Goal: Task Accomplishment & Management: Manage account settings

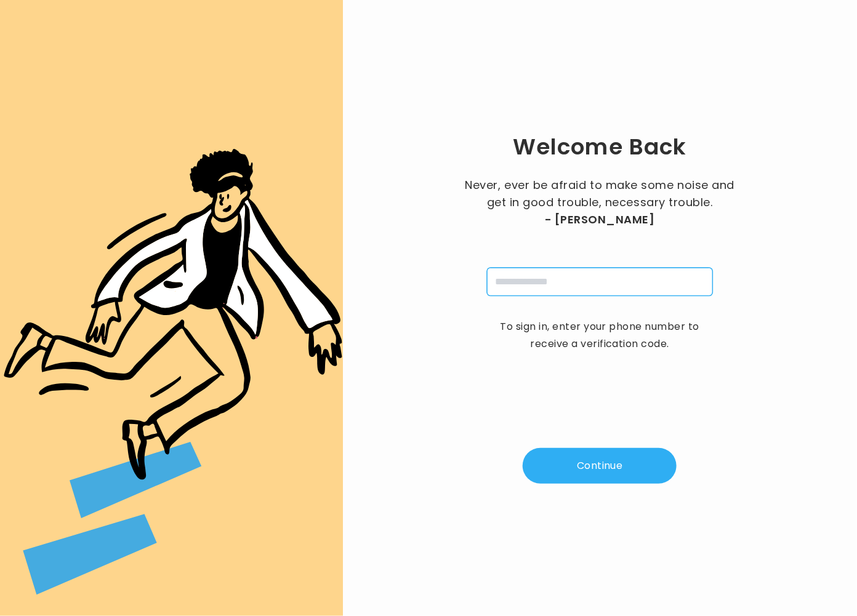
click at [540, 287] on input "tel" at bounding box center [600, 282] width 226 height 28
type input "**********"
click at [598, 451] on button "Continue" at bounding box center [600, 466] width 154 height 36
type input "*"
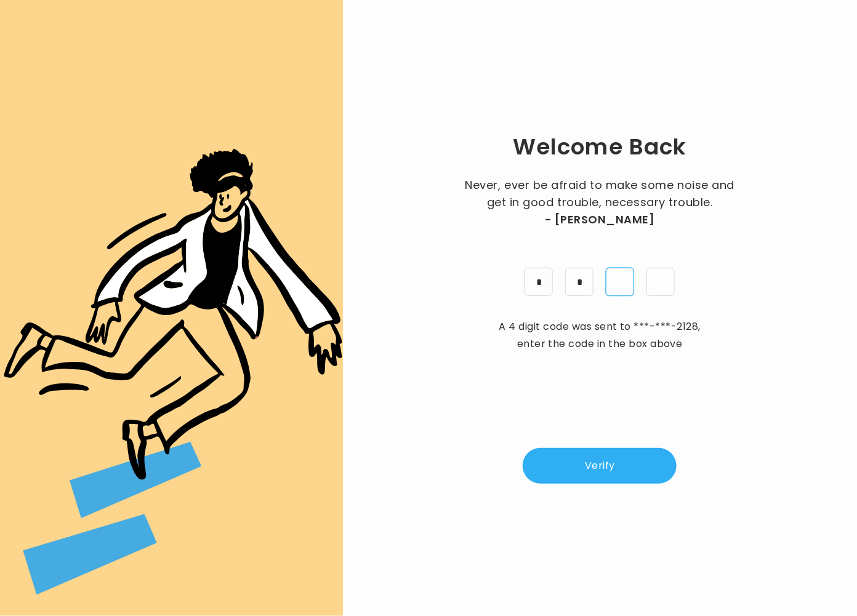
type input "*"
click at [624, 457] on button "Verify" at bounding box center [600, 466] width 154 height 36
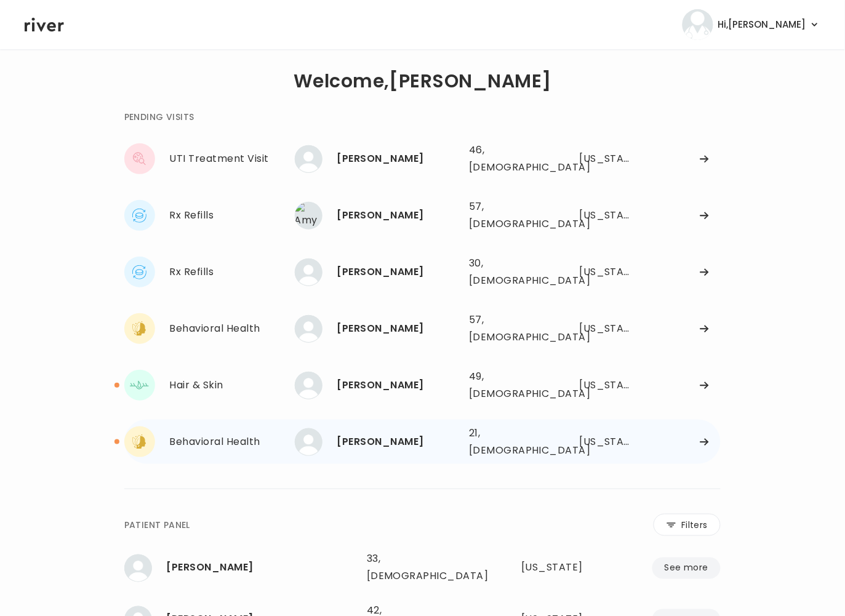
scroll to position [9, 0]
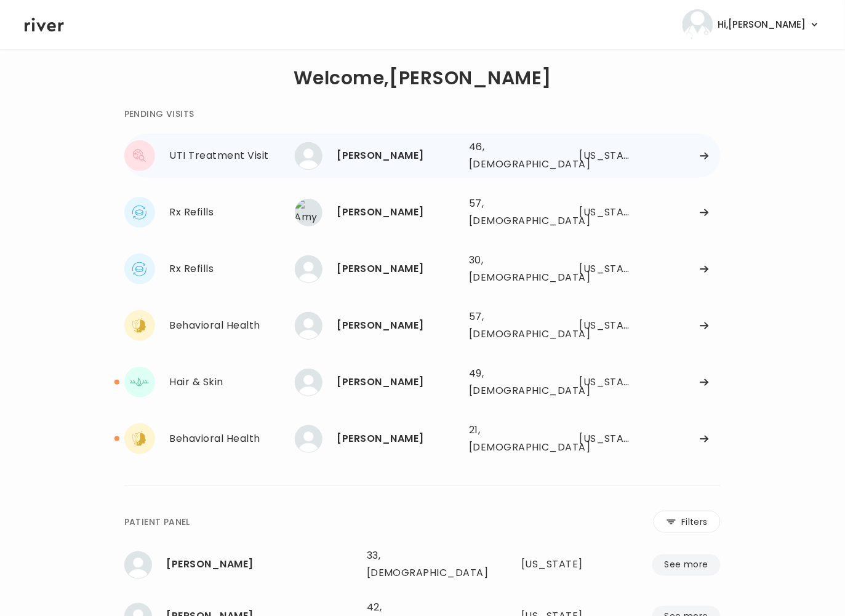
click at [481, 156] on div "46, Female" at bounding box center [508, 156] width 78 height 34
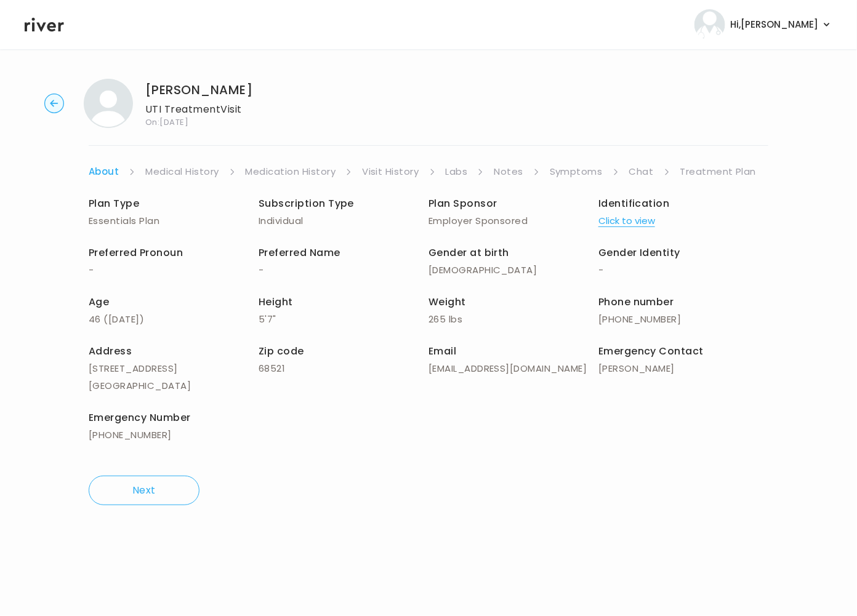
click at [572, 171] on link "Symptoms" at bounding box center [576, 171] width 53 height 17
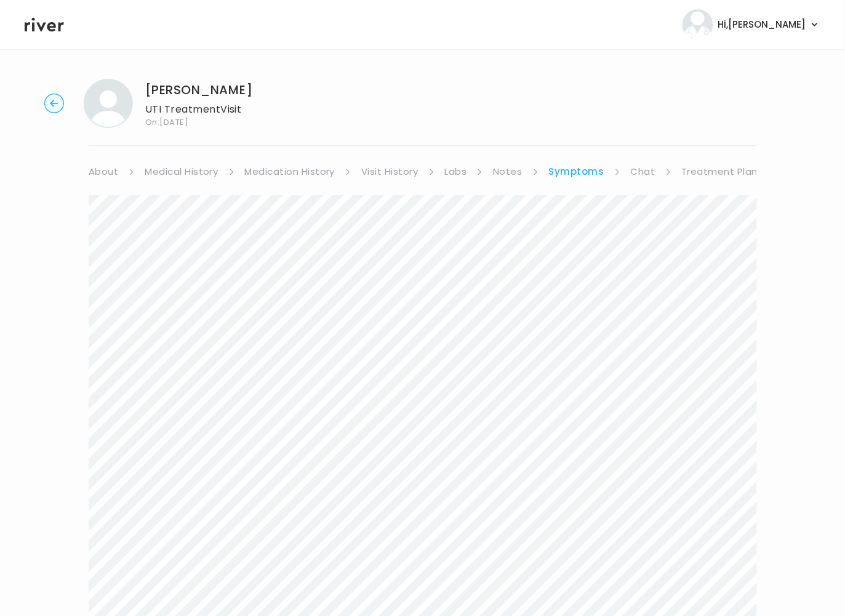
click at [699, 169] on link "Treatment Plan" at bounding box center [720, 171] width 76 height 17
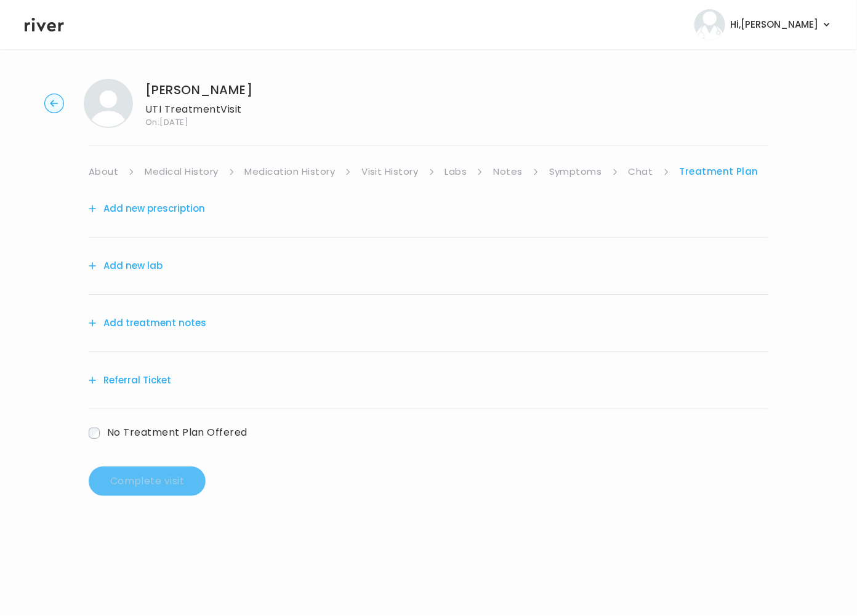
click at [161, 331] on button "Add treatment notes" at bounding box center [148, 323] width 118 height 17
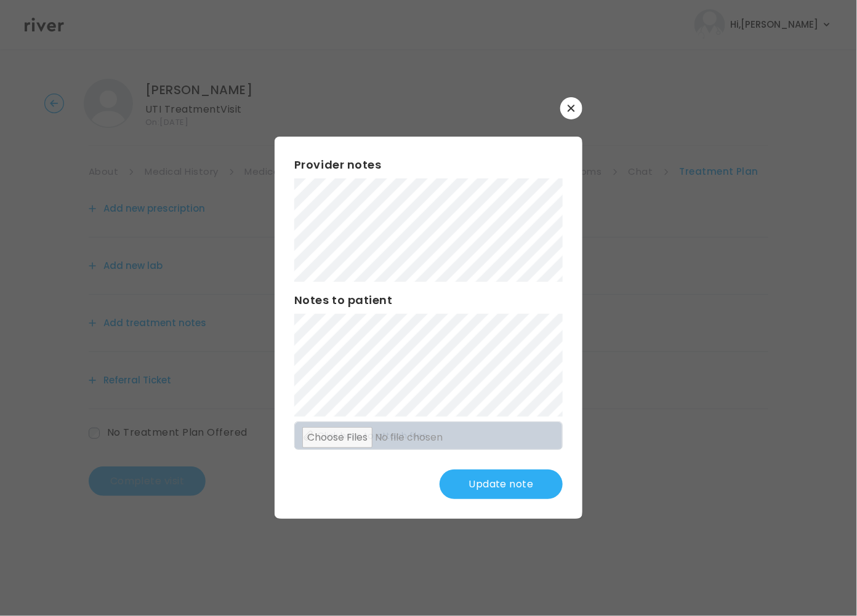
click at [428, 416] on div "Provider notes Notes to patient Click here to attach files Update note" at bounding box center [429, 328] width 308 height 382
drag, startPoint x: 519, startPoint y: 489, endPoint x: 504, endPoint y: 492, distance: 15.2
click at [519, 489] on button "Update note" at bounding box center [501, 485] width 123 height 30
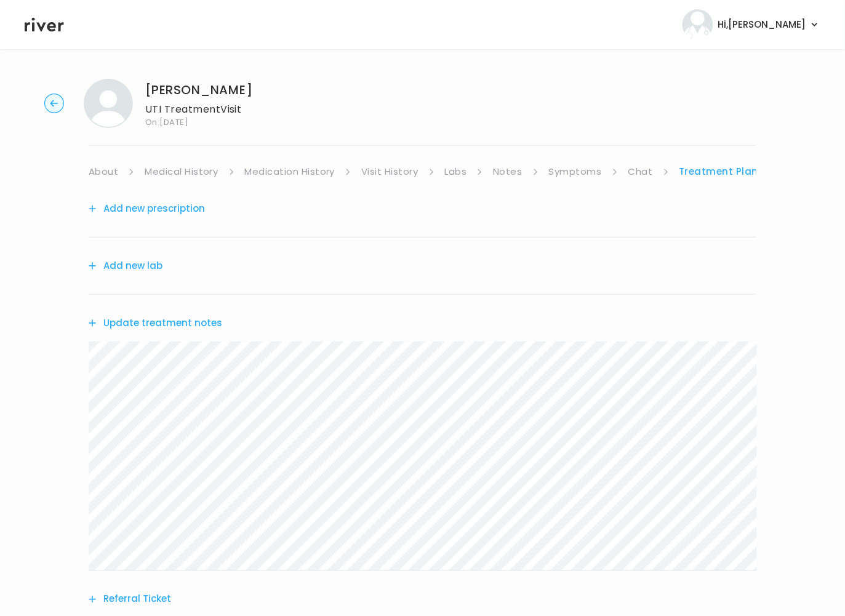
click at [140, 254] on div "Add new lab" at bounding box center [423, 266] width 668 height 57
click at [140, 263] on button "Add new lab" at bounding box center [126, 265] width 74 height 17
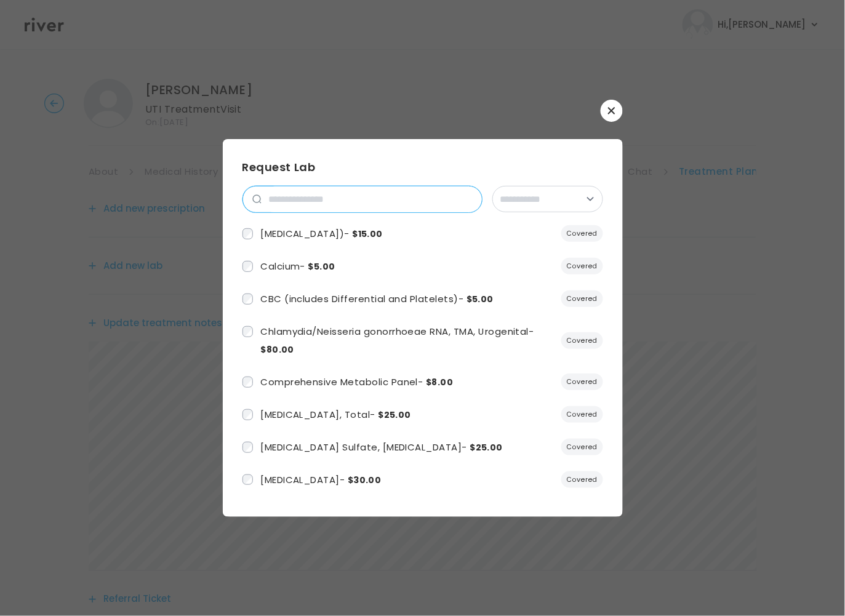
click at [284, 203] on input "search" at bounding box center [372, 200] width 220 height 26
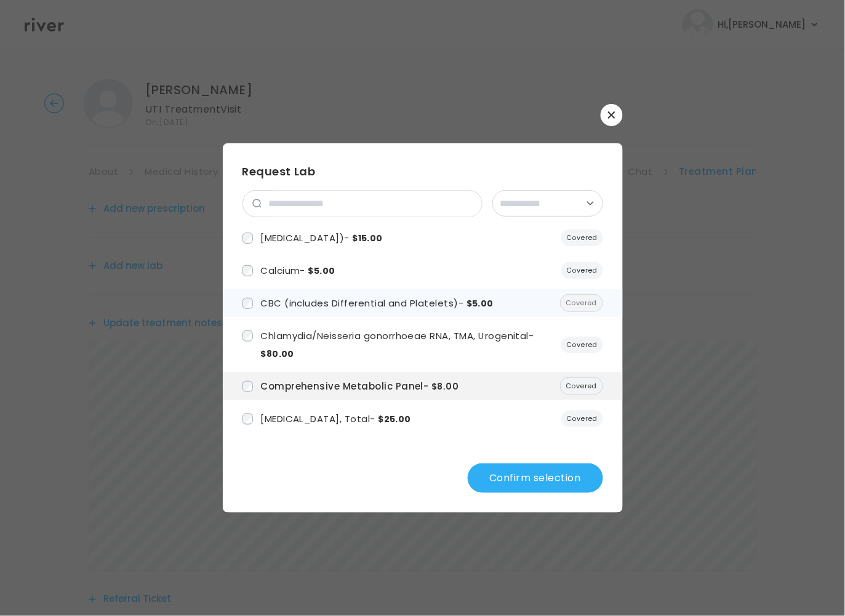
click at [255, 305] on label "CBC (includes Differential and Platelets) - $5.00" at bounding box center [369, 303] width 252 height 18
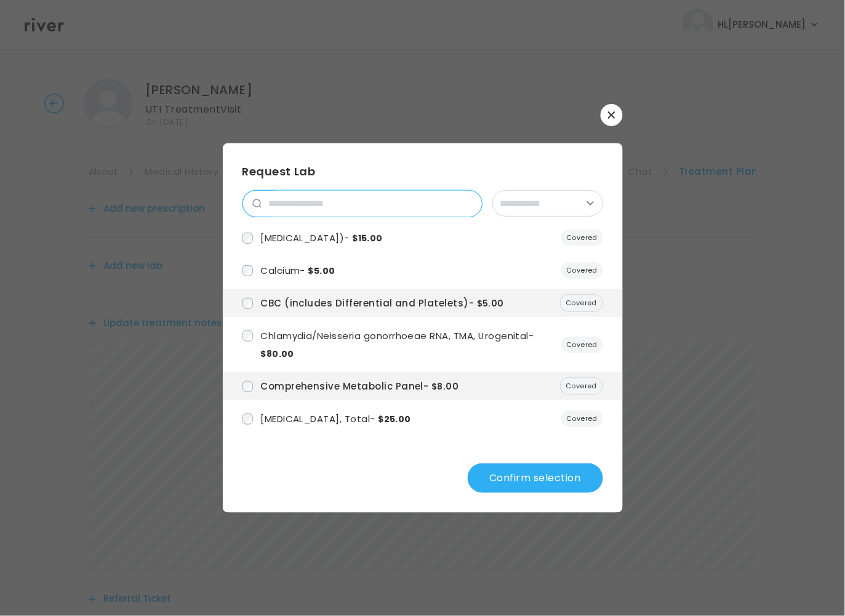
click at [324, 208] on input "search" at bounding box center [372, 204] width 220 height 26
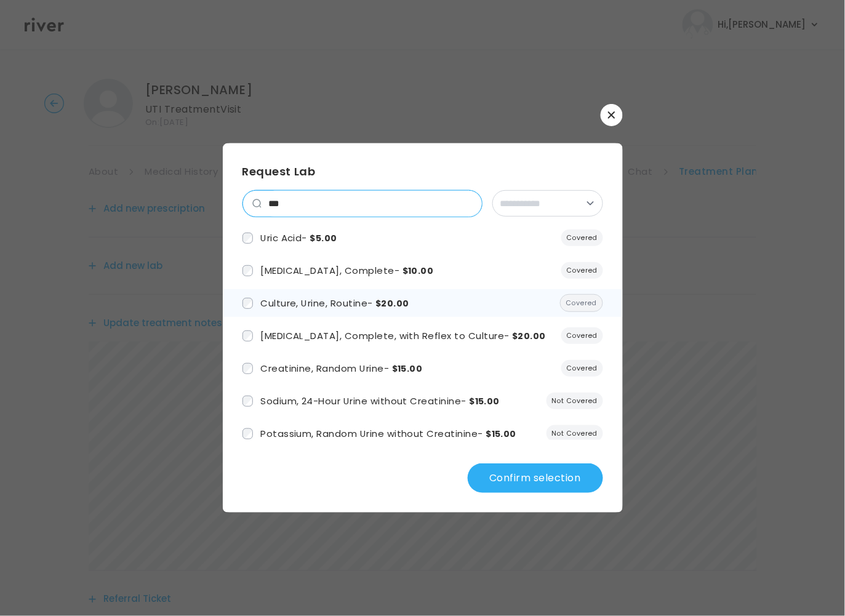
type input "***"
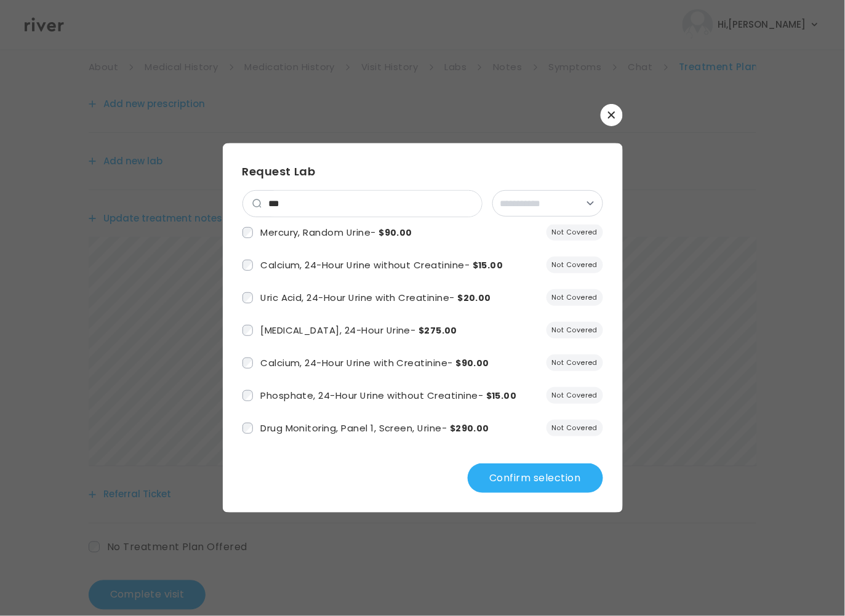
scroll to position [363, 0]
click at [526, 478] on button "Confirm selection" at bounding box center [535, 479] width 135 height 30
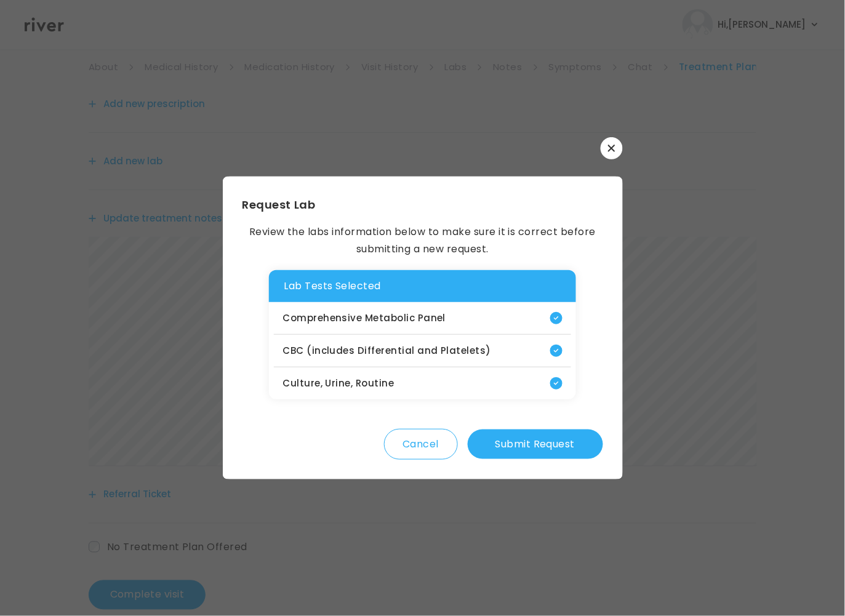
click at [537, 436] on button "Submit Request" at bounding box center [535, 445] width 135 height 30
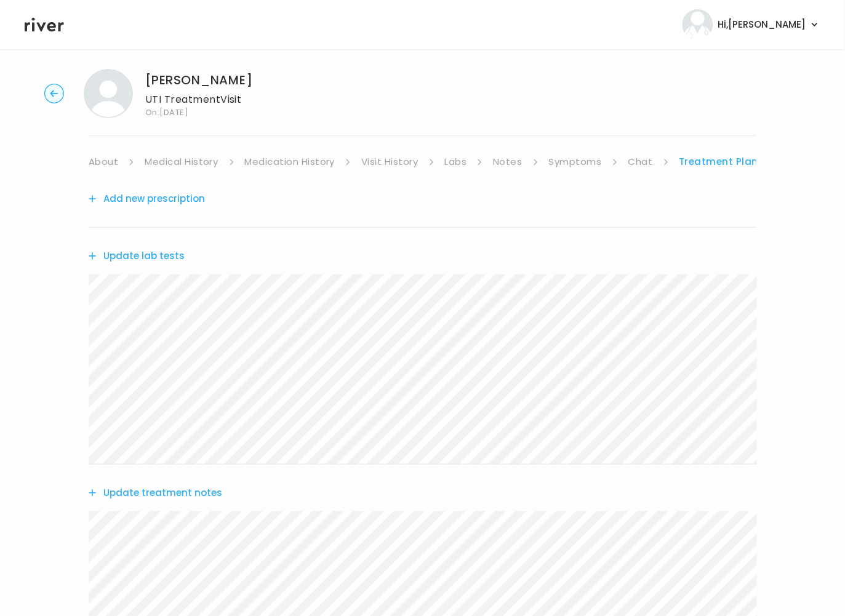
scroll to position [0, 0]
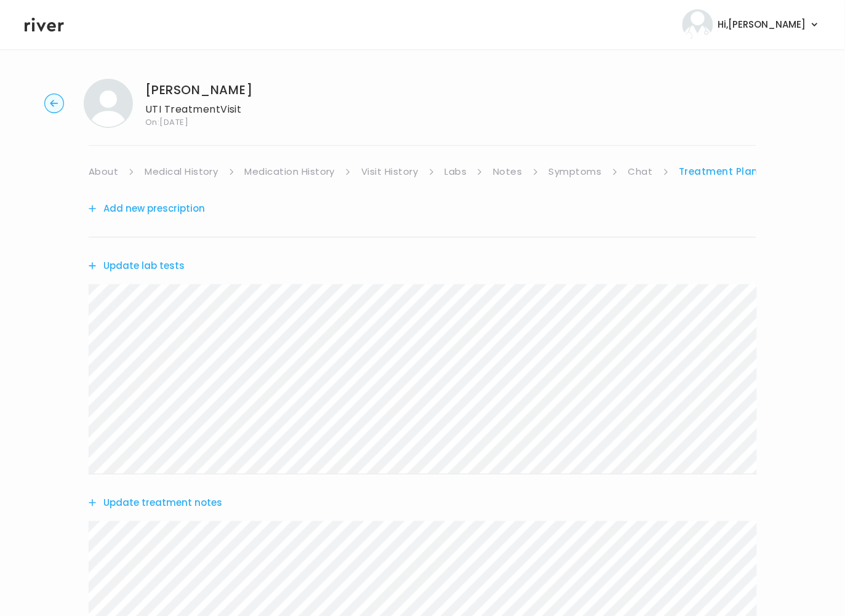
click at [132, 210] on button "Add new prescription" at bounding box center [147, 208] width 116 height 17
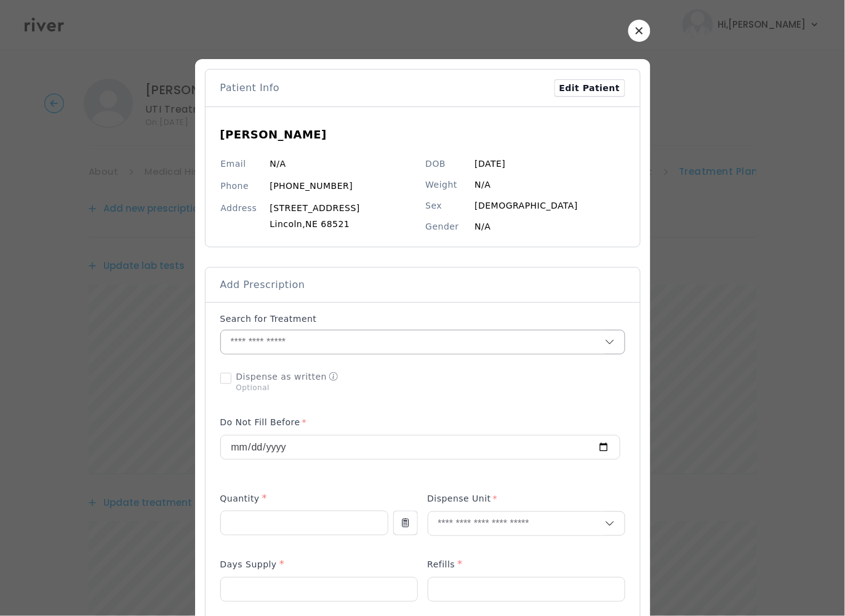
click at [291, 343] on input "text" at bounding box center [413, 342] width 384 height 23
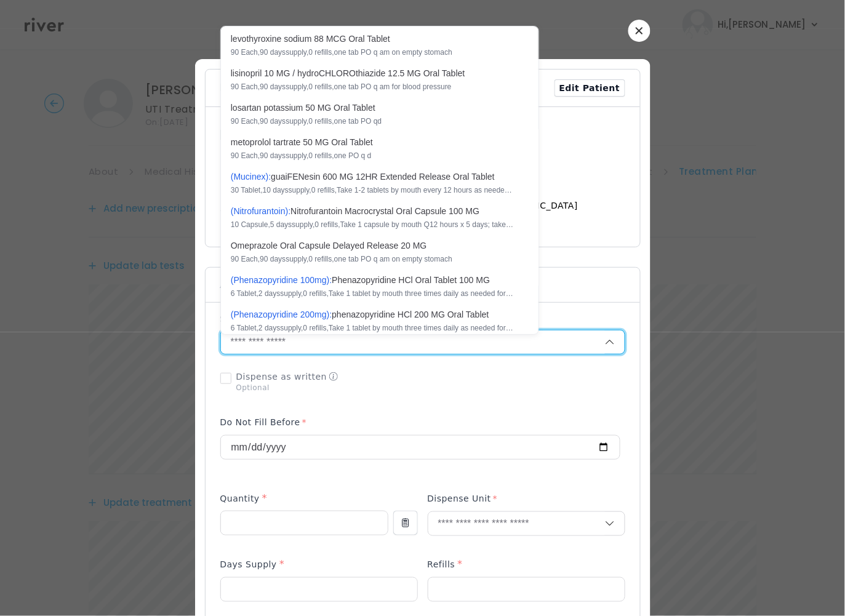
scroll to position [681, 0]
click at [338, 229] on div "10 Capsule , 5 days supply, 0 refills , Take 1 capsule by mouth Q12 hours x 5 d…" at bounding box center [372, 224] width 283 height 10
type input "**********"
type input "**"
type input "*"
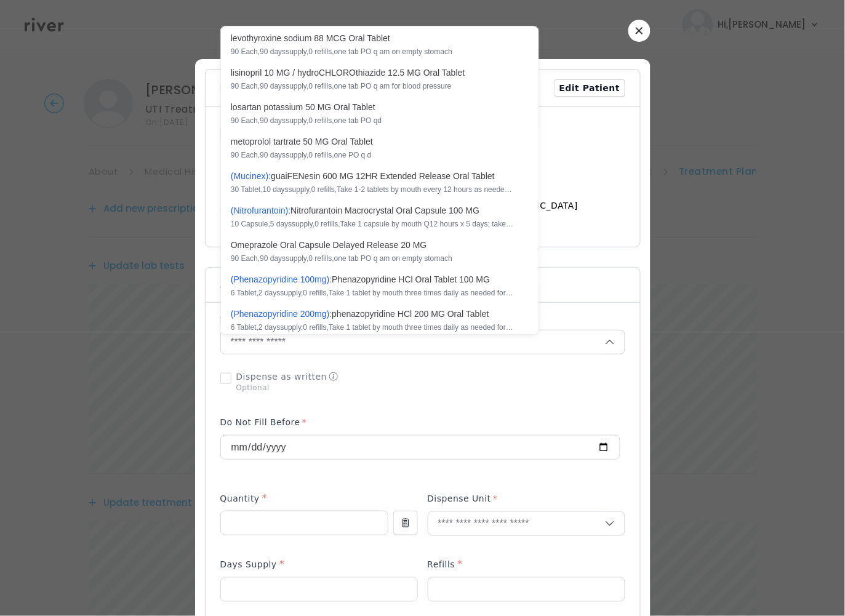
type input "*"
type textarea "**********"
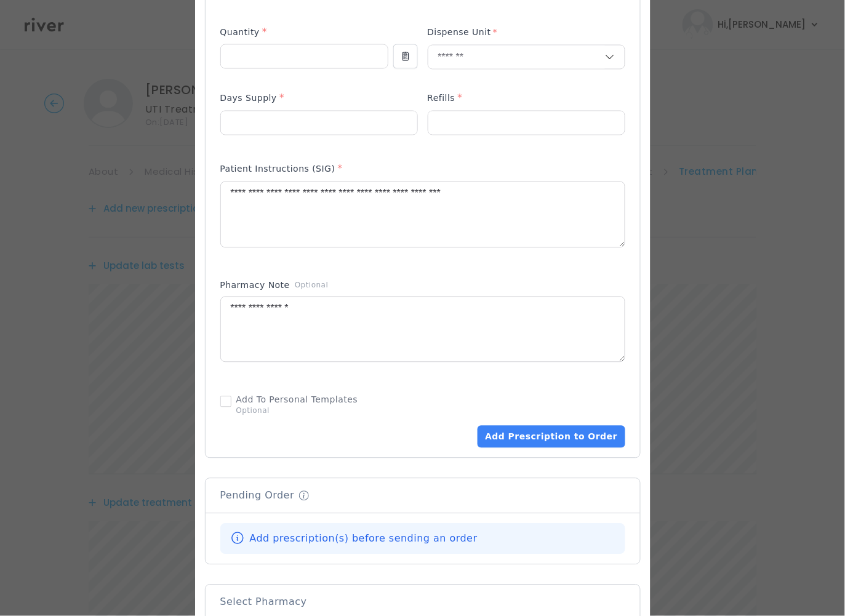
scroll to position [506, 0]
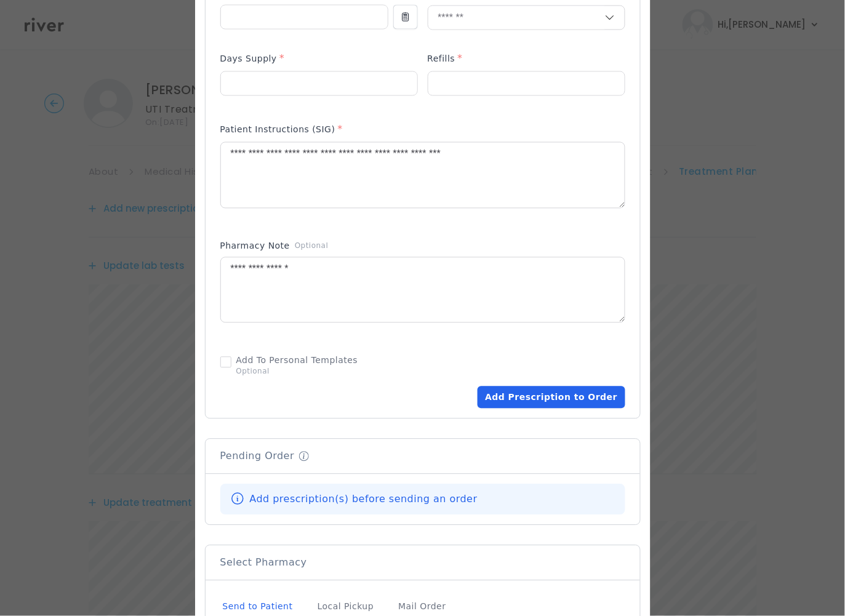
click at [542, 404] on button "Add Prescription to Order" at bounding box center [551, 398] width 147 height 22
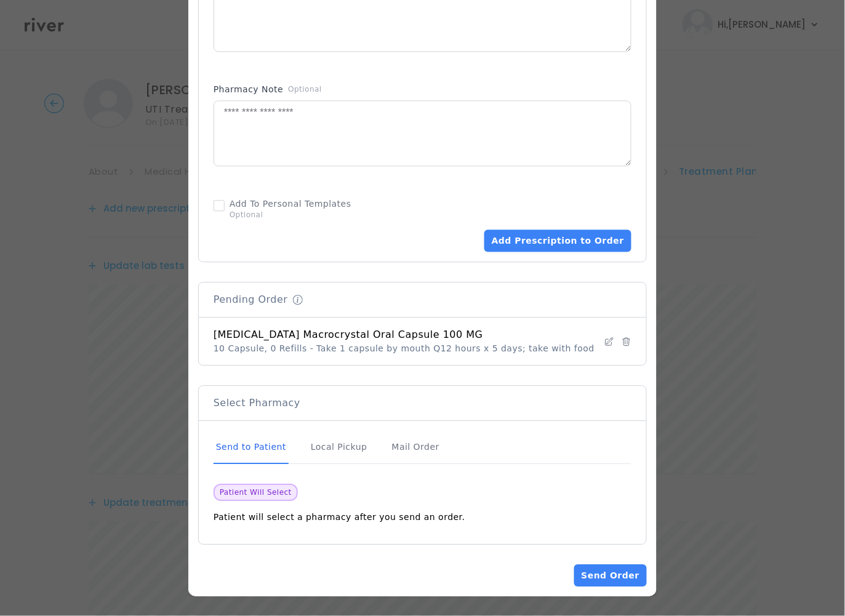
scroll to position [269, 0]
click at [613, 572] on button "Send Order" at bounding box center [610, 576] width 73 height 22
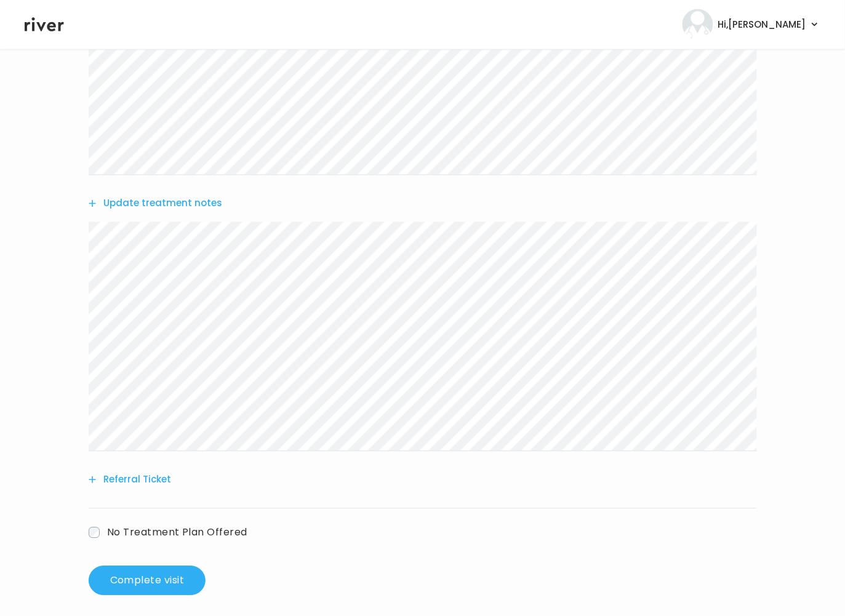
scroll to position [451, 0]
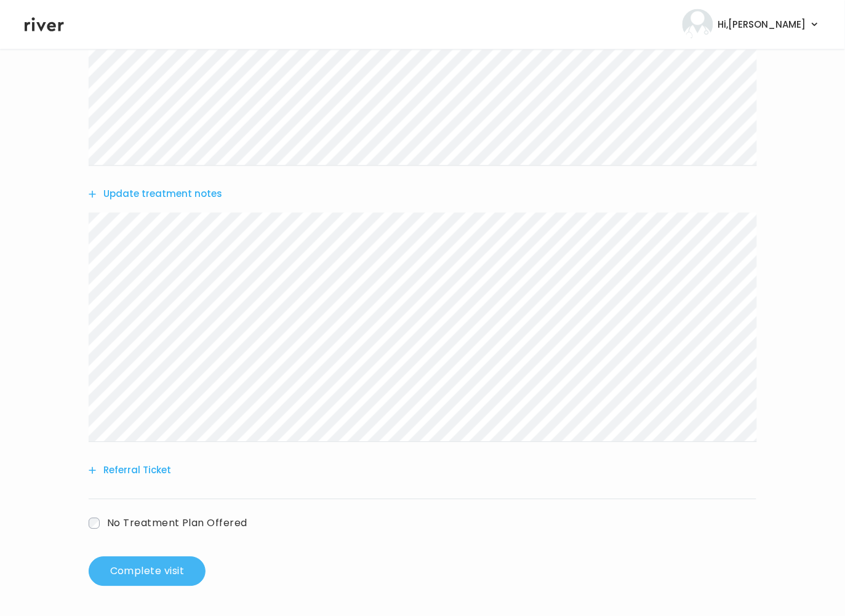
click at [180, 568] on button "Complete visit" at bounding box center [147, 572] width 117 height 30
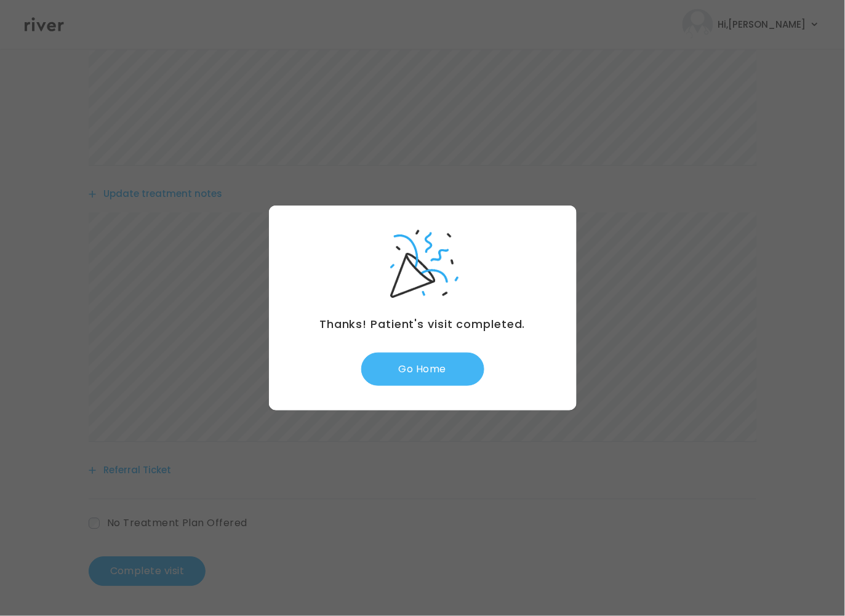
click at [457, 380] on button "Go Home" at bounding box center [422, 369] width 123 height 33
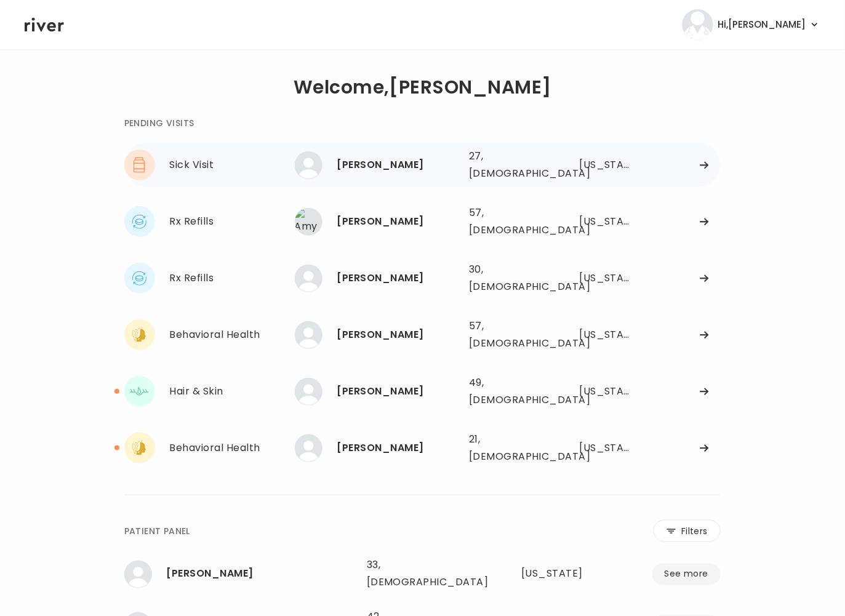
click at [689, 167] on div "Anis Contreras 27, Female See more 27, Female California" at bounding box center [508, 164] width 427 height 39
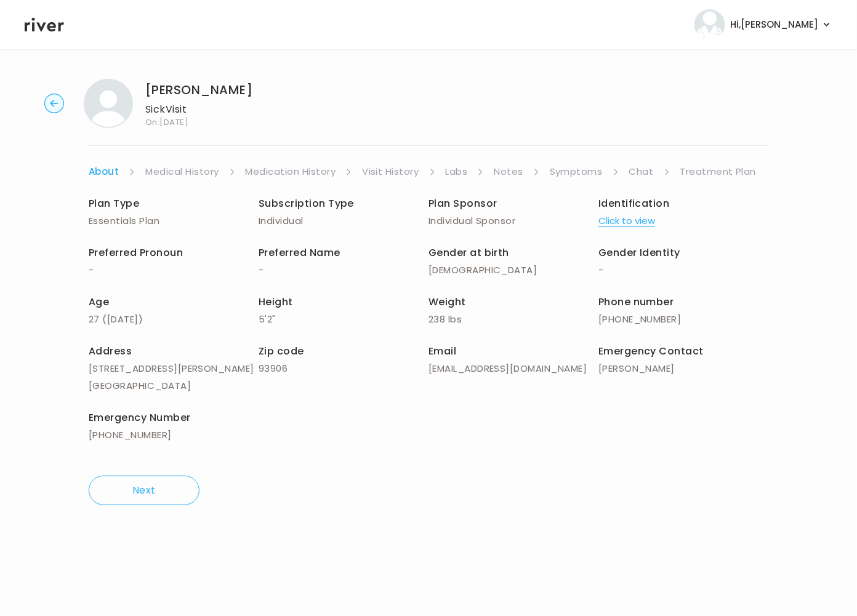
click at [714, 175] on link "Treatment Plan" at bounding box center [718, 171] width 76 height 17
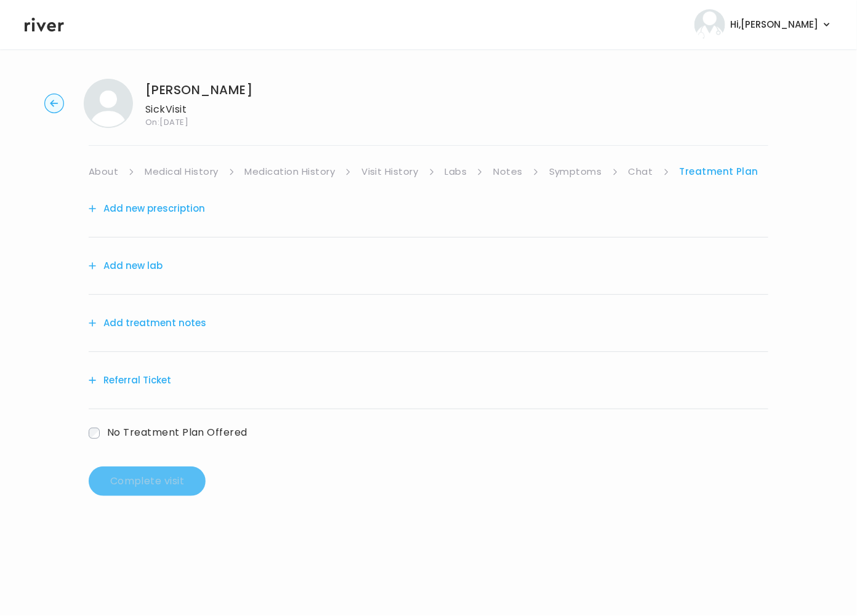
click at [572, 167] on link "Symptoms" at bounding box center [575, 171] width 53 height 17
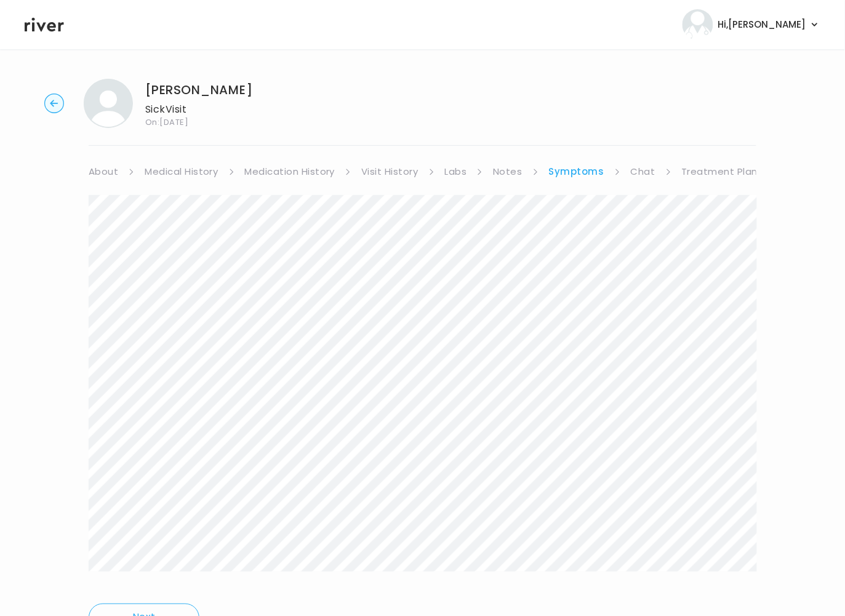
scroll to position [63, 0]
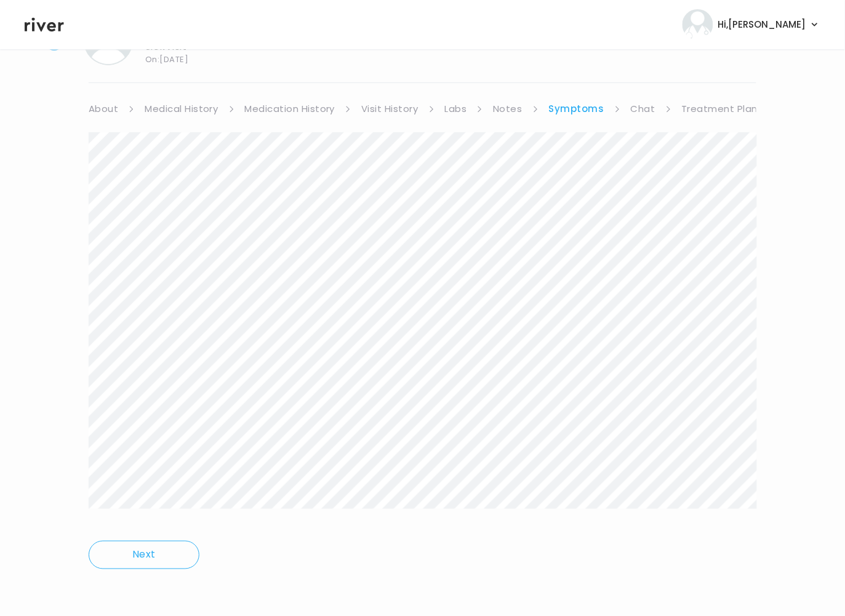
click at [694, 103] on link "Treatment Plan" at bounding box center [720, 108] width 76 height 17
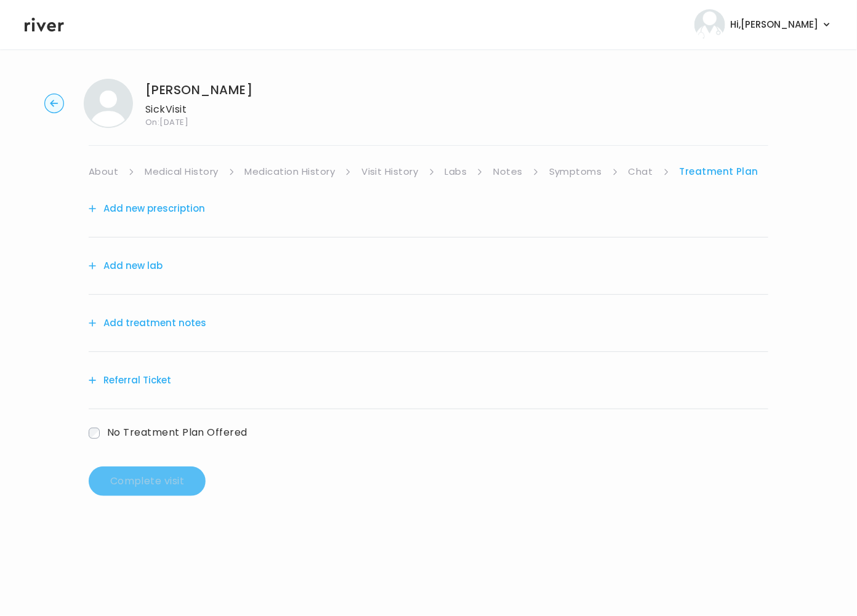
click at [193, 328] on button "Add treatment notes" at bounding box center [148, 323] width 118 height 17
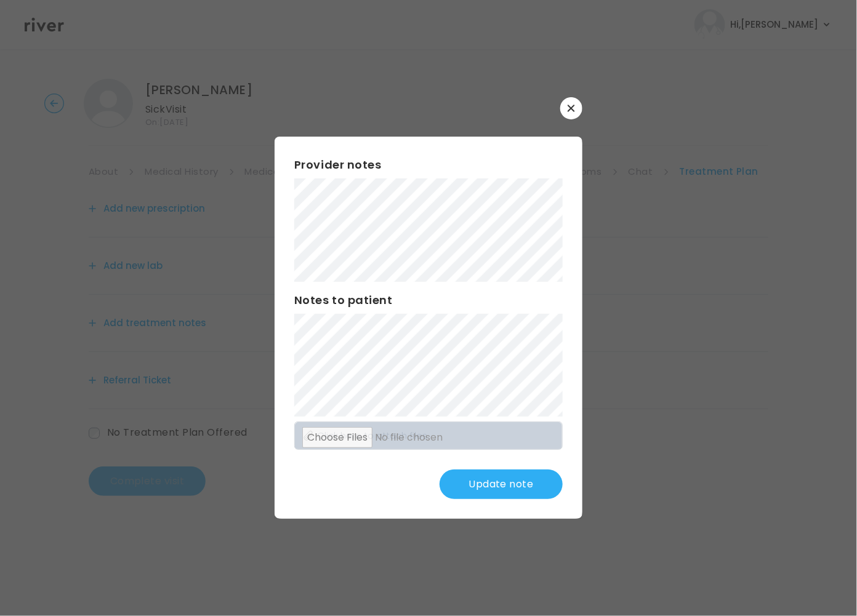
click at [496, 481] on button "Update note" at bounding box center [501, 485] width 123 height 30
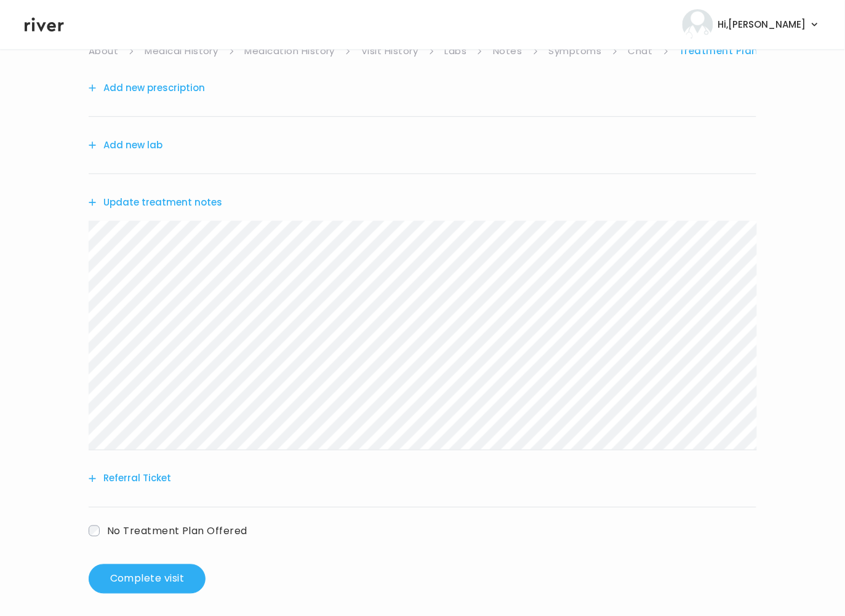
scroll to position [129, 0]
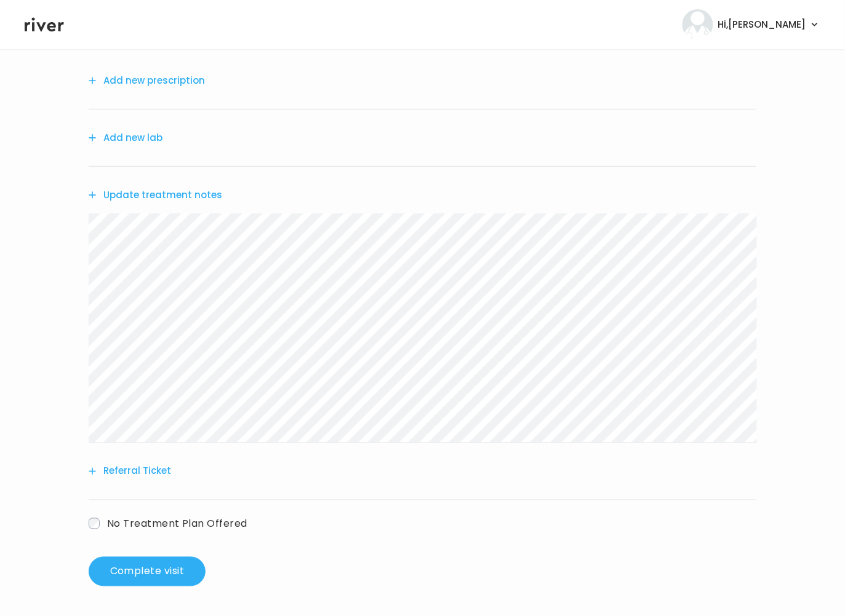
click at [151, 74] on button "Add new prescription" at bounding box center [147, 80] width 116 height 17
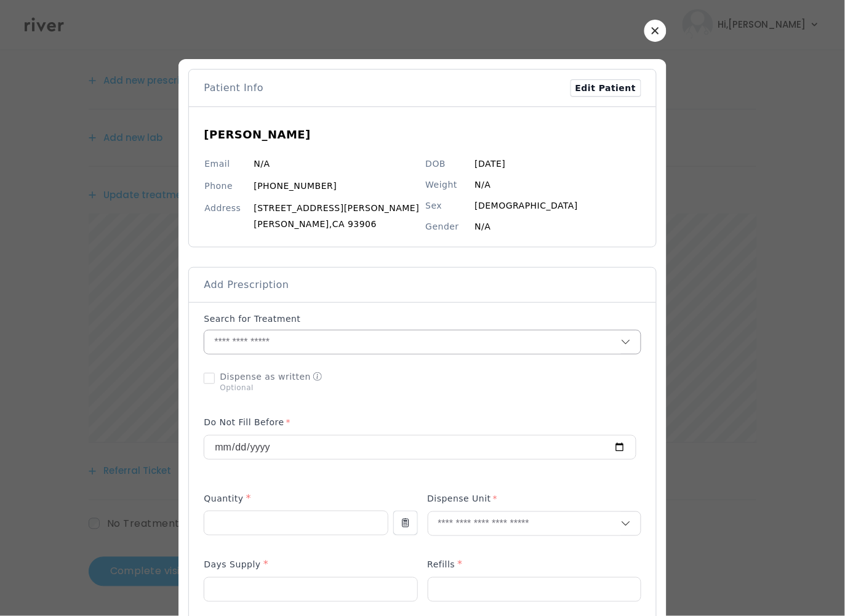
click at [276, 343] on input "text" at bounding box center [412, 342] width 416 height 23
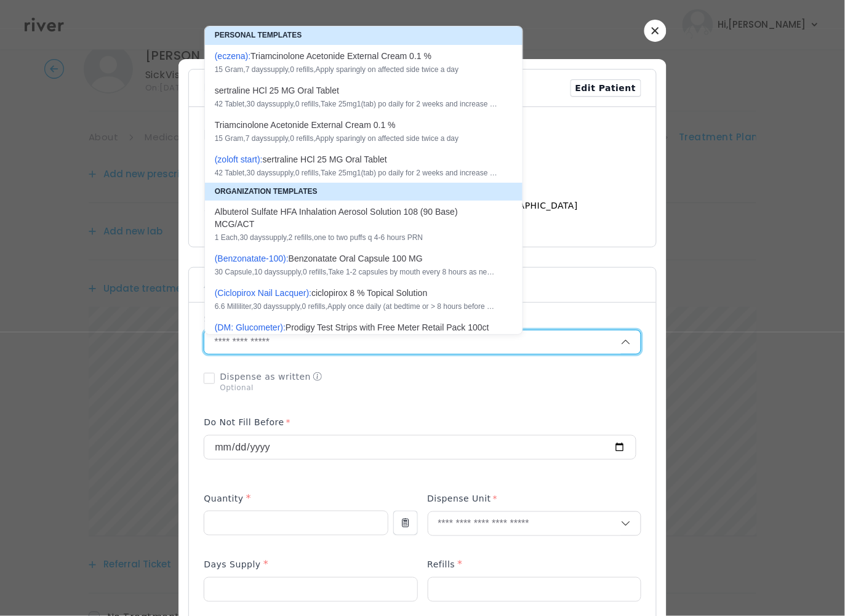
scroll to position [0, 0]
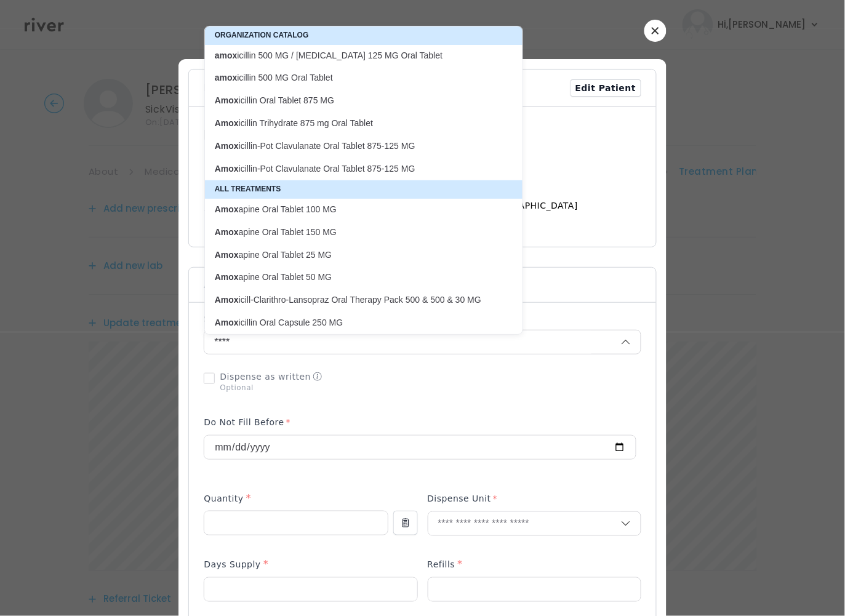
click at [310, 147] on p "Amox icillin-Pot Clavulanate Oral Tablet 875-125 MG" at bounding box center [356, 146] width 283 height 12
type input "**********"
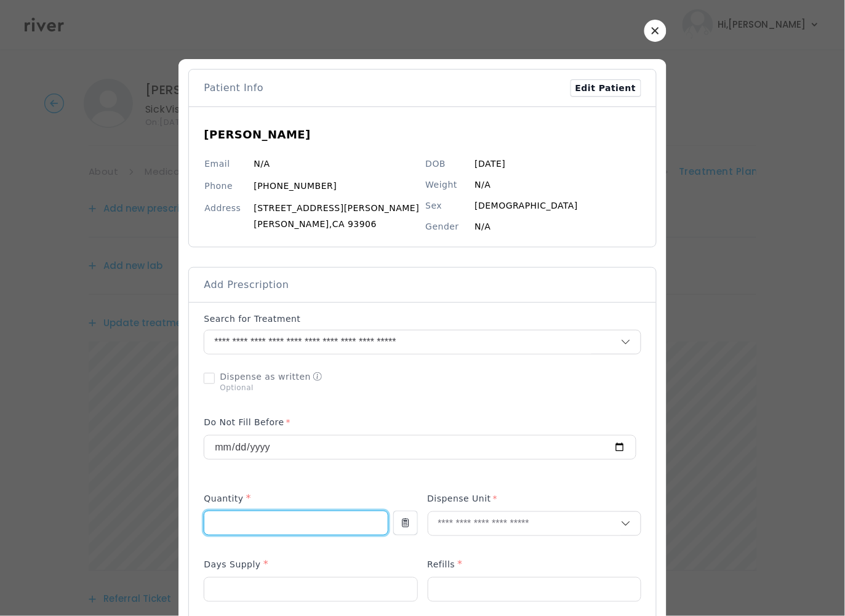
click at [256, 522] on input "number" at bounding box center [295, 523] width 183 height 23
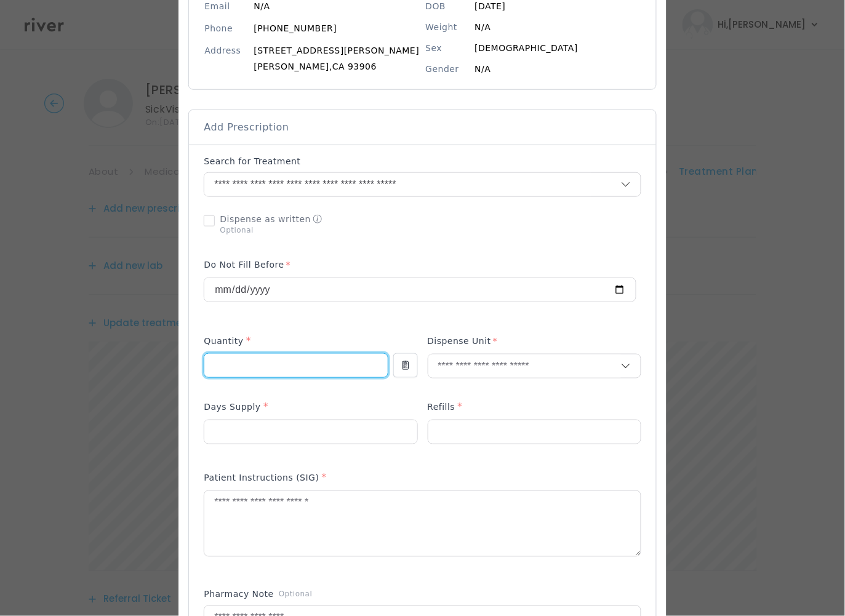
scroll to position [216, 0]
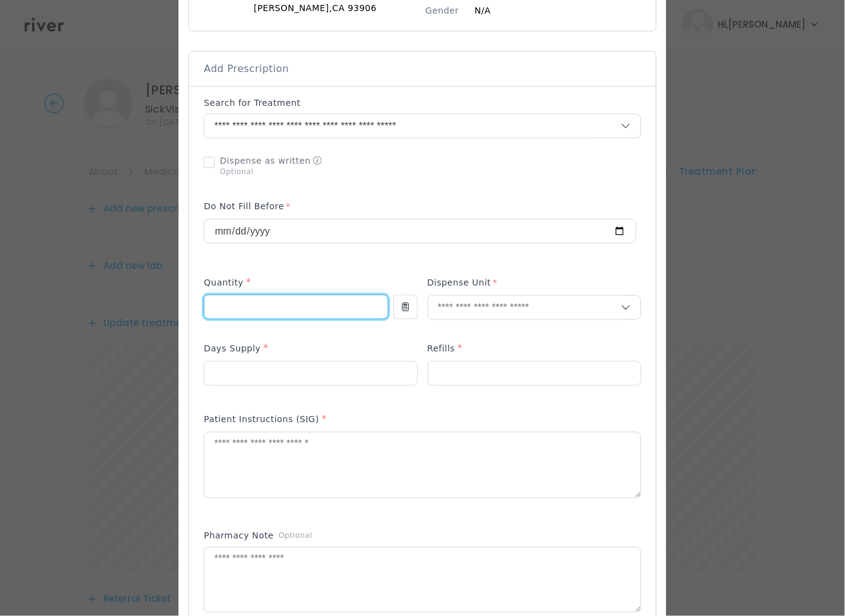
click at [270, 302] on input "number" at bounding box center [295, 306] width 183 height 23
drag, startPoint x: 228, startPoint y: 308, endPoint x: 161, endPoint y: 305, distance: 67.2
click at [161, 305] on div "​" at bounding box center [422, 451] width 845 height 1335
type input "**"
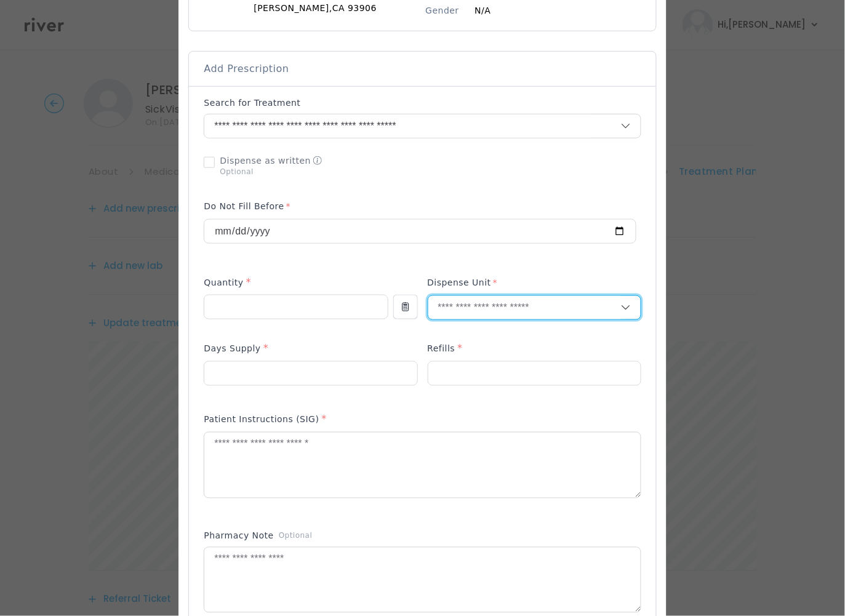
click at [461, 312] on input "text" at bounding box center [524, 307] width 193 height 23
type input "**"
click at [462, 336] on p "Tablet" at bounding box center [510, 336] width 162 height 18
click at [346, 379] on input "number" at bounding box center [310, 373] width 212 height 23
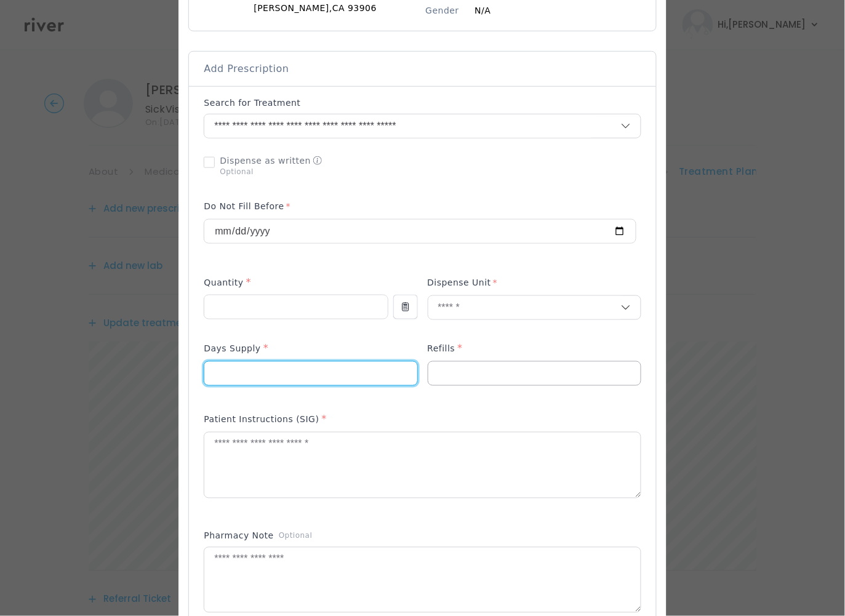
type input "*"
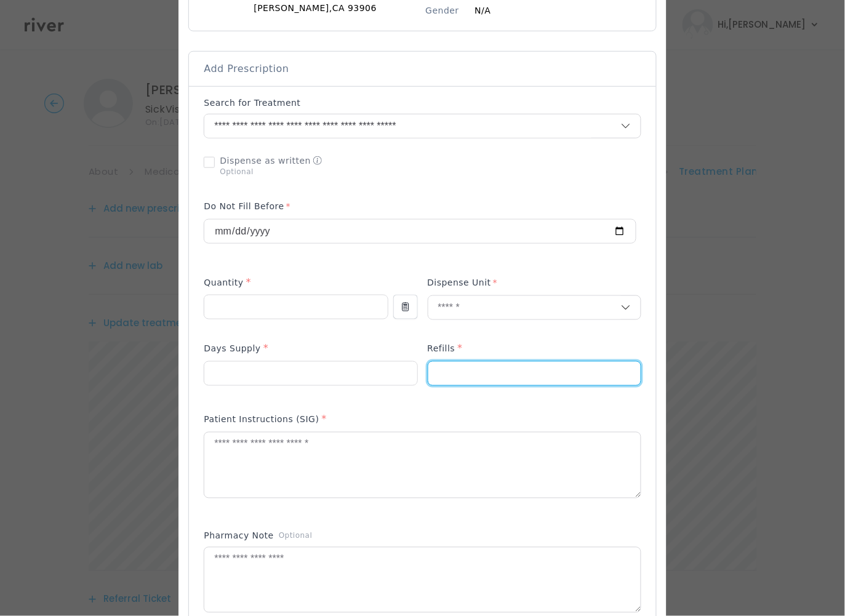
click at [465, 370] on input "number" at bounding box center [534, 373] width 212 height 23
type input "*"
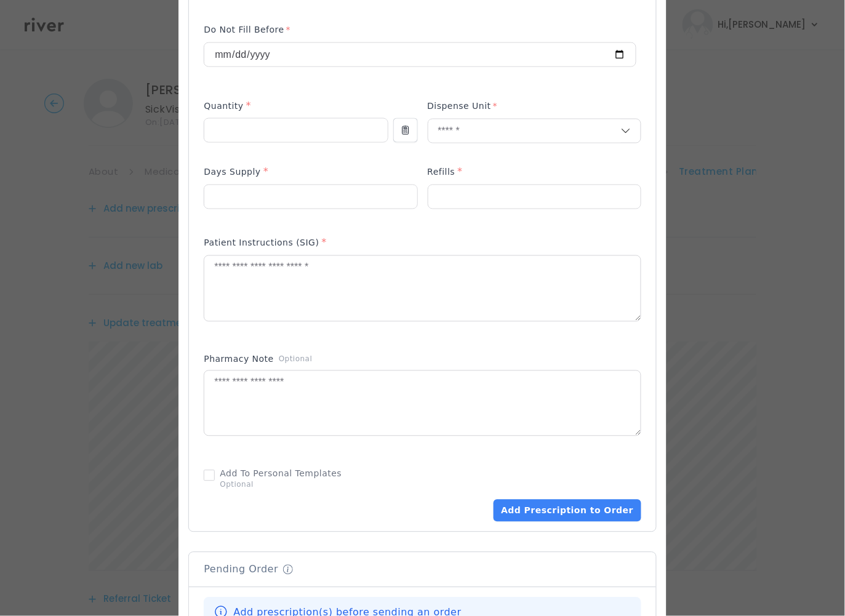
scroll to position [400, 0]
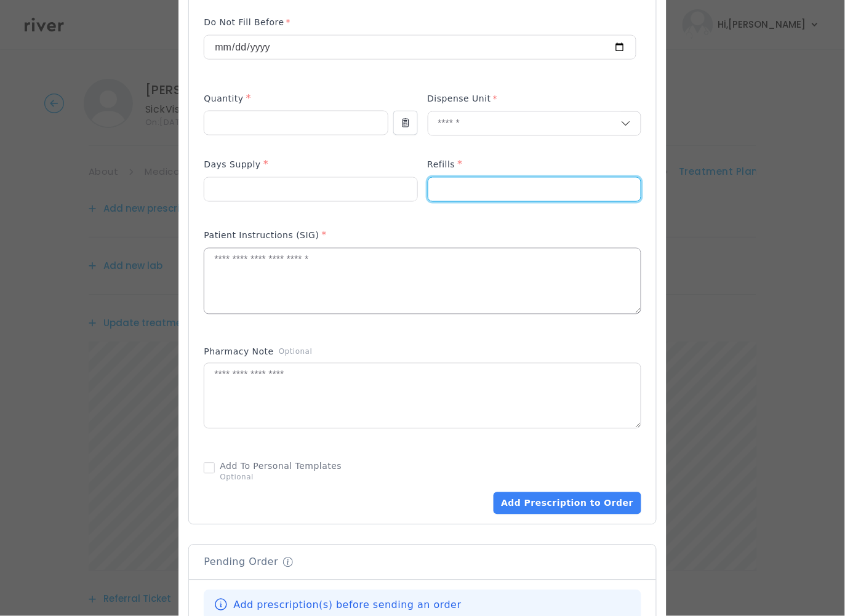
click at [310, 284] on textarea at bounding box center [422, 281] width 436 height 65
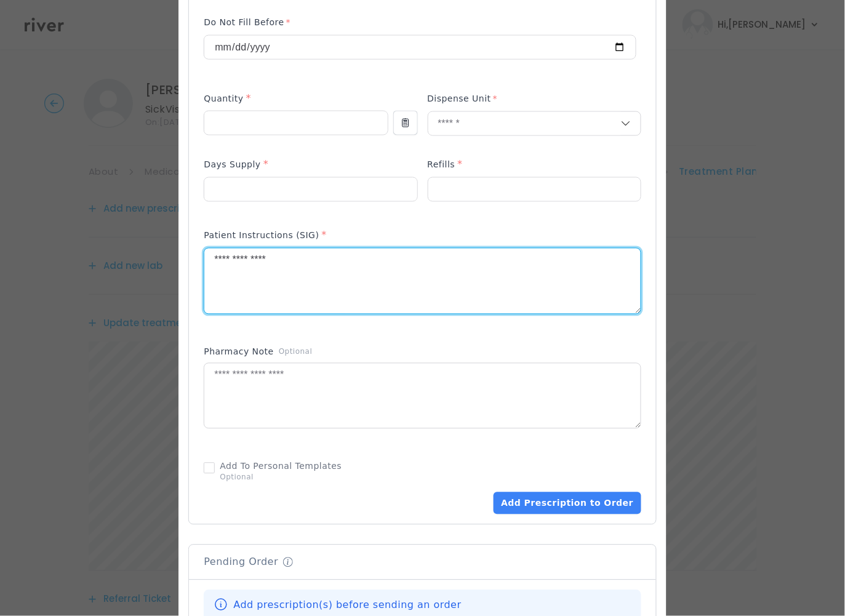
click at [271, 260] on textarea "**********" at bounding box center [422, 281] width 436 height 65
click at [321, 254] on textarea "**********" at bounding box center [422, 281] width 436 height 65
click at [320, 258] on textarea "**********" at bounding box center [422, 281] width 436 height 65
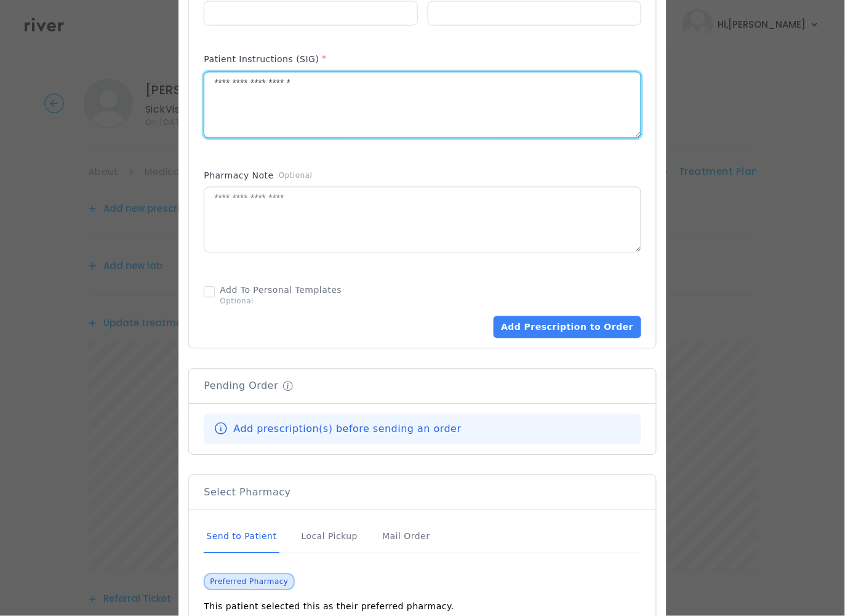
scroll to position [577, 0]
type textarea "**********"
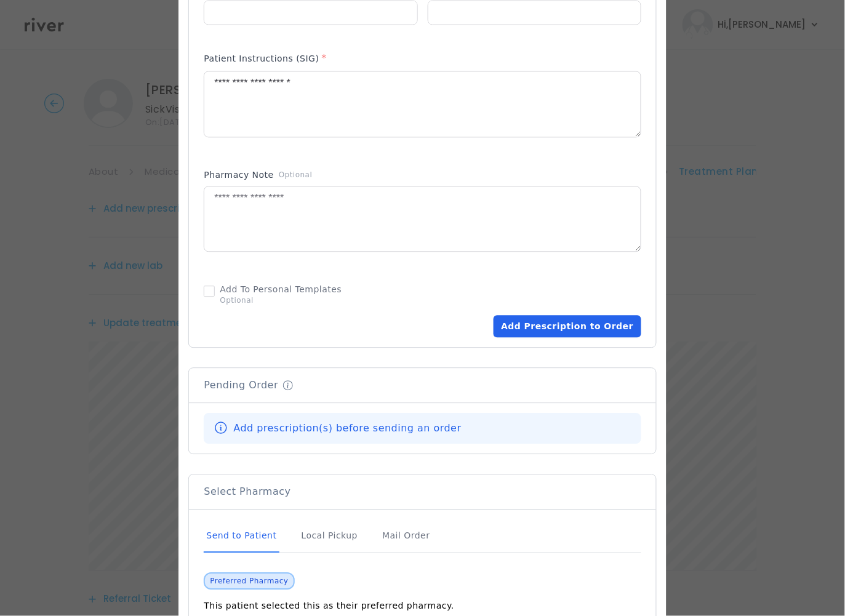
click at [562, 328] on button "Add Prescription to Order" at bounding box center [567, 326] width 147 height 22
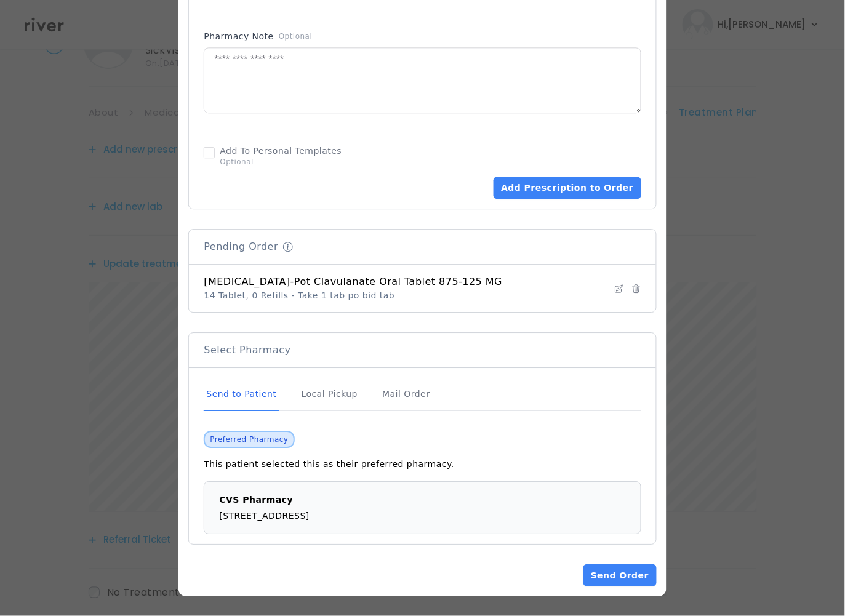
scroll to position [129, 0]
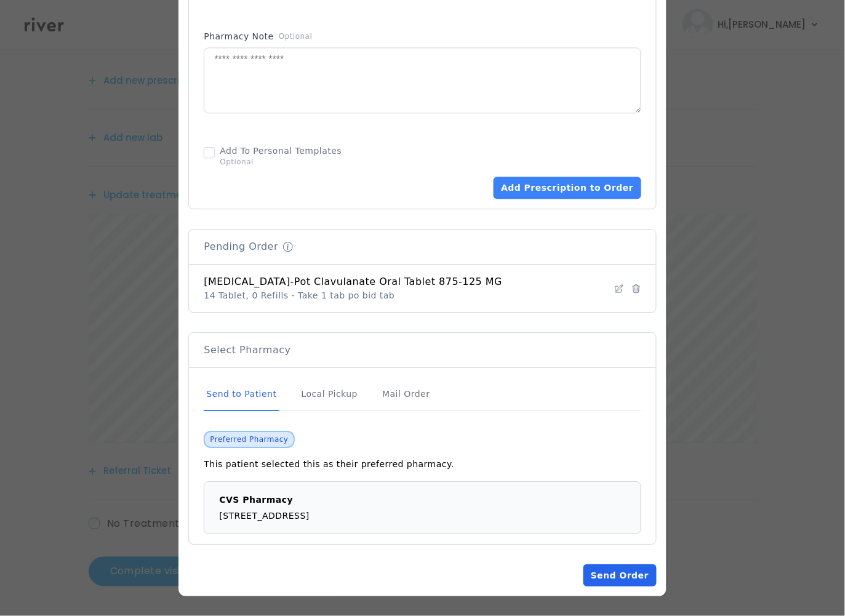
click at [613, 573] on button "Send Order" at bounding box center [620, 576] width 73 height 22
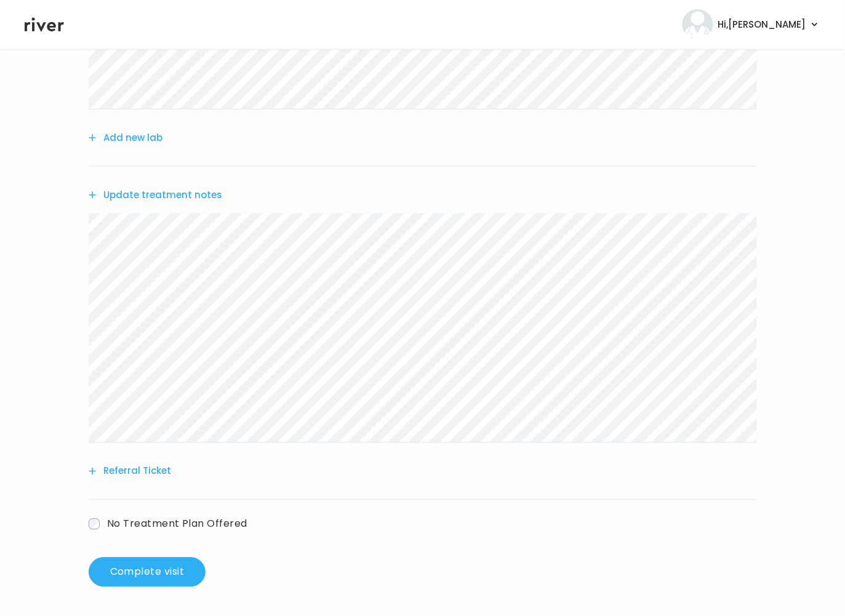
scroll to position [271, 0]
click at [158, 574] on button "Complete visit" at bounding box center [147, 572] width 117 height 30
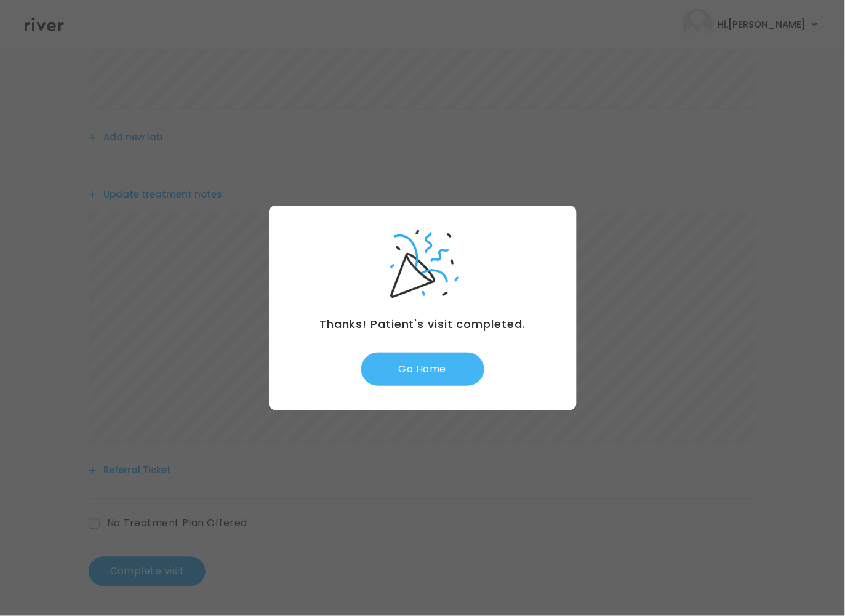
click at [418, 371] on button "Go Home" at bounding box center [422, 369] width 123 height 33
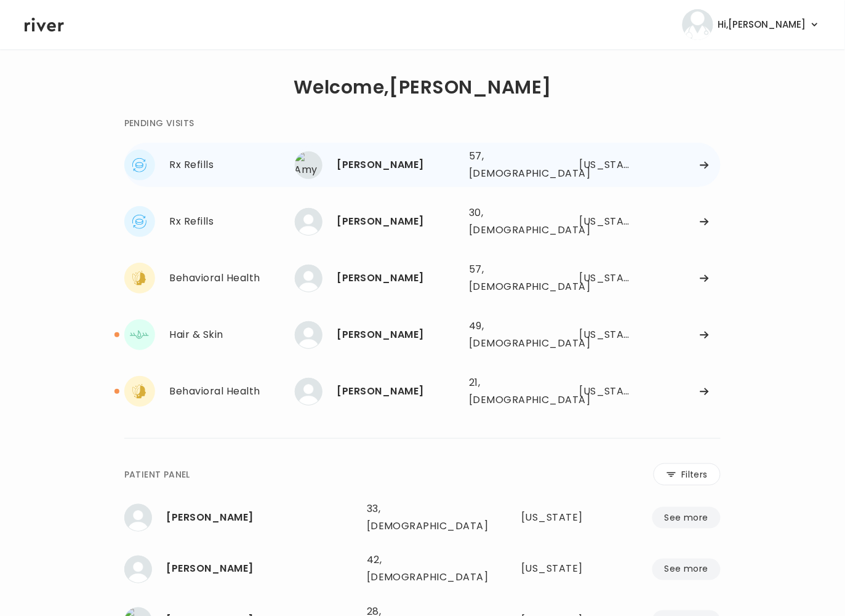
click at [428, 164] on div "[PERSON_NAME]" at bounding box center [398, 164] width 122 height 17
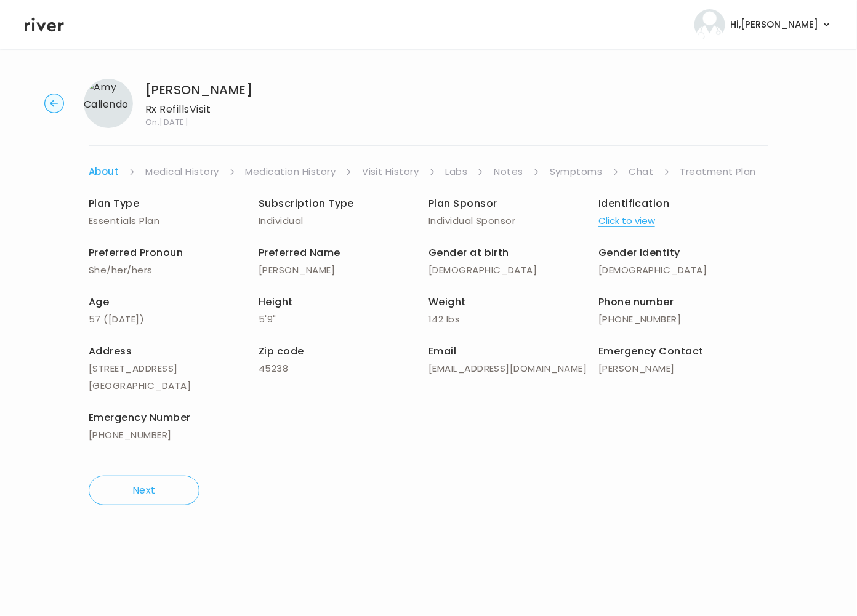
click at [402, 172] on link "Visit History" at bounding box center [390, 171] width 57 height 17
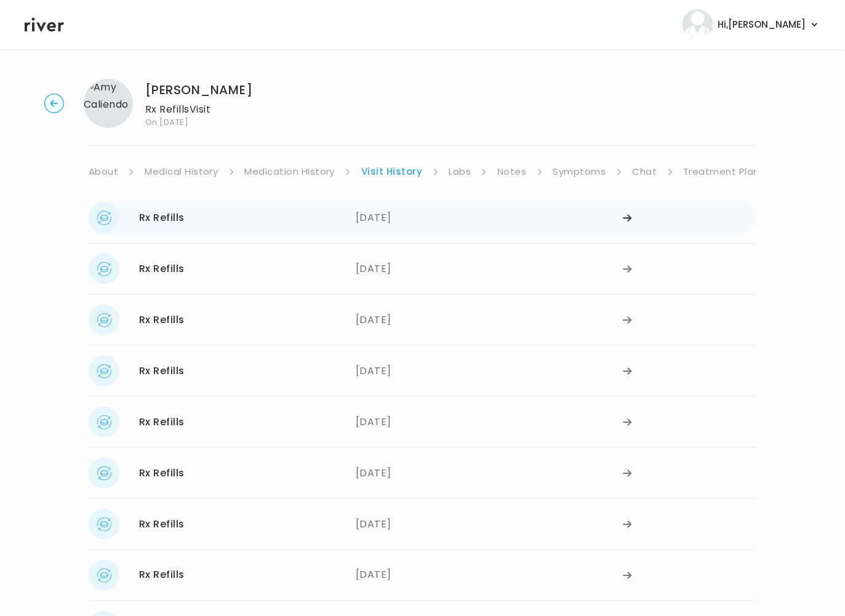
click at [340, 223] on div "Rx Refills 06/30/2025" at bounding box center [222, 218] width 267 height 31
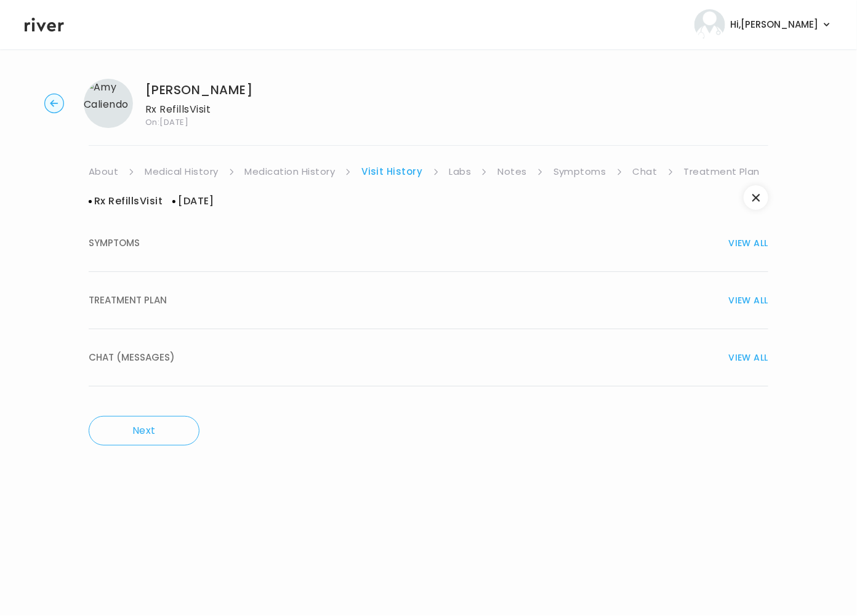
click at [203, 307] on div "TREATMENT PLAN VIEW ALL" at bounding box center [429, 300] width 680 height 17
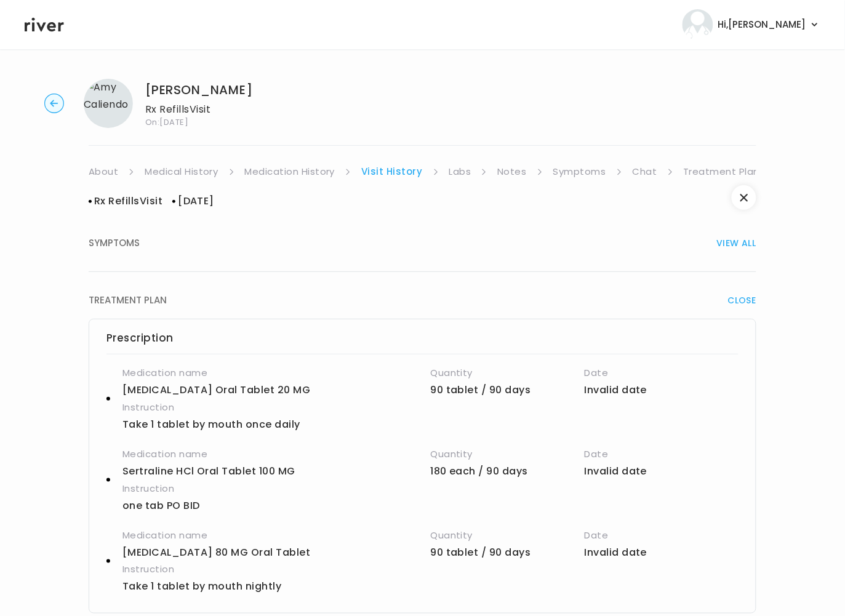
click at [574, 178] on link "Symptoms" at bounding box center [579, 171] width 53 height 17
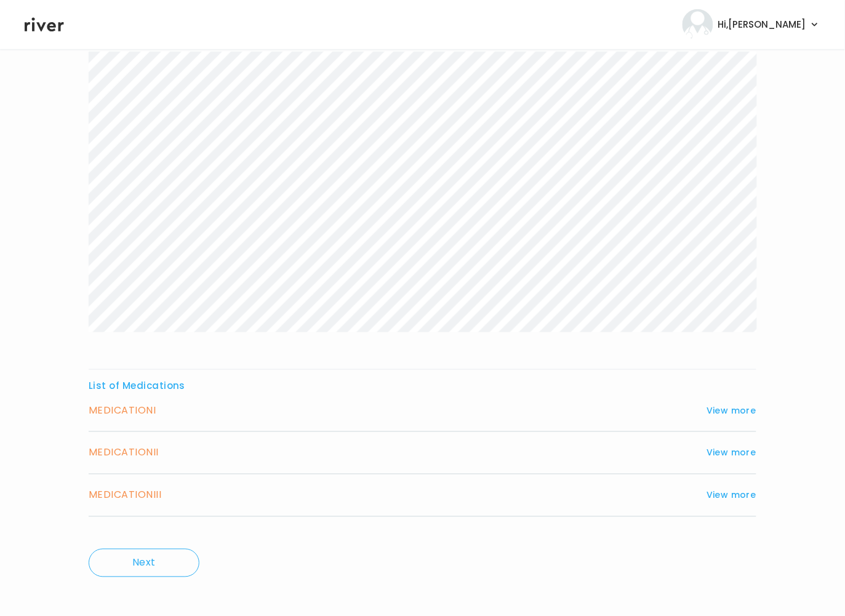
scroll to position [152, 0]
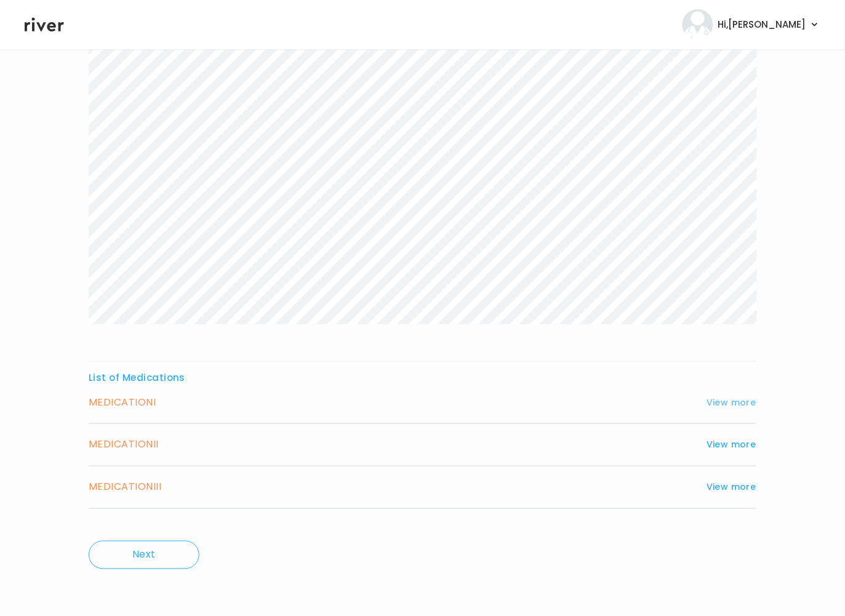
click at [731, 404] on button "View more" at bounding box center [732, 402] width 50 height 15
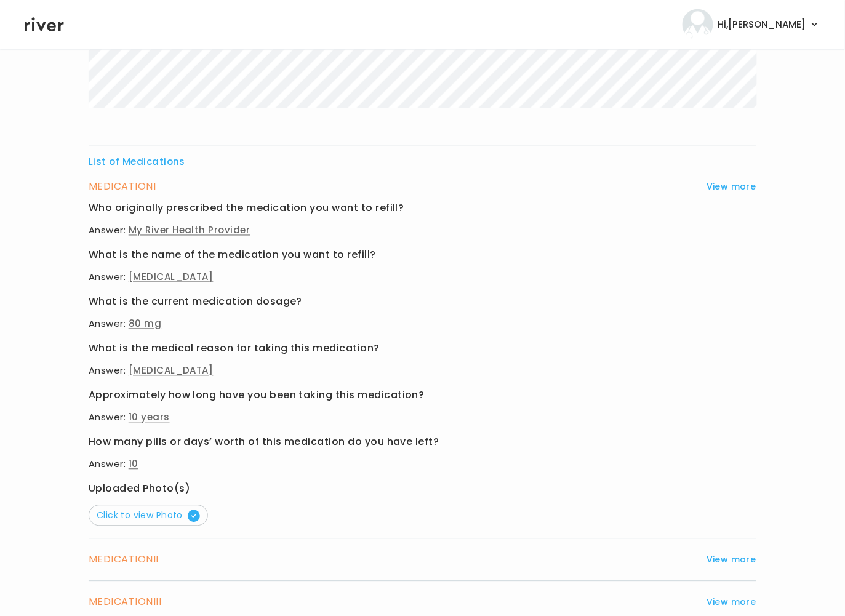
scroll to position [425, 0]
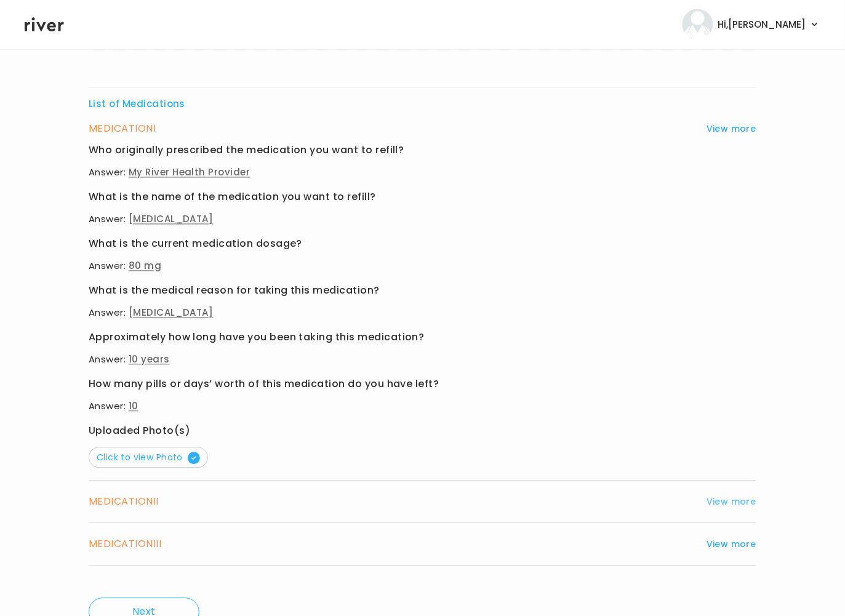
click at [738, 508] on button "View more" at bounding box center [732, 502] width 50 height 15
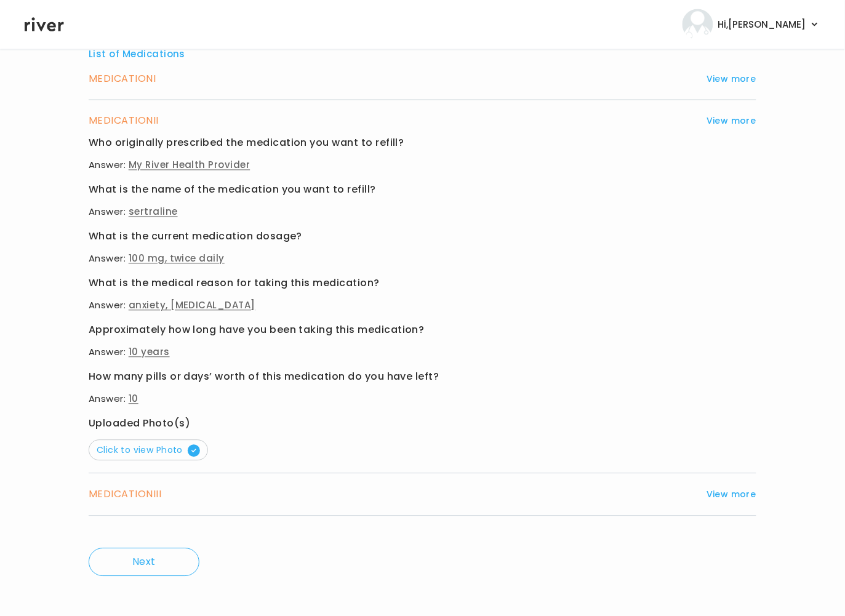
scroll to position [483, 0]
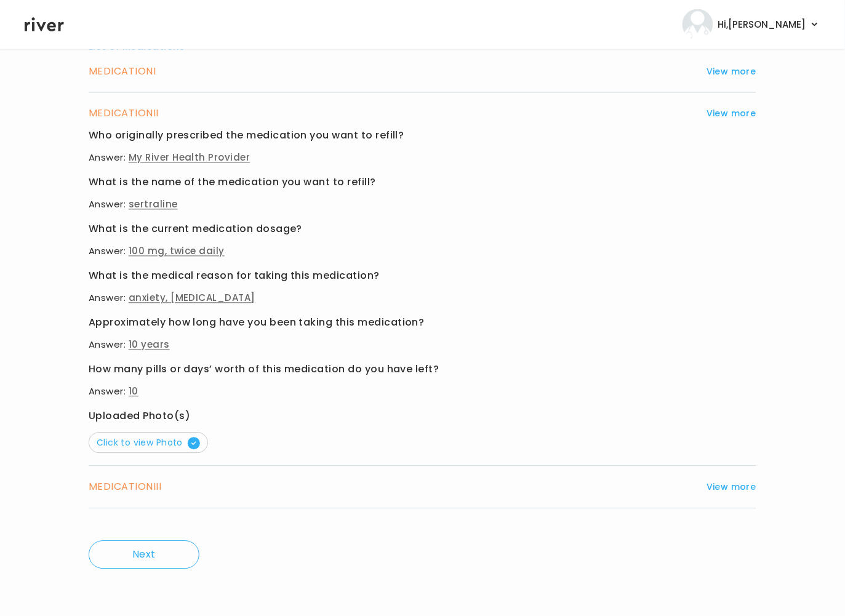
click at [723, 476] on div "MEDICATION III View more Who originally prescribed the medication you want to r…" at bounding box center [423, 488] width 668 height 42
click at [724, 483] on button "View more" at bounding box center [732, 487] width 50 height 15
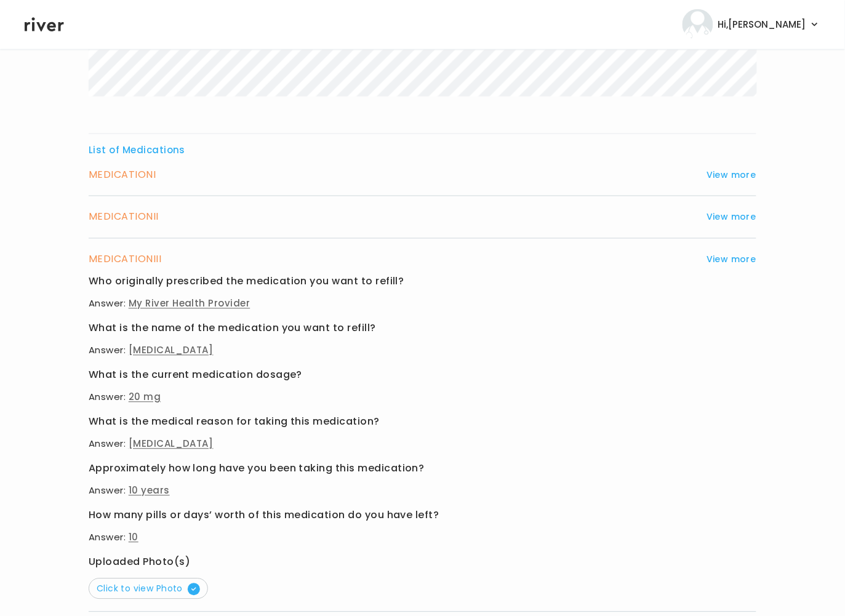
scroll to position [257, 0]
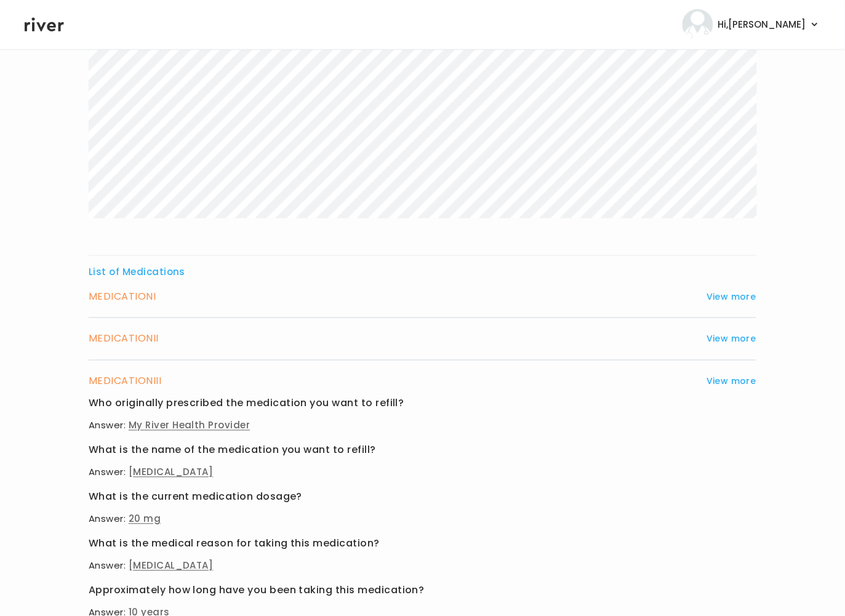
click at [150, 340] on h3 "MEDICATION II" at bounding box center [124, 339] width 70 height 17
click at [738, 337] on button "View more" at bounding box center [732, 339] width 50 height 15
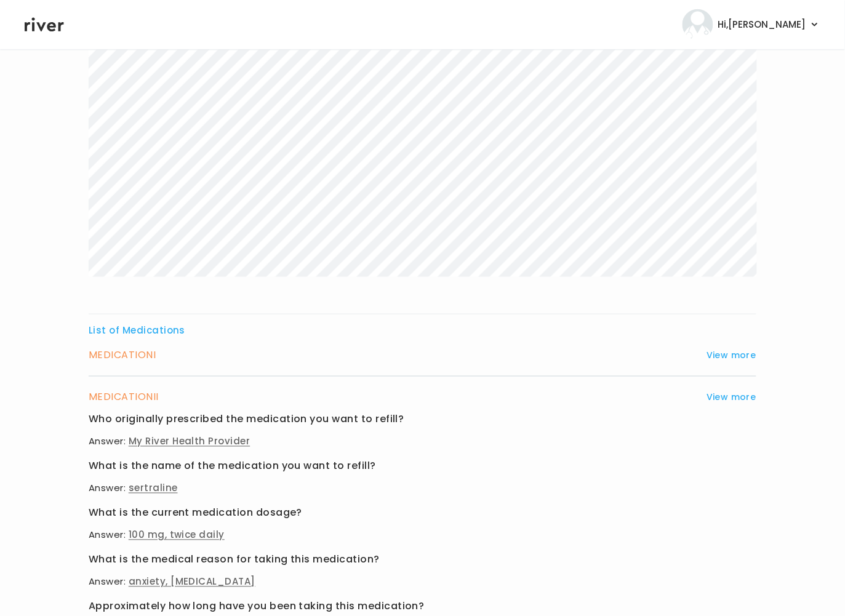
scroll to position [195, 0]
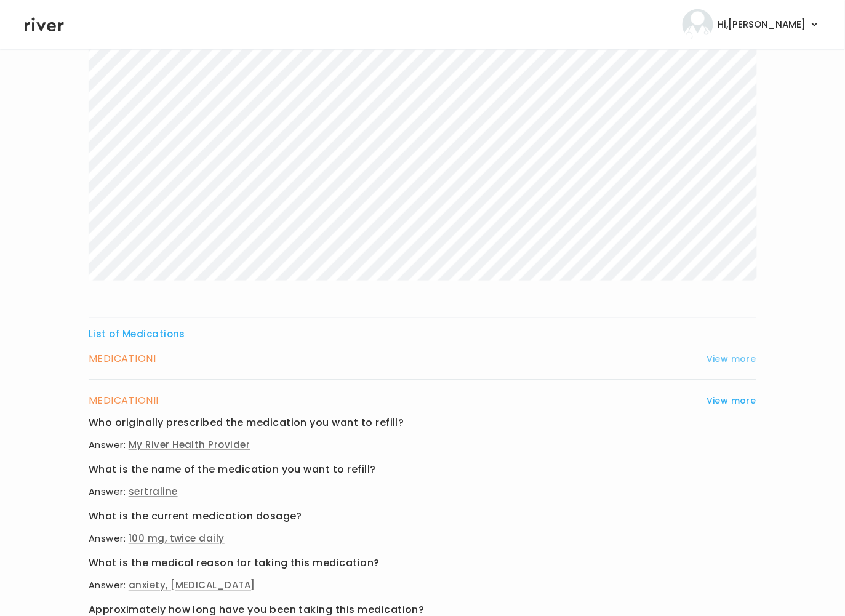
click at [733, 355] on button "View more" at bounding box center [732, 359] width 50 height 15
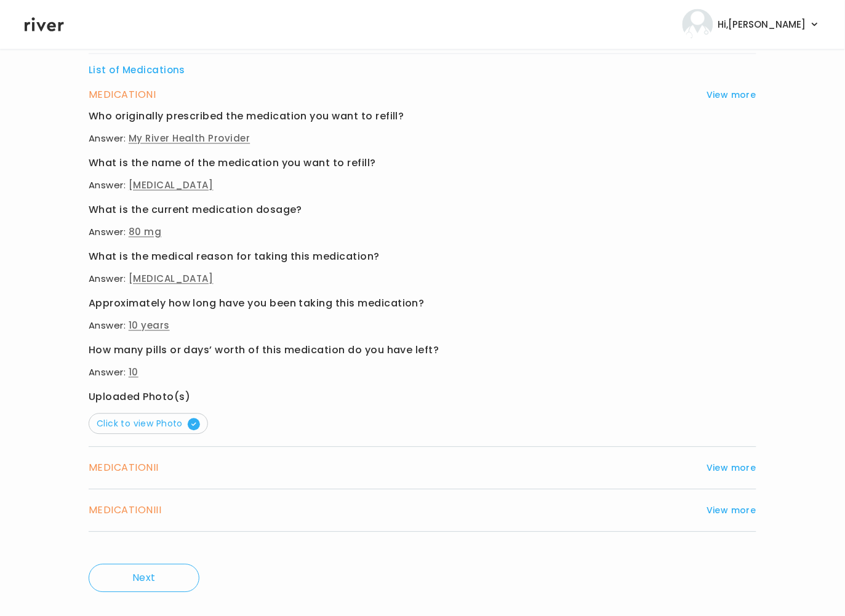
scroll to position [483, 0]
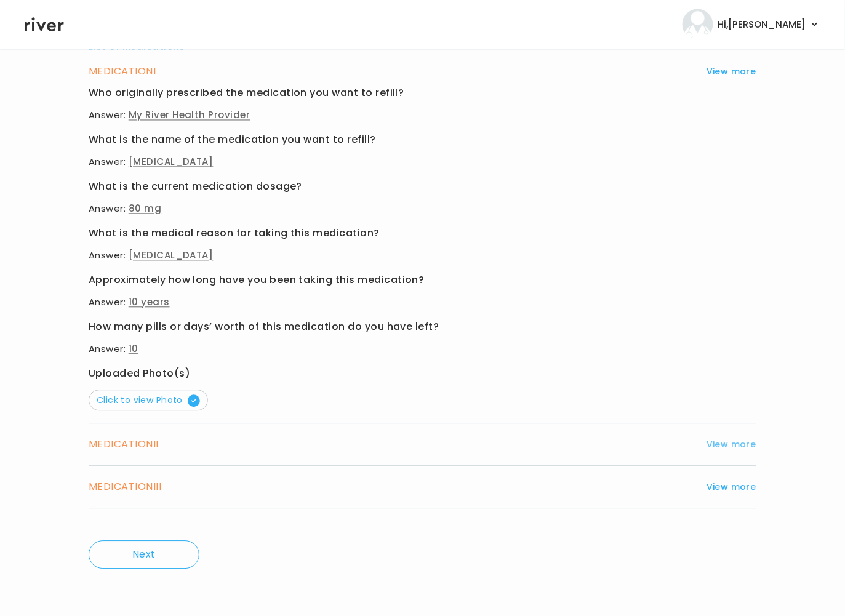
click at [734, 452] on button "View more" at bounding box center [732, 445] width 50 height 15
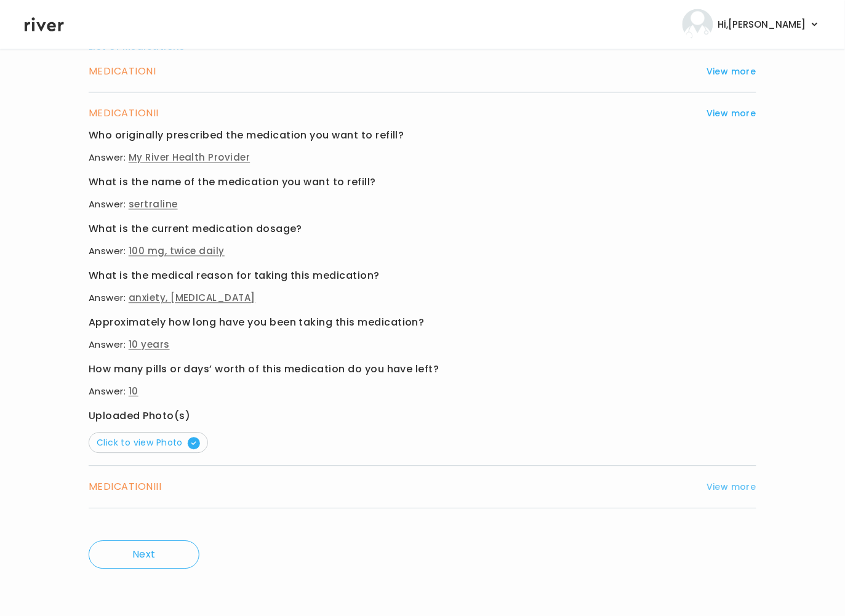
click at [731, 487] on button "View more" at bounding box center [732, 487] width 50 height 15
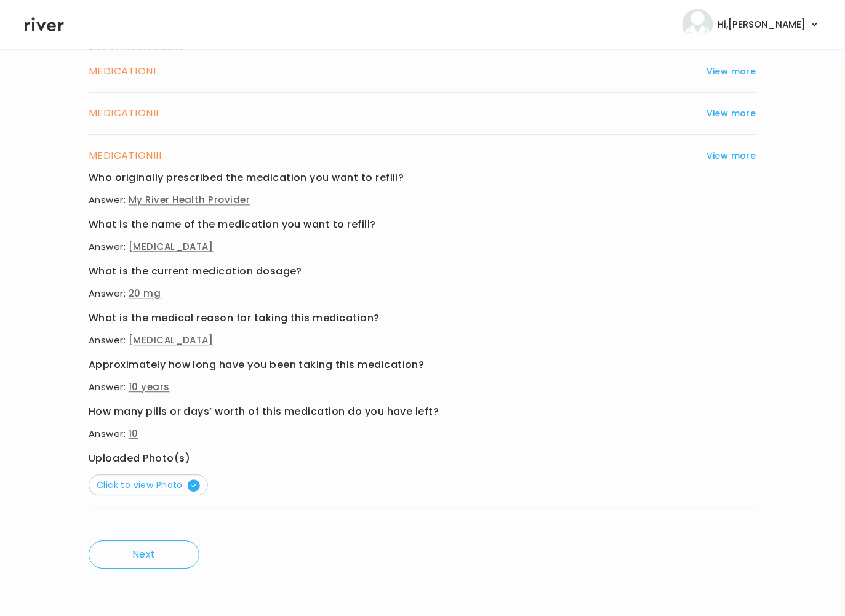
click at [707, 149] on button "View more" at bounding box center [732, 156] width 50 height 15
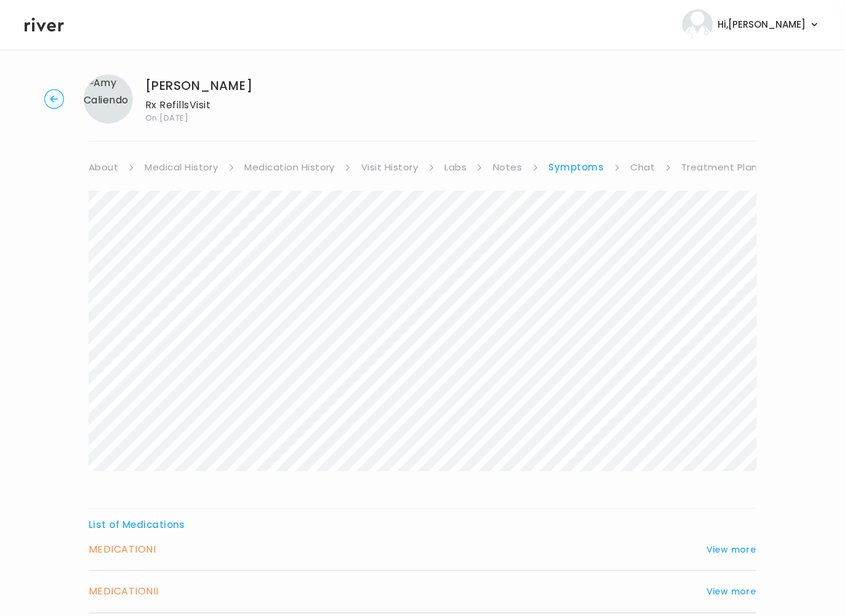
scroll to position [4, 0]
click at [392, 171] on link "Visit History" at bounding box center [389, 167] width 57 height 17
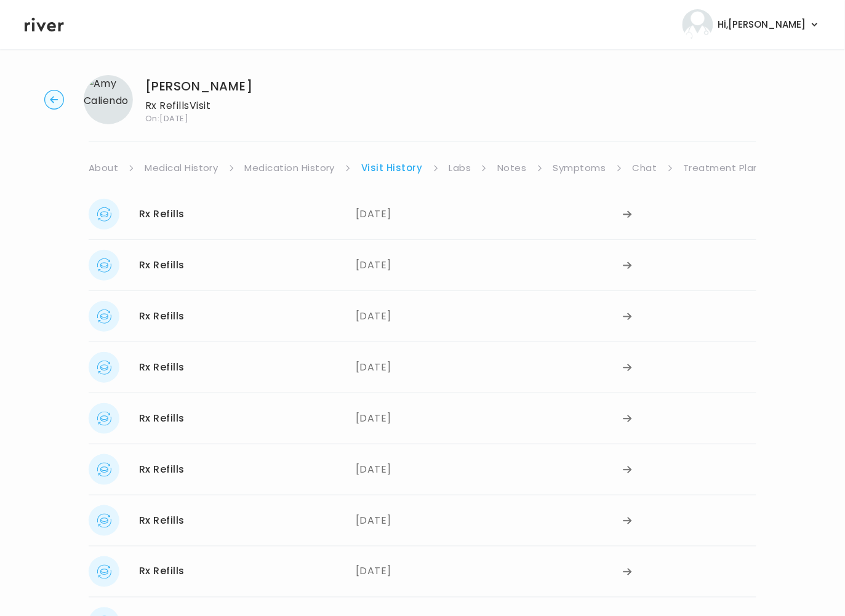
click at [332, 168] on link "Medication History" at bounding box center [290, 167] width 90 height 17
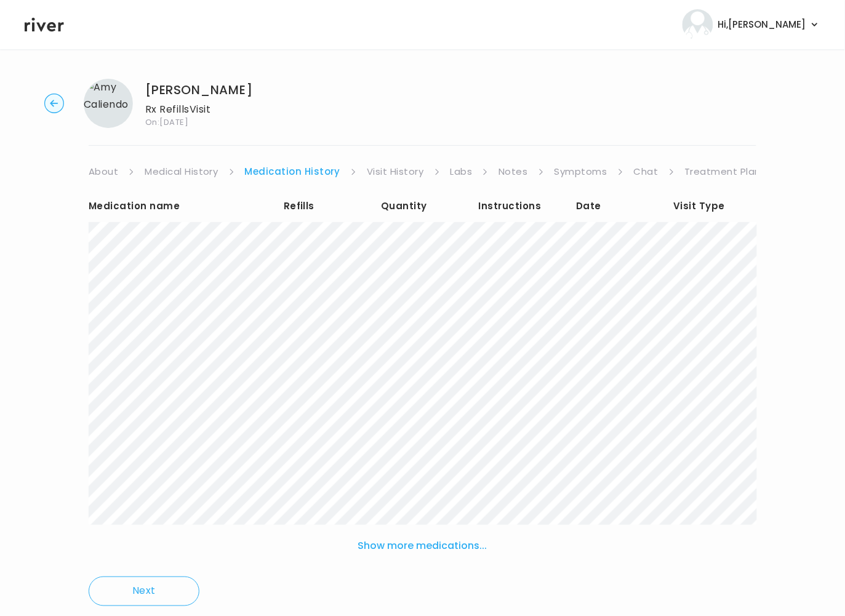
click at [391, 169] on link "Visit History" at bounding box center [395, 171] width 57 height 17
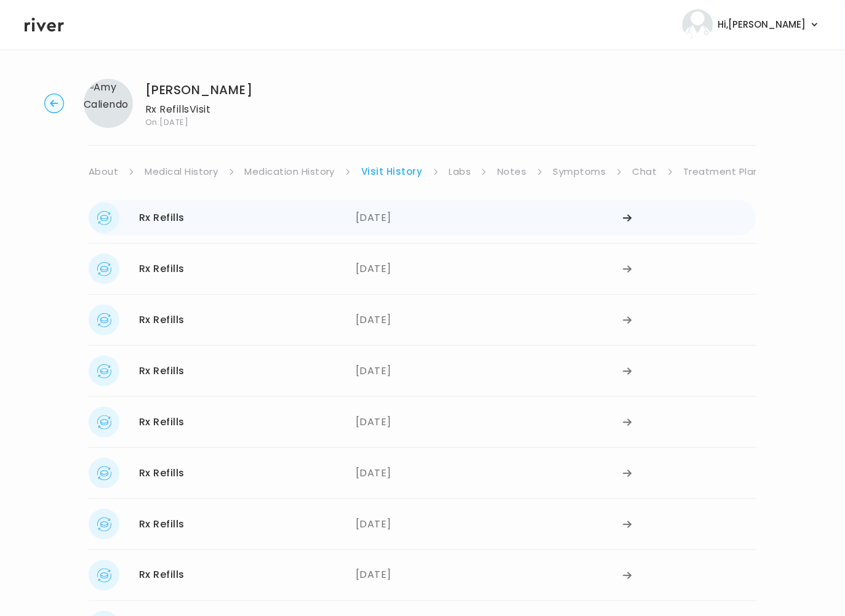
click at [401, 217] on div "06/30/2025" at bounding box center [489, 218] width 267 height 31
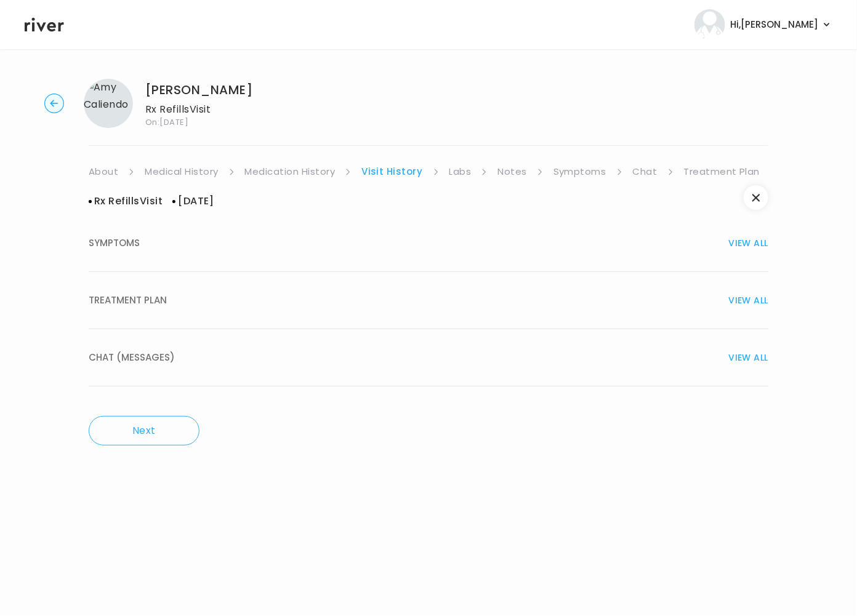
click at [324, 304] on div "TREATMENT PLAN VIEW ALL" at bounding box center [429, 300] width 680 height 17
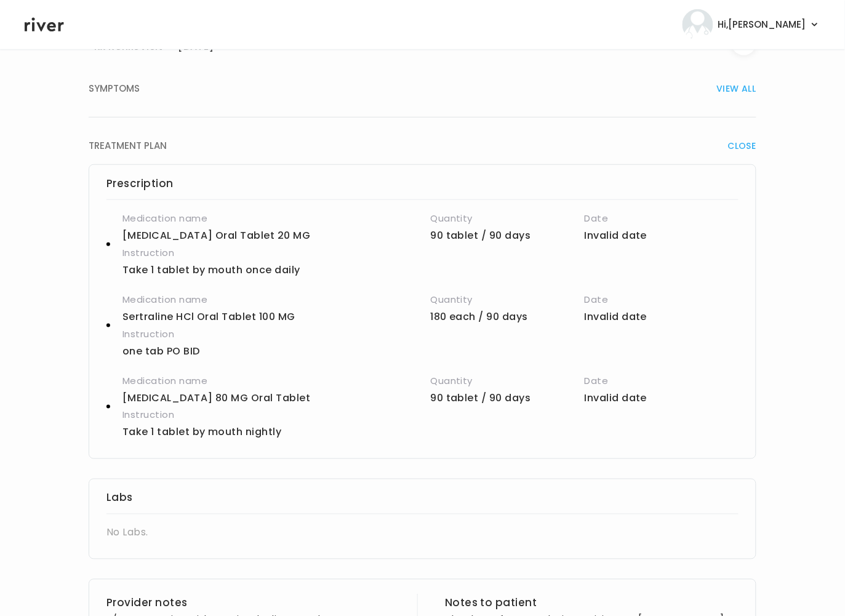
scroll to position [509, 0]
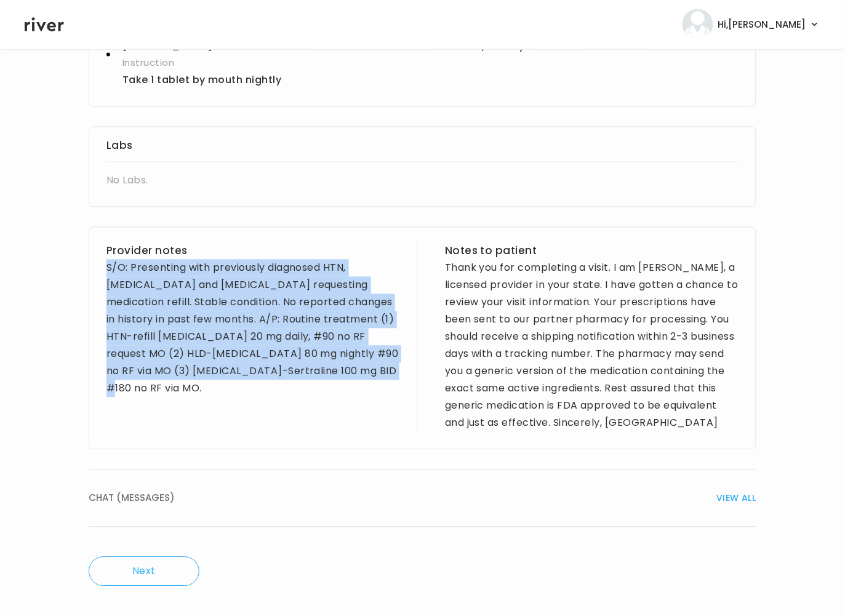
drag, startPoint x: 379, startPoint y: 369, endPoint x: 100, endPoint y: 269, distance: 295.6
click at [100, 269] on div "Provider notes S/O: Presenting with previously diagnosed HTN, Cholesterol and D…" at bounding box center [423, 338] width 668 height 223
copy div "S/O: Presenting with previously diagnosed HTN, Cholesterol and Depression reque…"
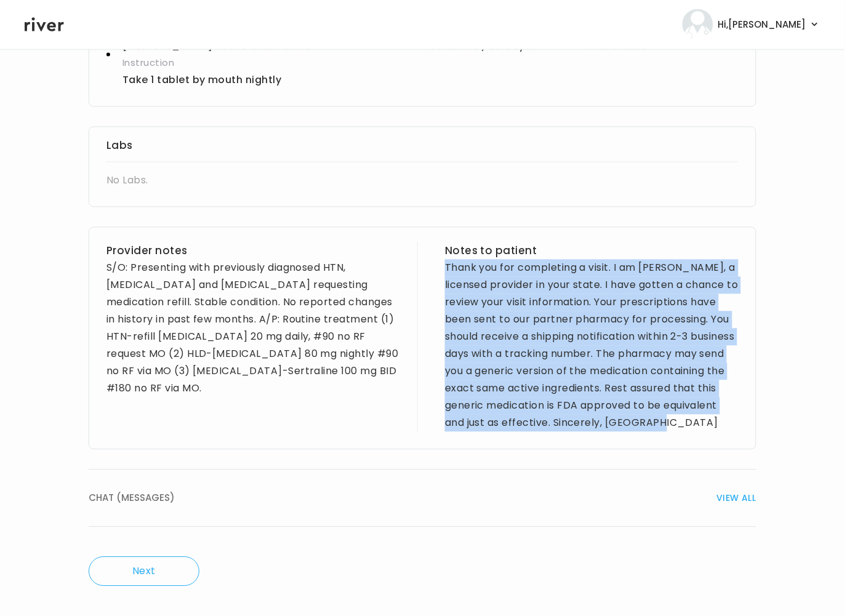
drag, startPoint x: 443, startPoint y: 269, endPoint x: 757, endPoint y: 417, distance: 347.8
click at [757, 417] on div "Amy Caliendo Rx Refills Visit On: 21 Sep 2025 About Medical History Medication …" at bounding box center [422, 79] width 845 height 1034
copy div "Thank you for completing a visit. I am Brittney Afram, a licensed provider in y…"
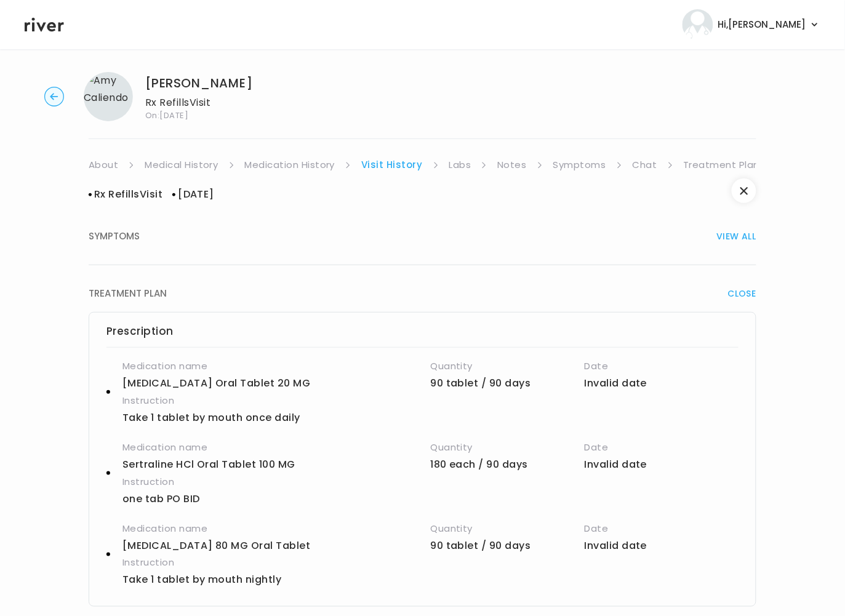
scroll to position [0, 0]
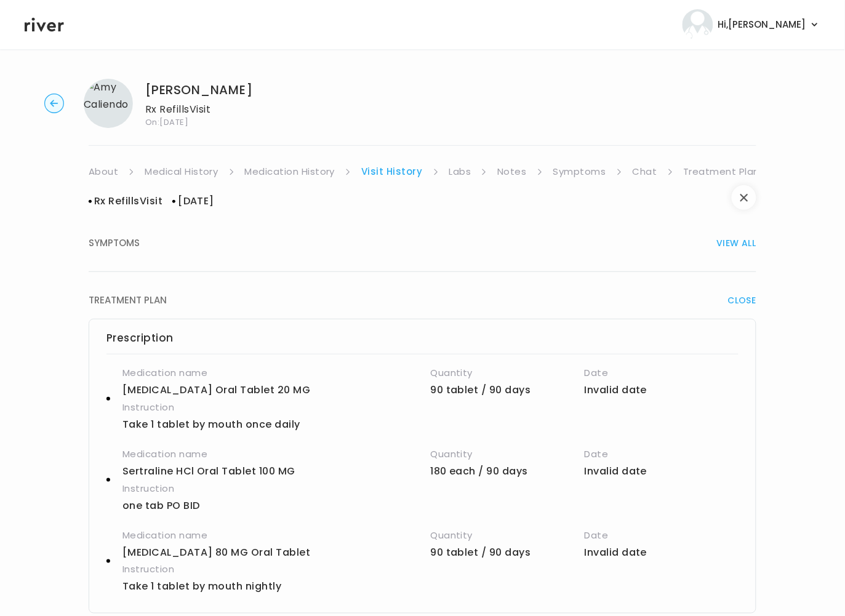
click at [743, 198] on icon "button" at bounding box center [744, 197] width 7 height 7
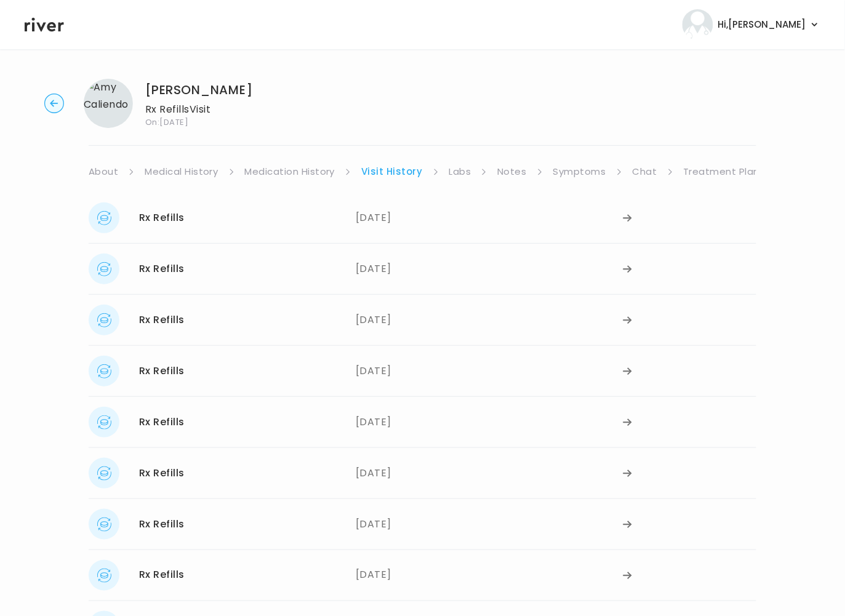
click at [687, 177] on link "Treatment Plan" at bounding box center [722, 171] width 76 height 17
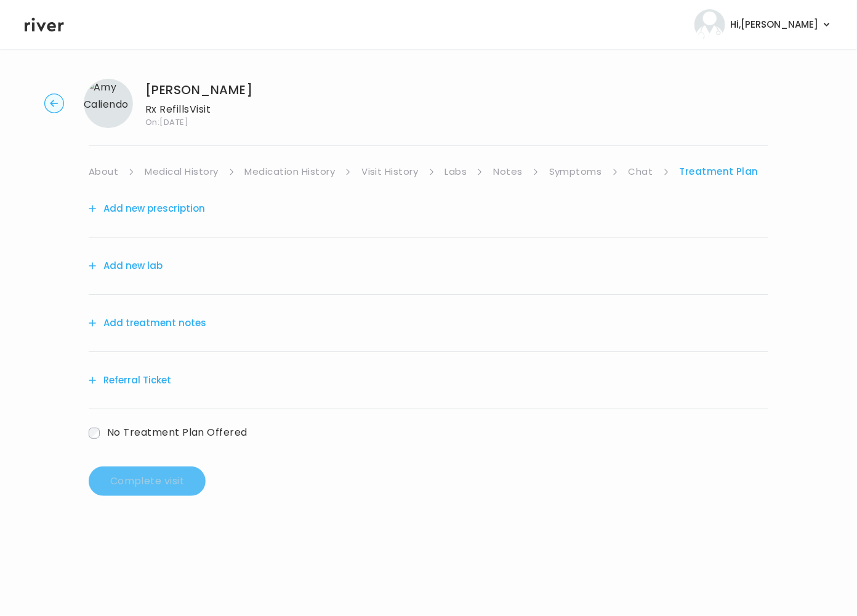
click at [57, 100] on circle "button" at bounding box center [54, 103] width 19 height 19
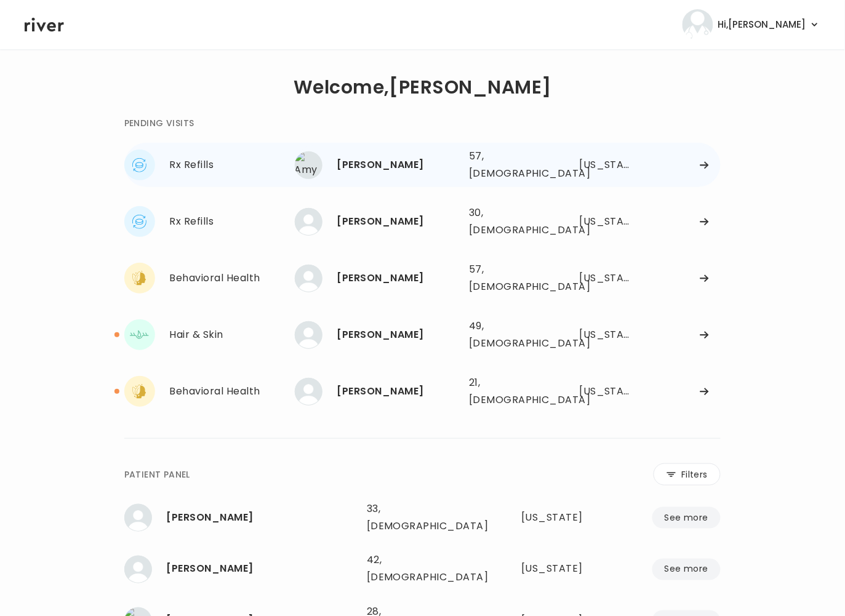
click at [418, 171] on div "Amy Caliendo 57, Female See more" at bounding box center [377, 165] width 164 height 28
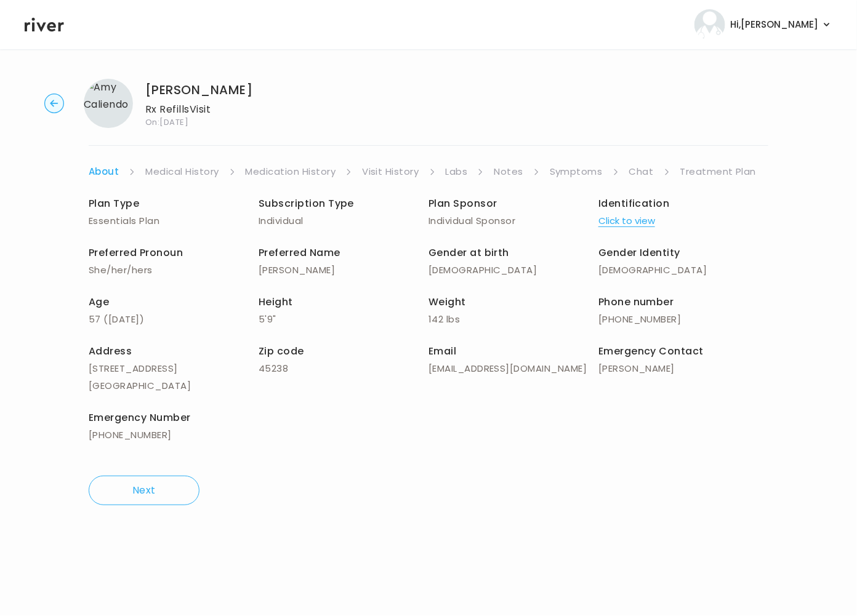
click at [697, 172] on link "Treatment Plan" at bounding box center [718, 171] width 76 height 17
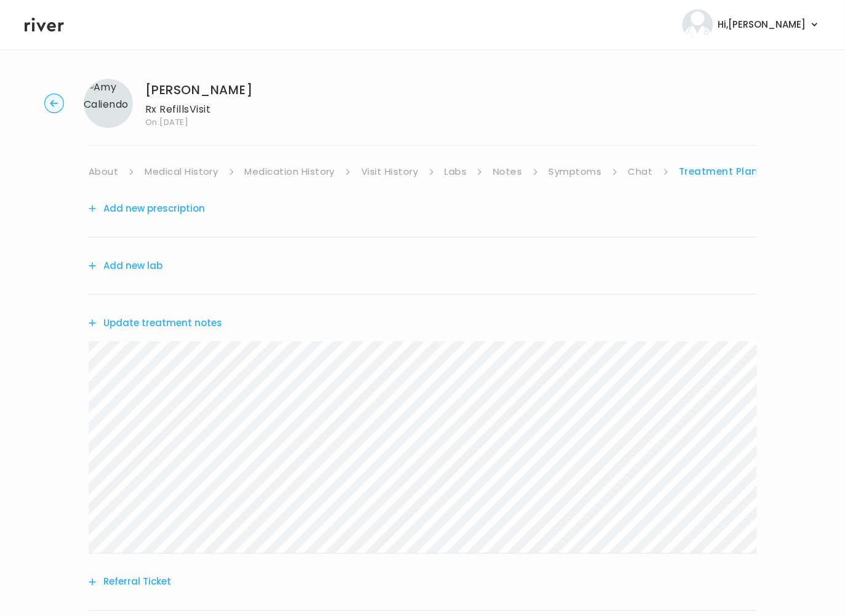
click at [409, 173] on link "Visit History" at bounding box center [389, 171] width 57 height 17
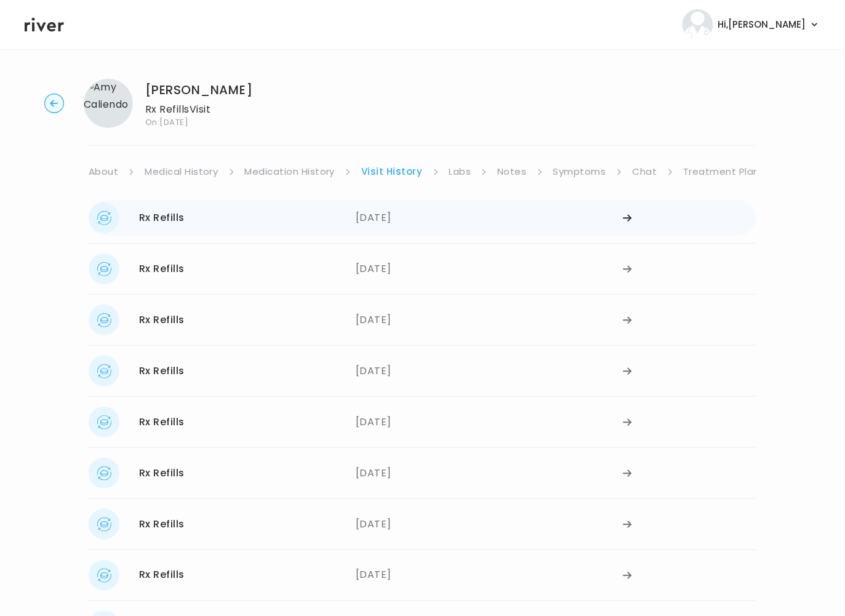
click at [389, 212] on div "06/30/2025" at bounding box center [489, 218] width 267 height 31
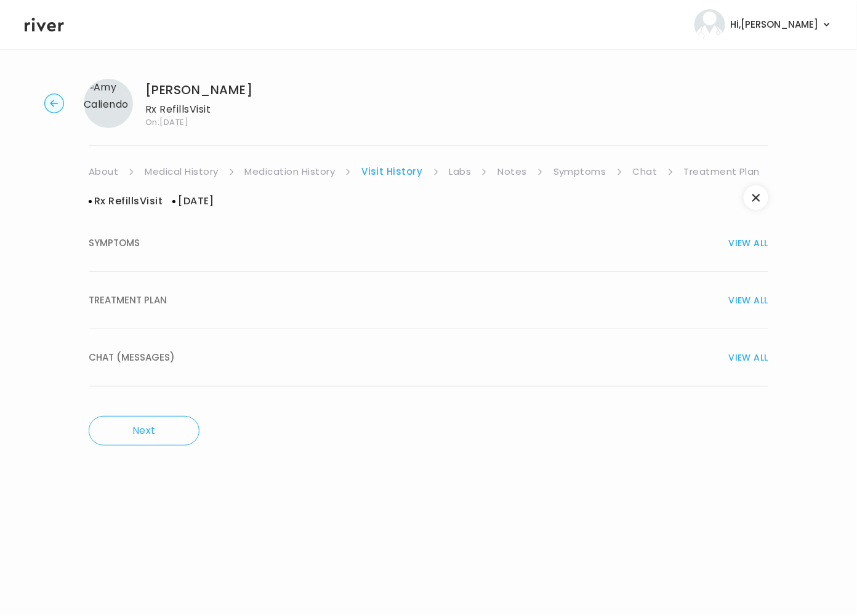
click at [134, 300] on span "TREATMENT PLAN" at bounding box center [128, 300] width 78 height 17
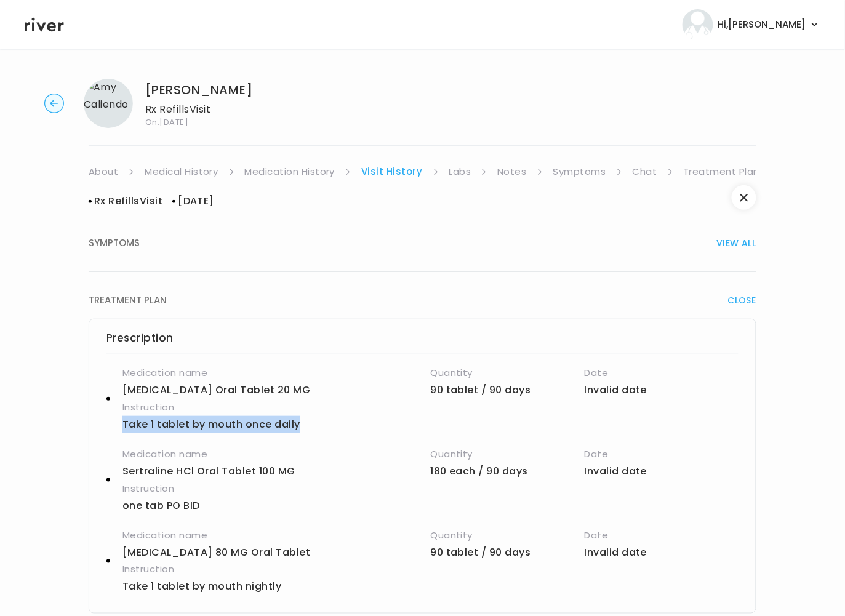
drag, startPoint x: 119, startPoint y: 425, endPoint x: 296, endPoint y: 436, distance: 177.0
click at [296, 436] on div "Medication name Lisinopril Oral Tablet 20 MG Quantity 90 tablet / 90 days Date …" at bounding box center [423, 479] width 632 height 231
copy p "Take 1 tablet by mouth once daily"
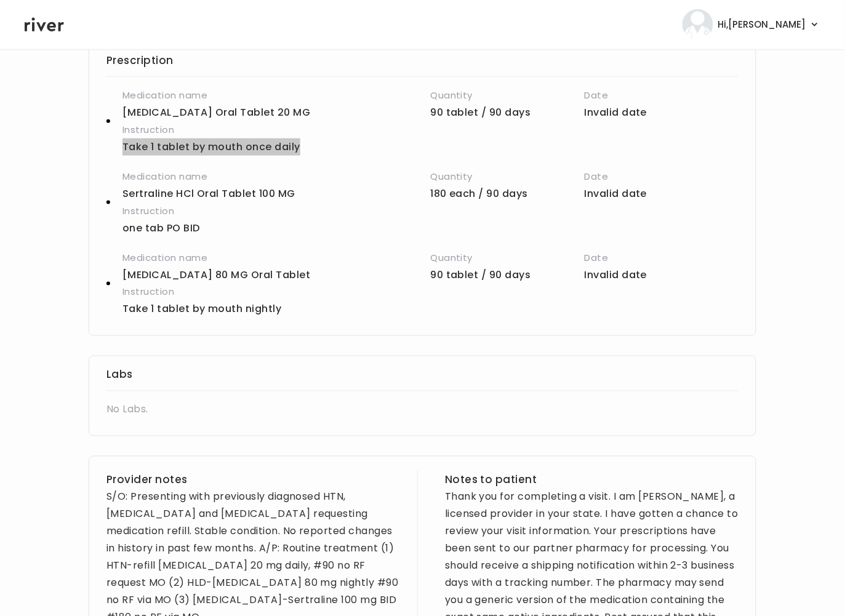
scroll to position [398, 0]
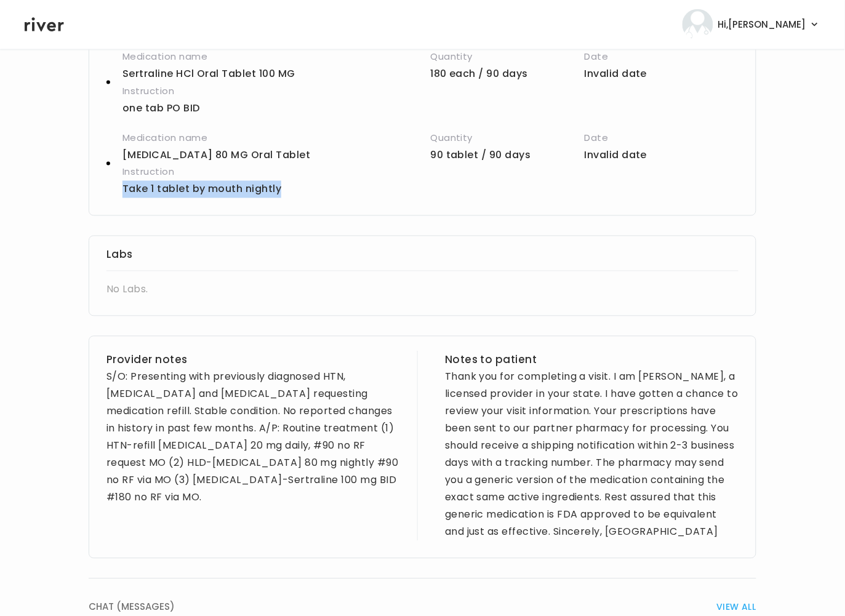
drag, startPoint x: 137, startPoint y: 193, endPoint x: 295, endPoint y: 192, distance: 158.2
click at [295, 192] on div "Medication name atorvastatin calcium 80 MG Oral Tablet Quantity 90 tablet / 90 …" at bounding box center [423, 163] width 632 height 69
copy p "Take 1 tablet by mouth nightly"
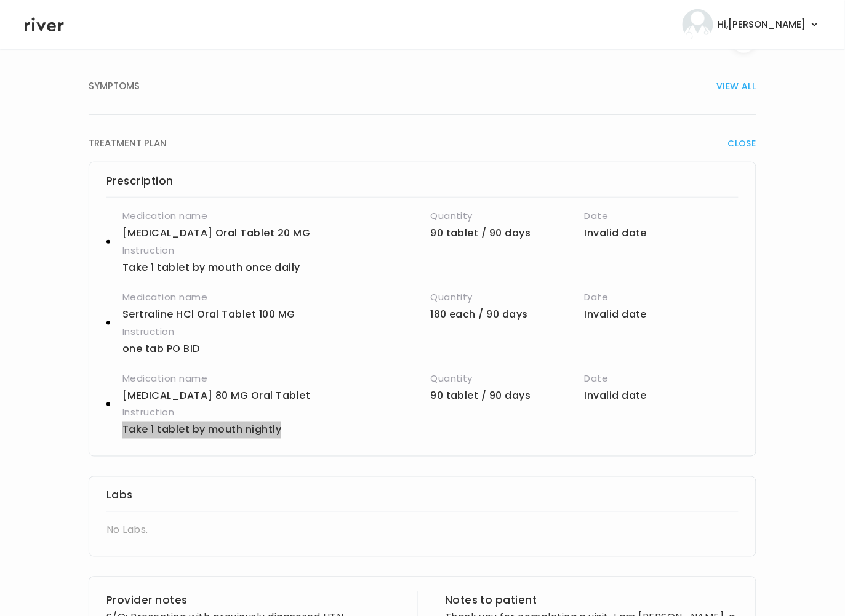
scroll to position [0, 0]
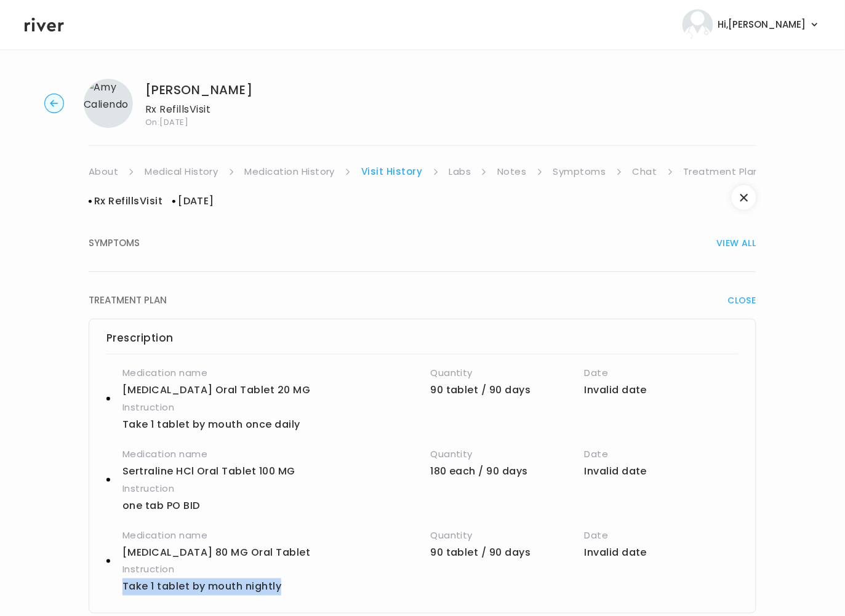
click at [577, 164] on link "Symptoms" at bounding box center [579, 171] width 53 height 17
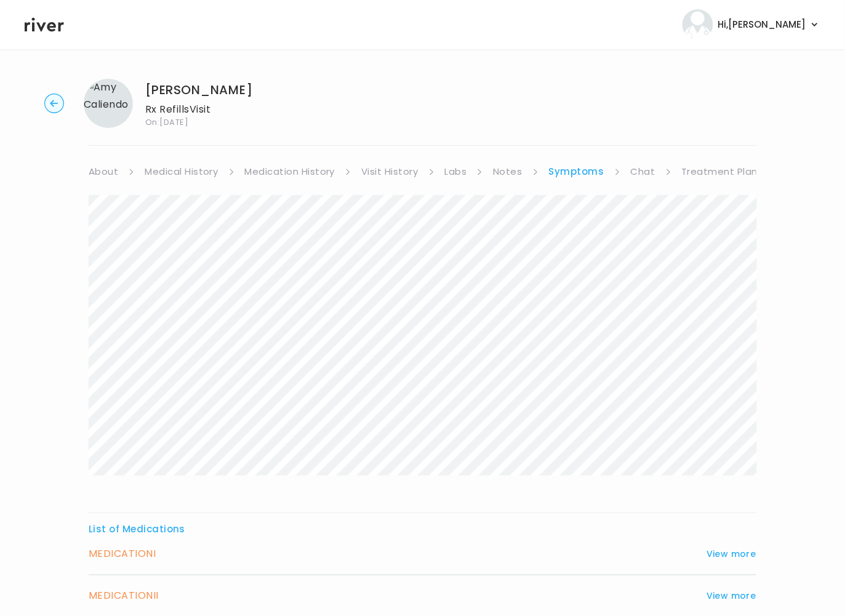
click at [52, 100] on circle "button" at bounding box center [54, 103] width 19 height 19
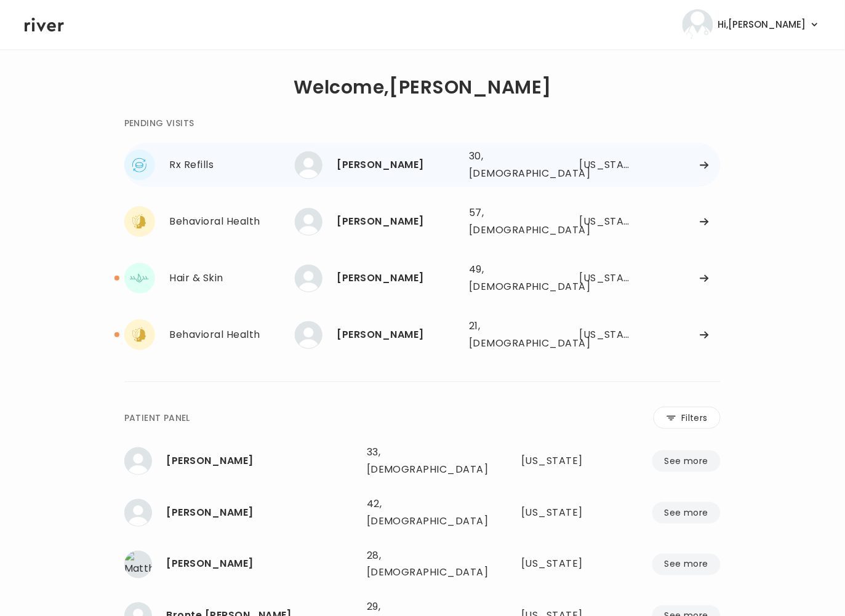
click at [409, 216] on div "Rx Refills Erika Savage Erika Savage 30, Female See more 30, Female Washington …" at bounding box center [422, 250] width 597 height 214
click at [360, 163] on div "Erika Savage" at bounding box center [398, 164] width 122 height 17
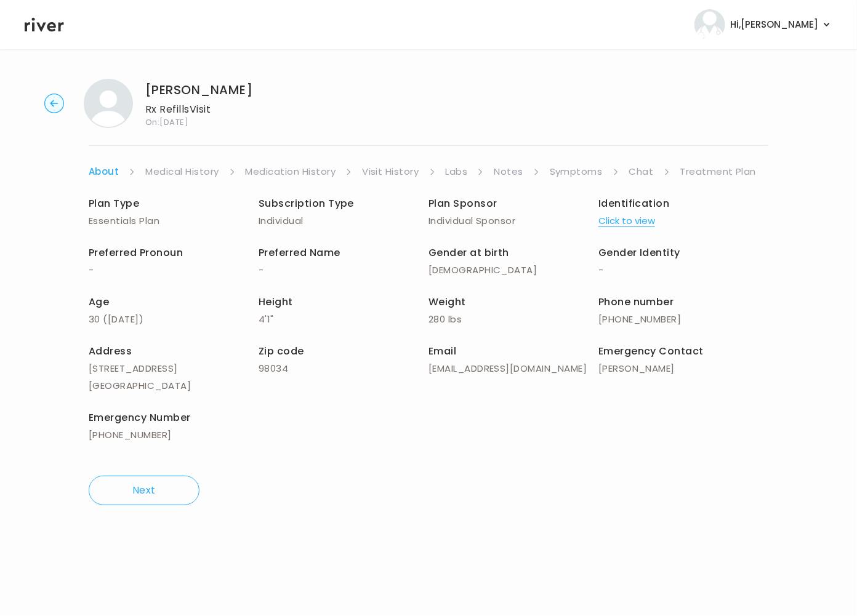
click at [567, 174] on link "Symptoms" at bounding box center [576, 171] width 53 height 17
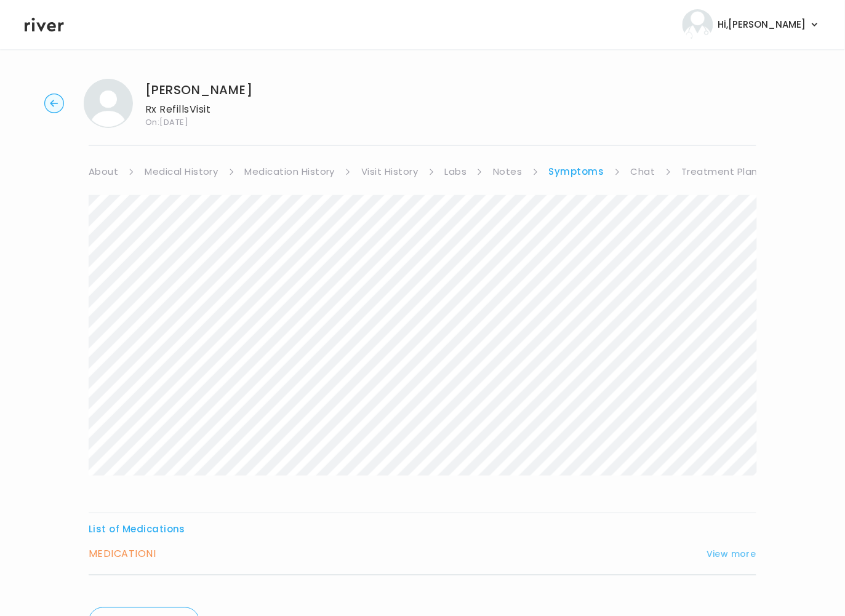
click at [742, 554] on button "View more" at bounding box center [732, 554] width 50 height 15
click at [284, 172] on link "Medication History" at bounding box center [290, 171] width 90 height 17
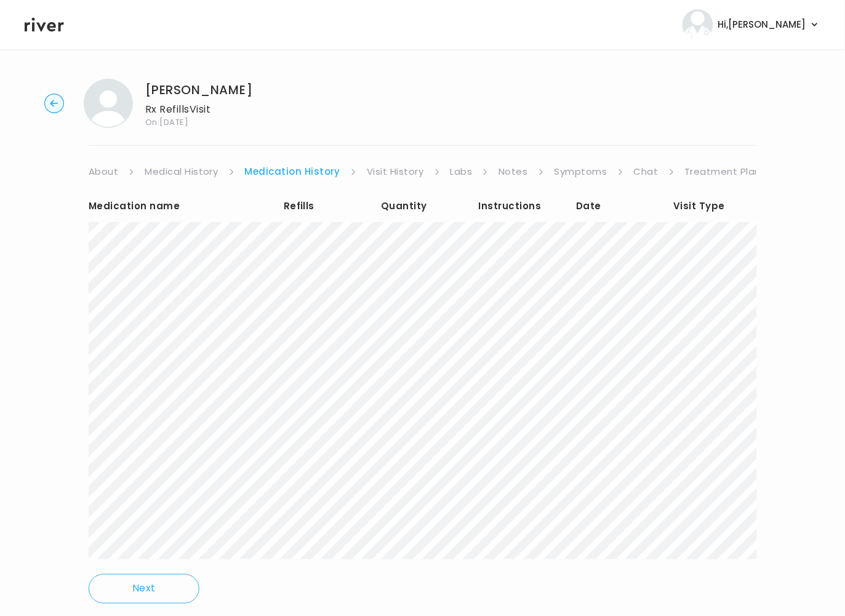
click at [566, 171] on link "Symptoms" at bounding box center [581, 171] width 53 height 17
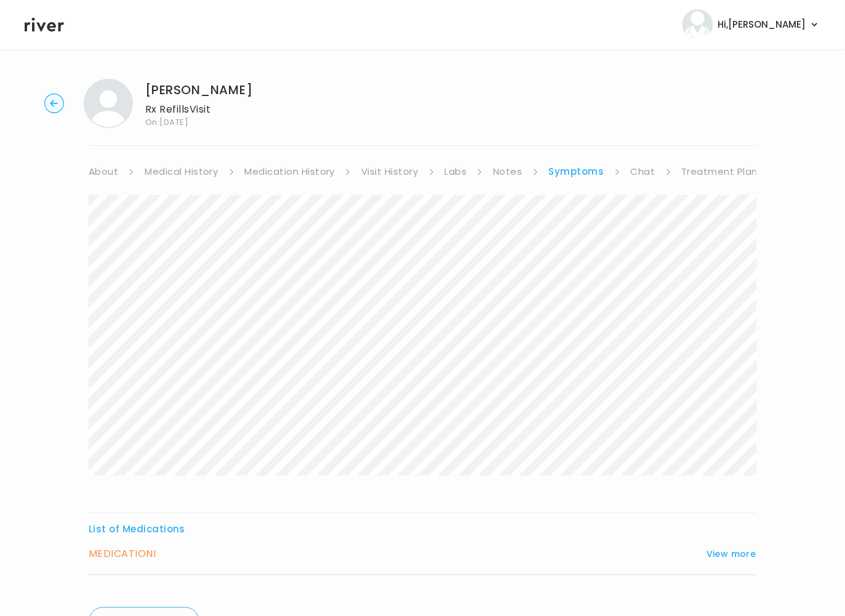
click at [414, 172] on link "Visit History" at bounding box center [389, 171] width 57 height 17
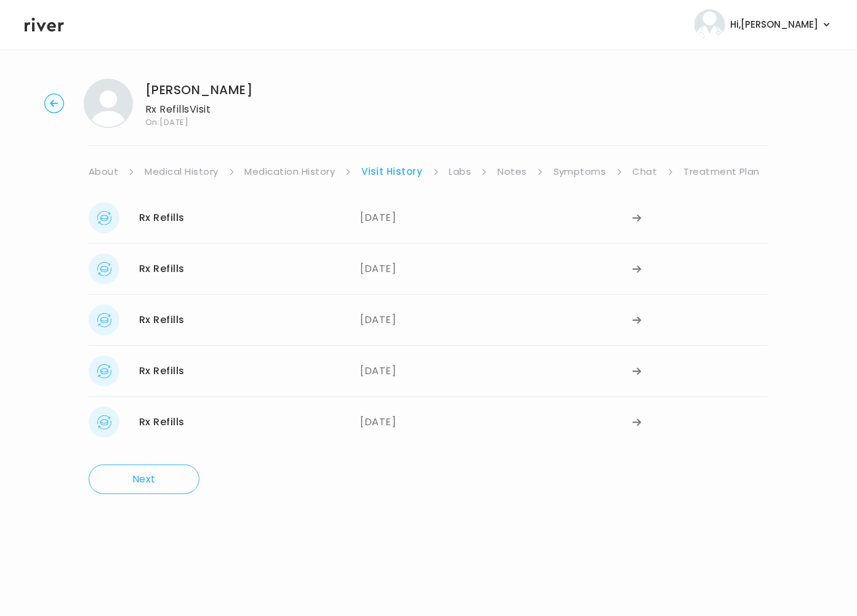
click at [710, 172] on link "Treatment Plan" at bounding box center [722, 171] width 76 height 17
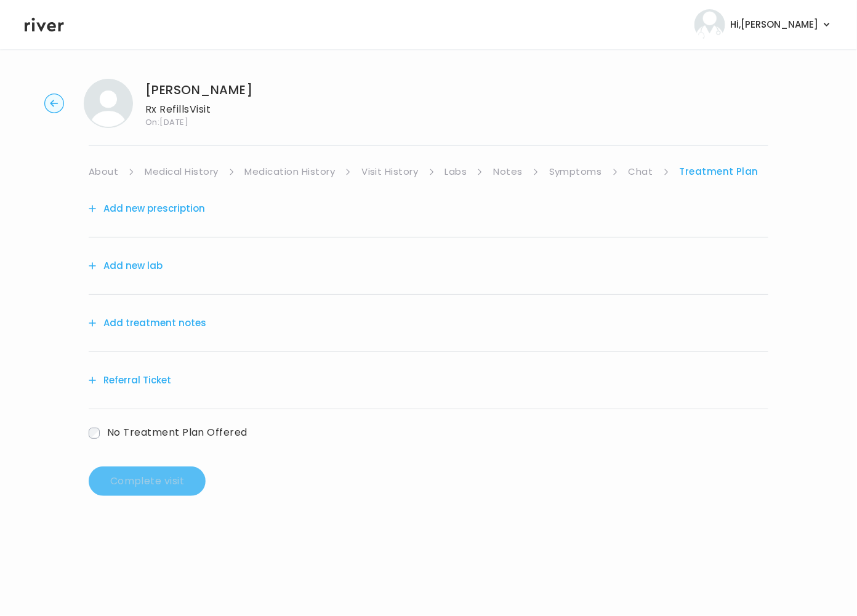
click at [501, 171] on link "Notes" at bounding box center [507, 171] width 29 height 17
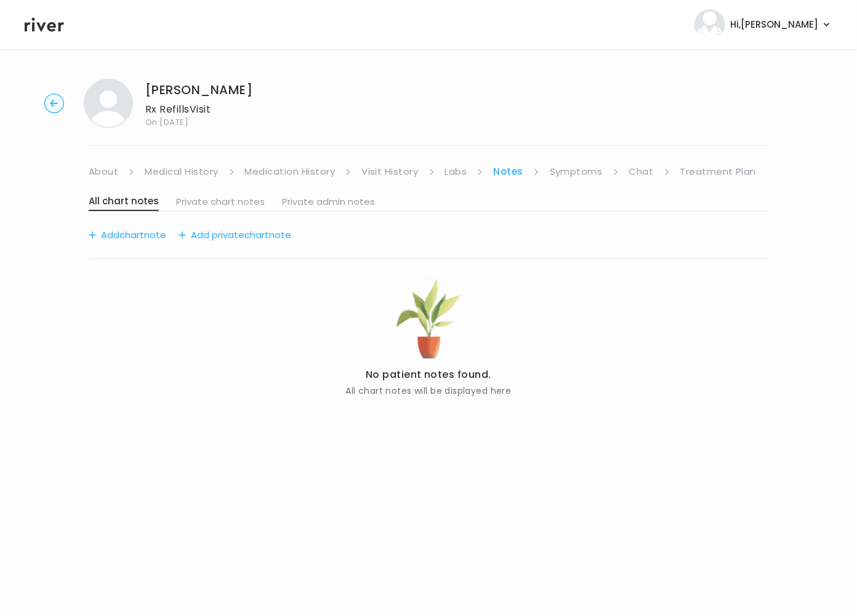
click at [387, 174] on link "Visit History" at bounding box center [389, 171] width 57 height 17
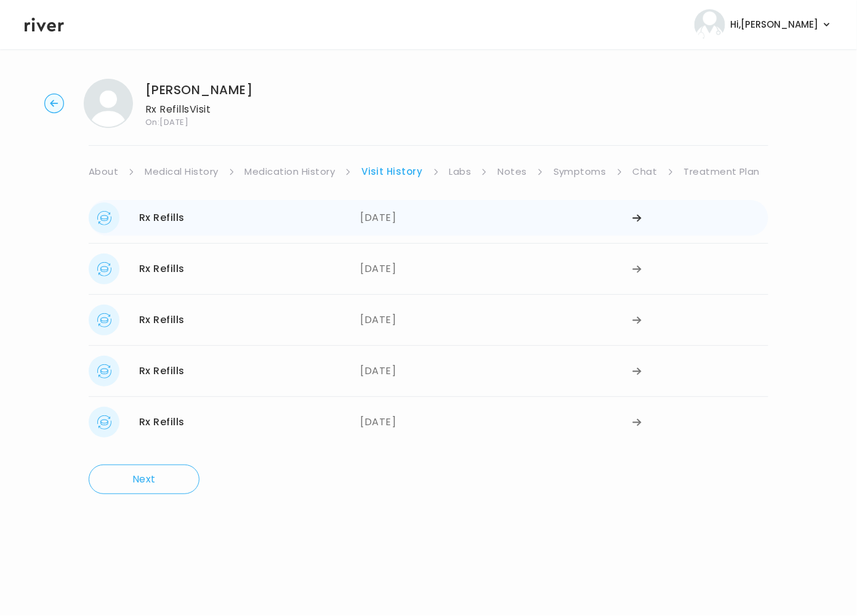
click at [386, 220] on div "09/19/2025" at bounding box center [497, 218] width 272 height 31
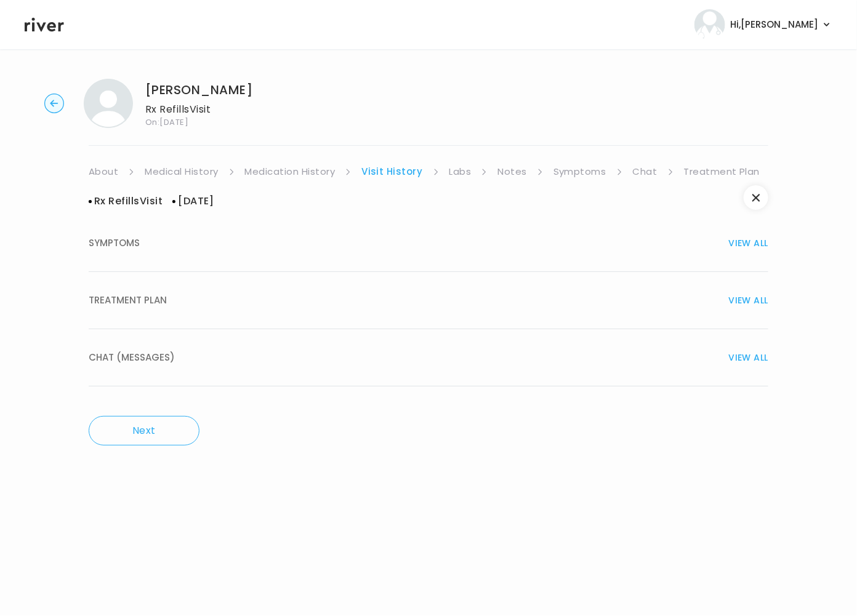
click at [295, 295] on div "TREATMENT PLAN VIEW ALL" at bounding box center [429, 300] width 680 height 17
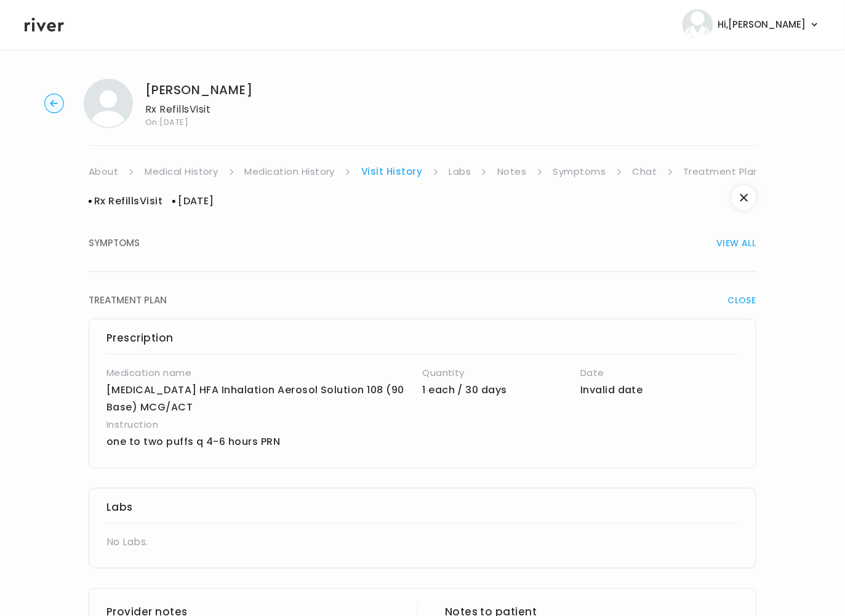
click at [706, 174] on link "Treatment Plan" at bounding box center [722, 171] width 76 height 17
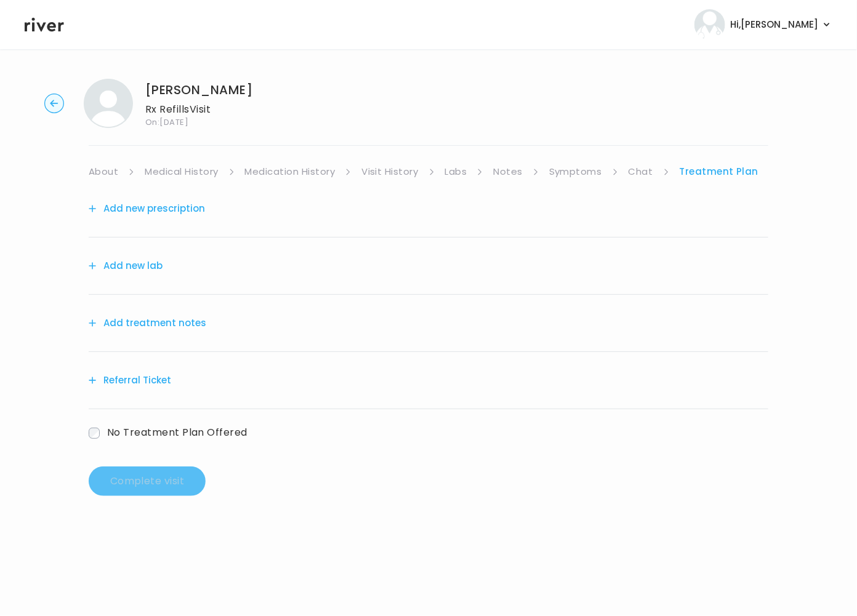
click at [187, 323] on button "Add treatment notes" at bounding box center [148, 323] width 118 height 17
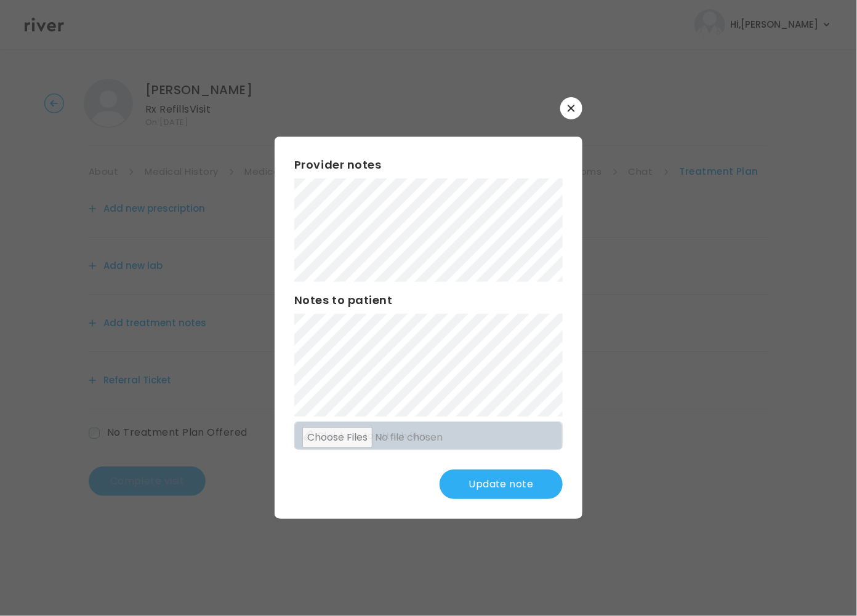
click at [515, 481] on button "Update note" at bounding box center [501, 485] width 123 height 30
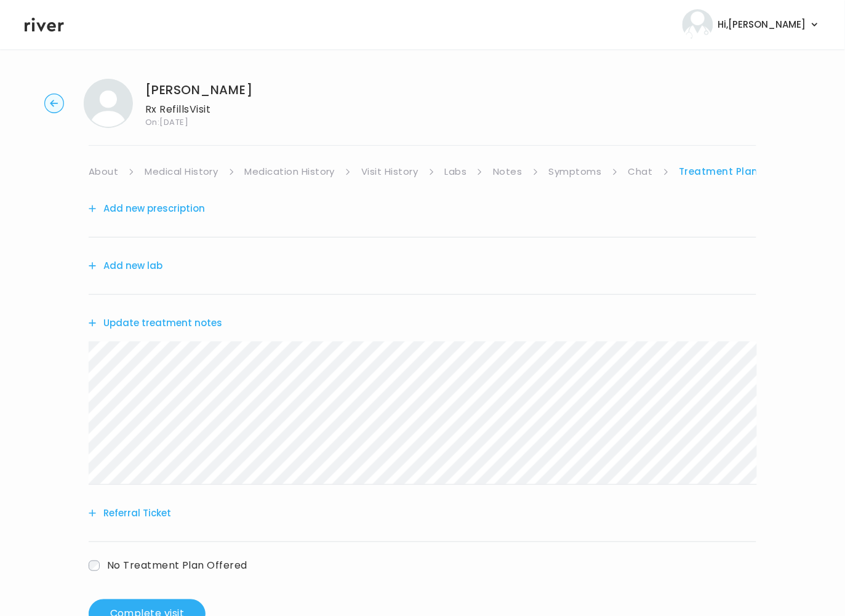
drag, startPoint x: 580, startPoint y: 167, endPoint x: 579, endPoint y: 174, distance: 6.2
click at [580, 168] on link "Symptoms" at bounding box center [575, 171] width 53 height 17
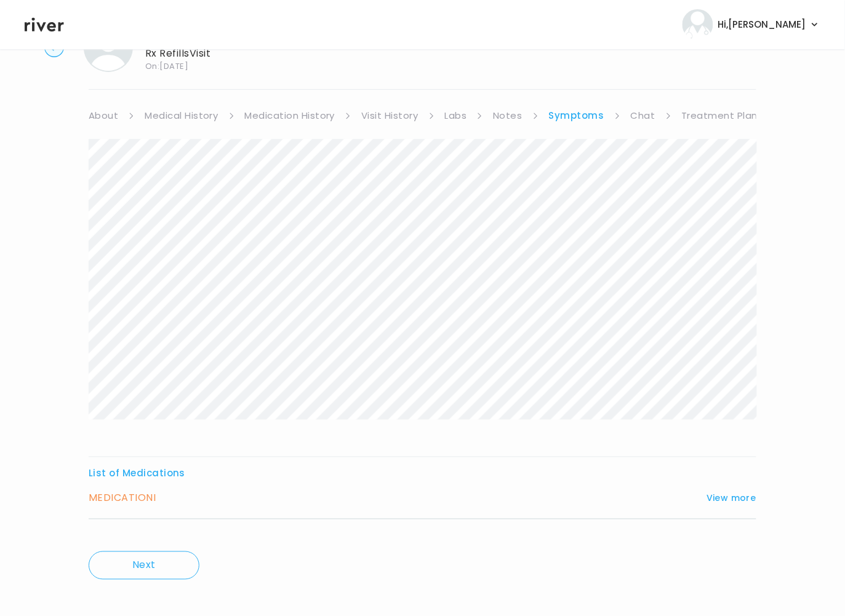
scroll to position [66, 0]
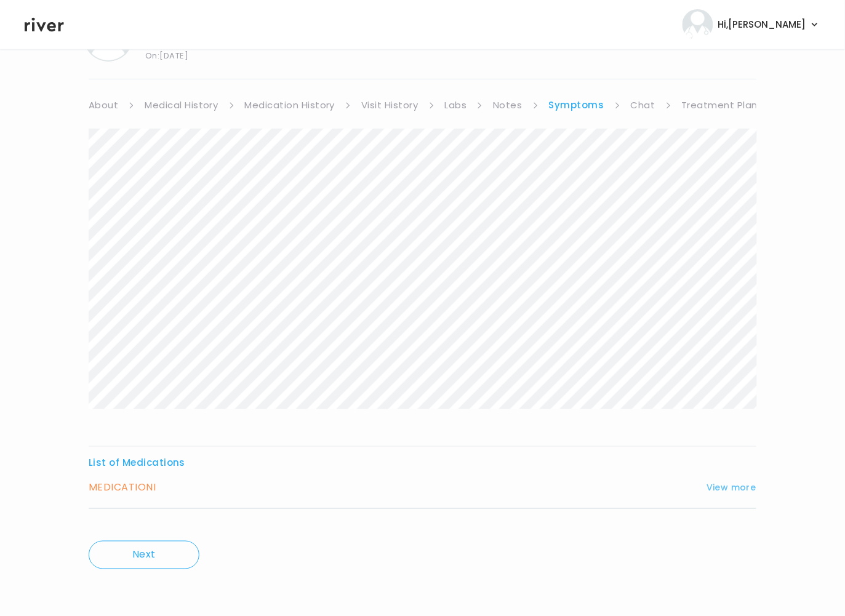
click at [739, 483] on button "View more" at bounding box center [732, 487] width 50 height 15
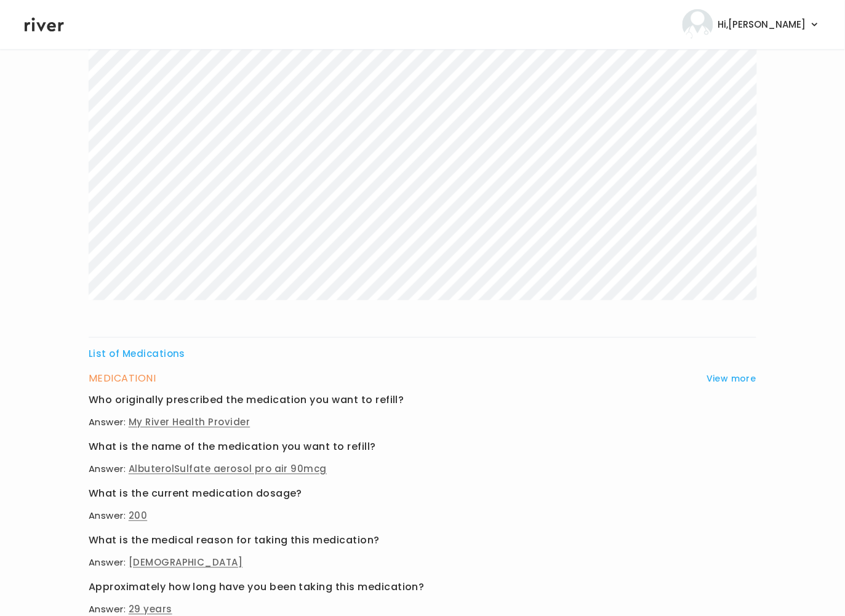
scroll to position [0, 0]
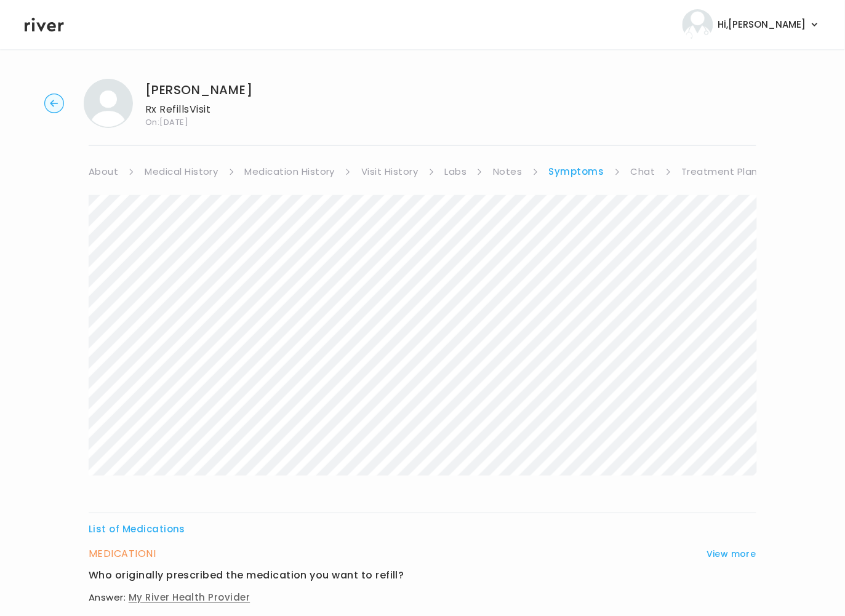
click at [721, 169] on link "Treatment Plan" at bounding box center [720, 171] width 76 height 17
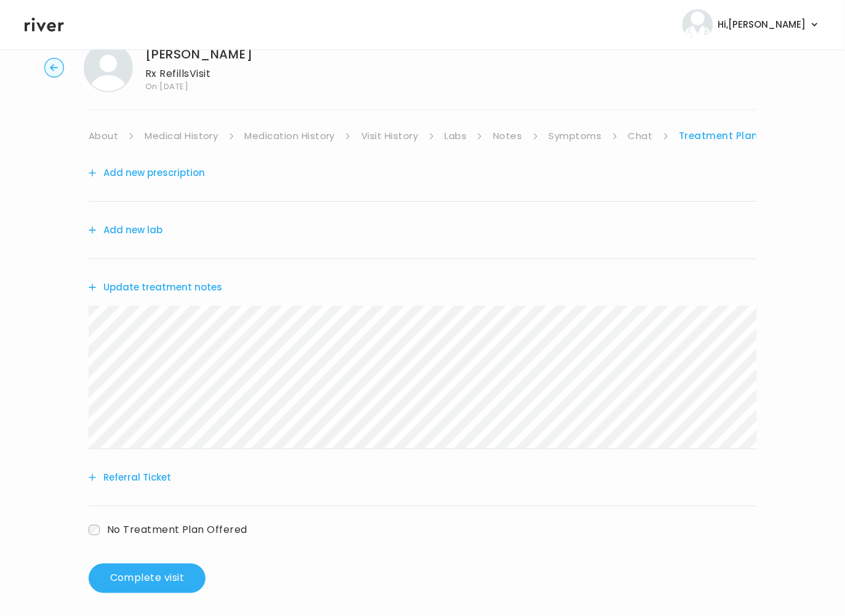
scroll to position [43, 0]
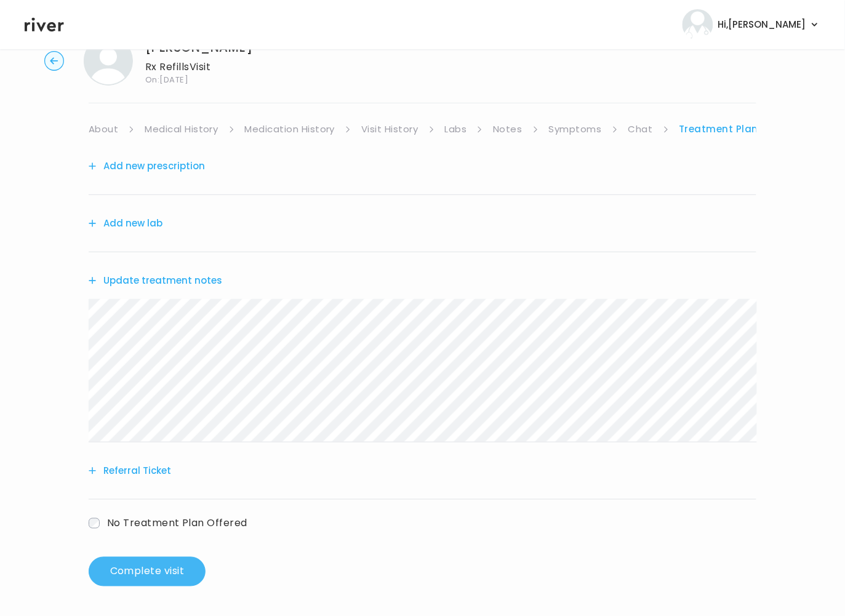
click at [179, 569] on button "Complete visit" at bounding box center [147, 572] width 117 height 30
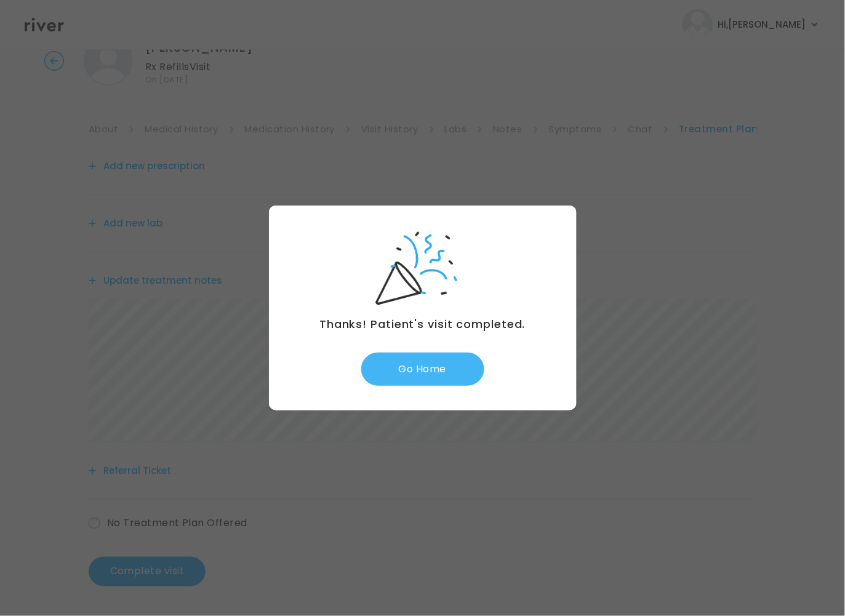
click at [420, 364] on button "Go Home" at bounding box center [422, 369] width 123 height 33
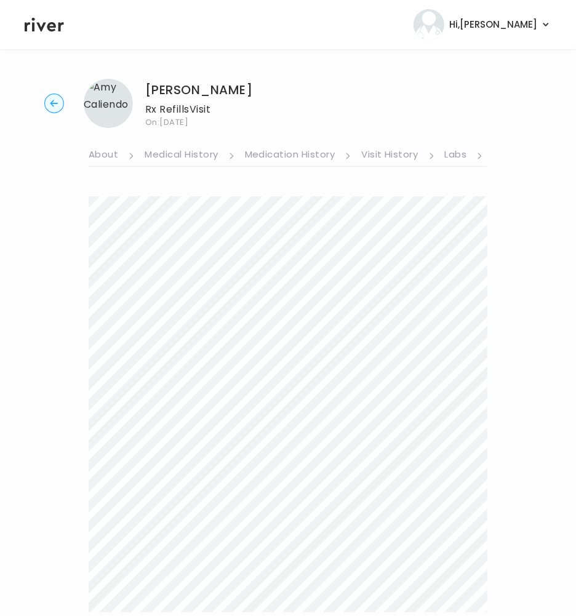
click at [458, 155] on link "Labs" at bounding box center [456, 156] width 22 height 20
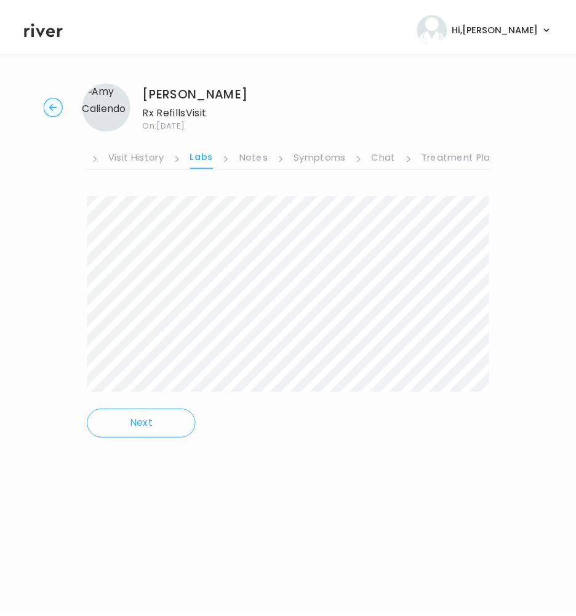
scroll to position [0, 253]
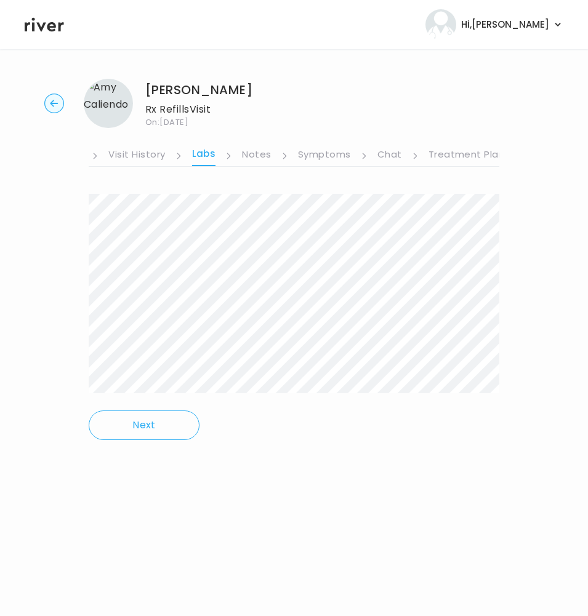
click at [454, 153] on link "Treatment Plan" at bounding box center [466, 156] width 76 height 20
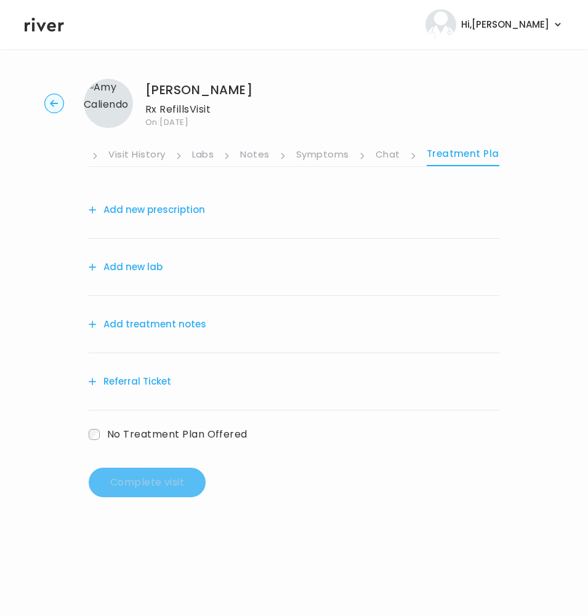
click at [125, 321] on button "Add treatment notes" at bounding box center [148, 324] width 118 height 17
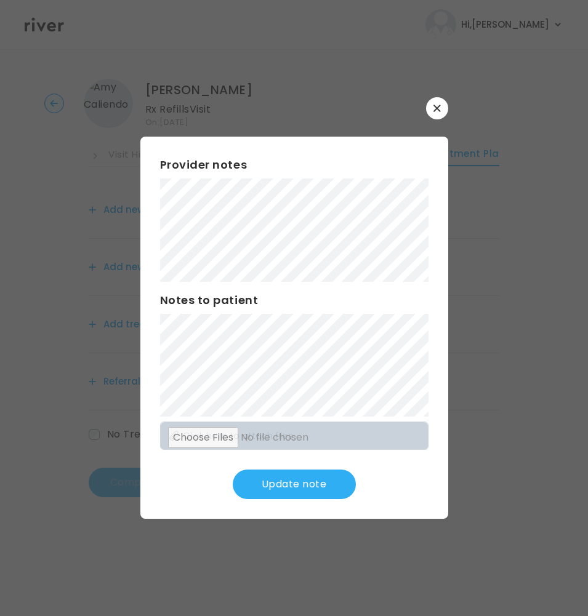
click at [304, 484] on button "Update note" at bounding box center [294, 485] width 123 height 30
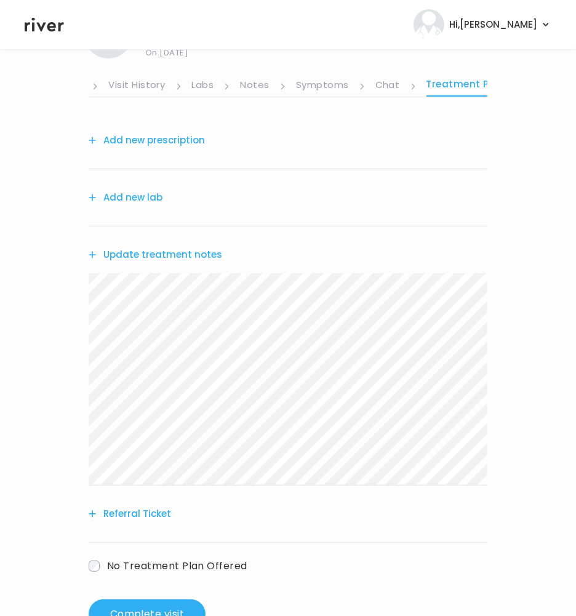
scroll to position [66, 0]
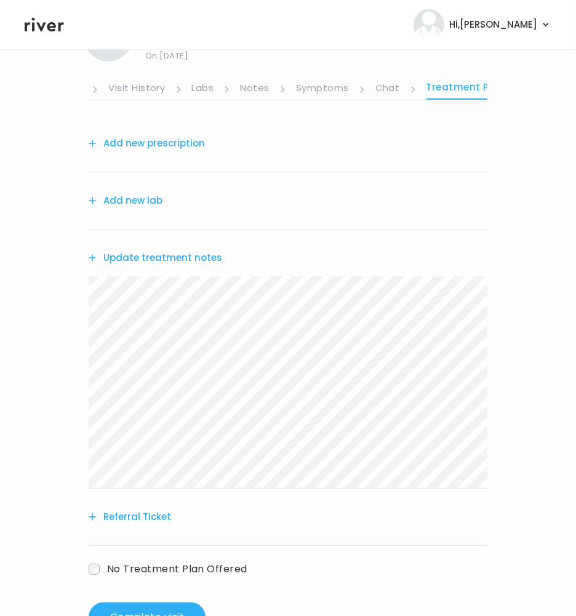
click at [158, 141] on button "Add new prescription" at bounding box center [147, 143] width 116 height 17
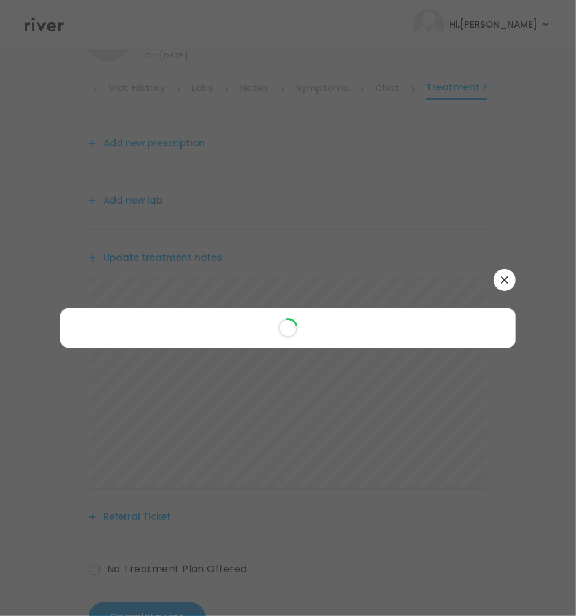
click at [158, 141] on div at bounding box center [288, 308] width 576 height 616
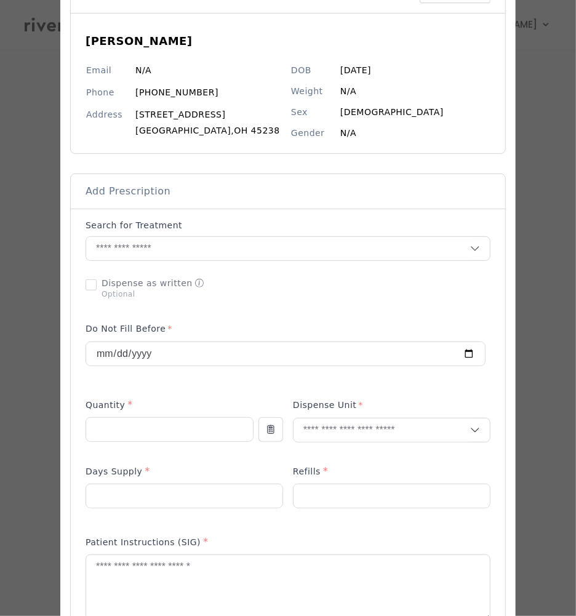
scroll to position [113, 0]
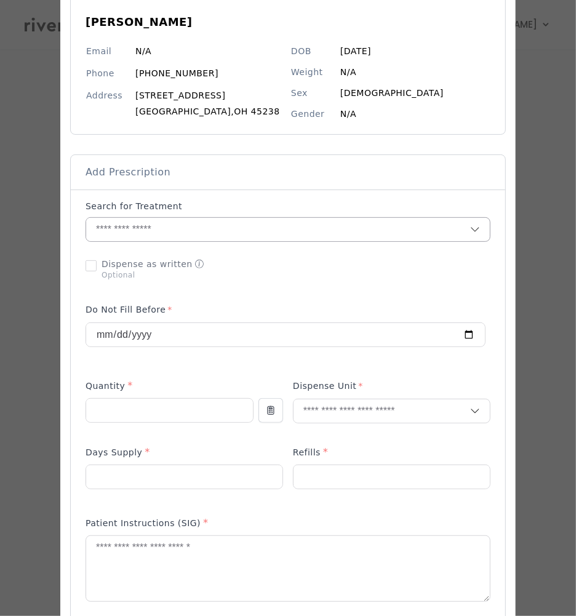
click at [108, 233] on input "text" at bounding box center [278, 229] width 384 height 23
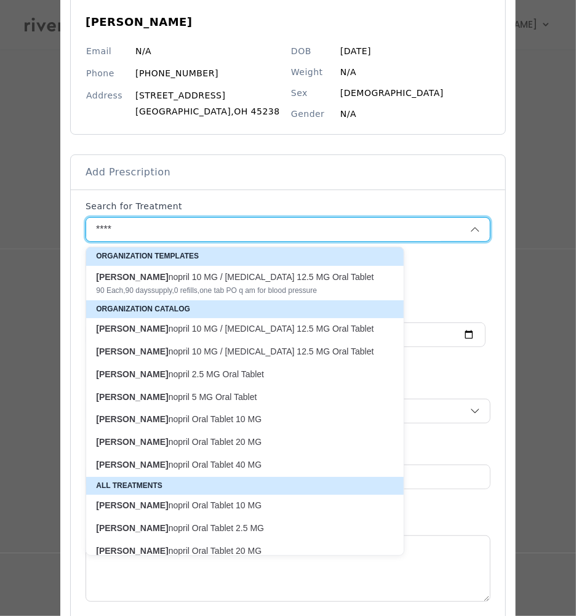
click at [219, 283] on div "[PERSON_NAME] nopril 10 MG / [MEDICAL_DATA] 12.5 MG Oral Tablet 90 Each , 90 da…" at bounding box center [237, 283] width 283 height 25
type input "**********"
type input "**"
type input "*"
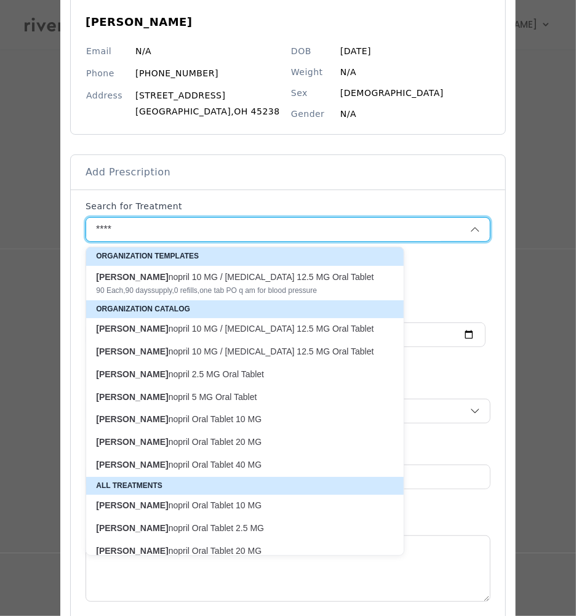
type textarea "**********"
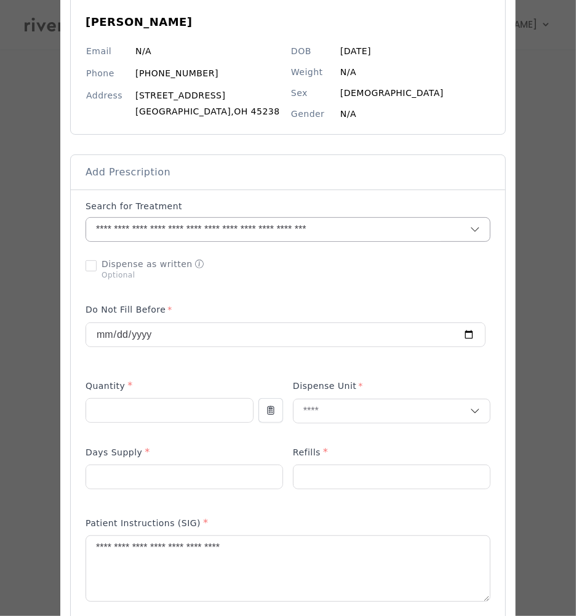
click at [451, 226] on sl-icon "Clear entry" at bounding box center [456, 230] width 10 height 10
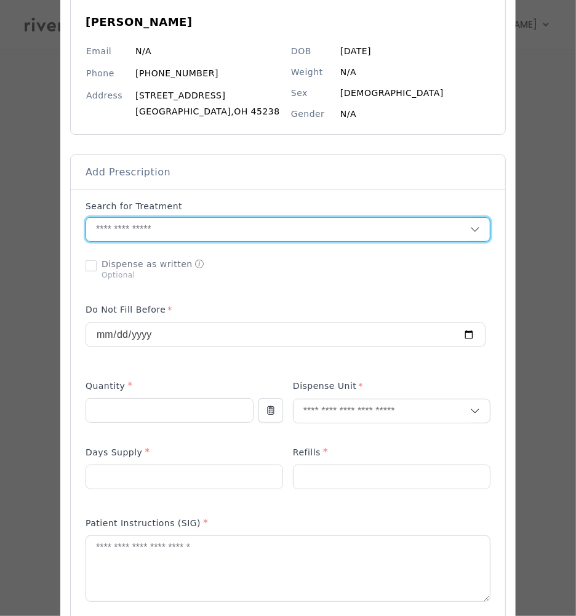
click at [217, 235] on input "text" at bounding box center [278, 229] width 384 height 23
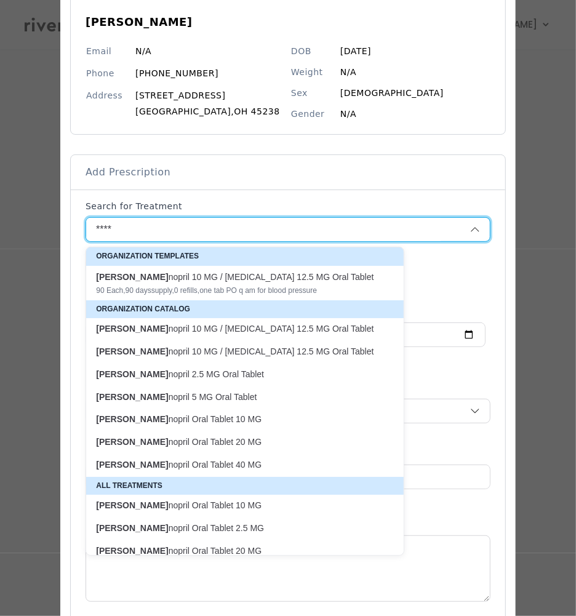
click at [131, 444] on p "[PERSON_NAME] nopril Oral Tablet 20 MG" at bounding box center [237, 442] width 283 height 12
type input "**********"
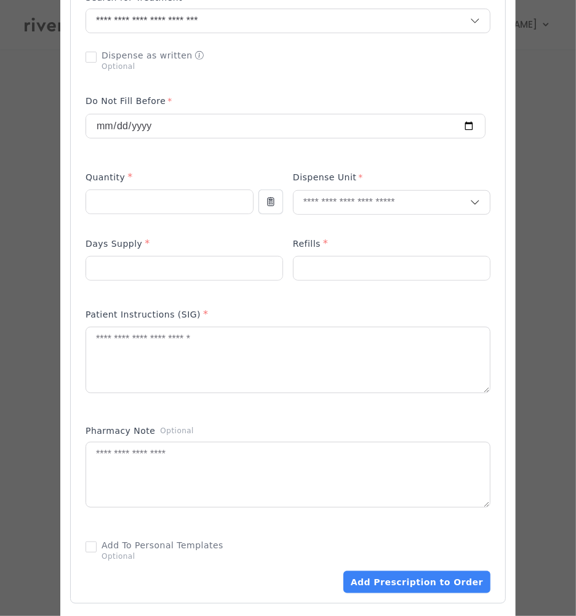
scroll to position [377, 0]
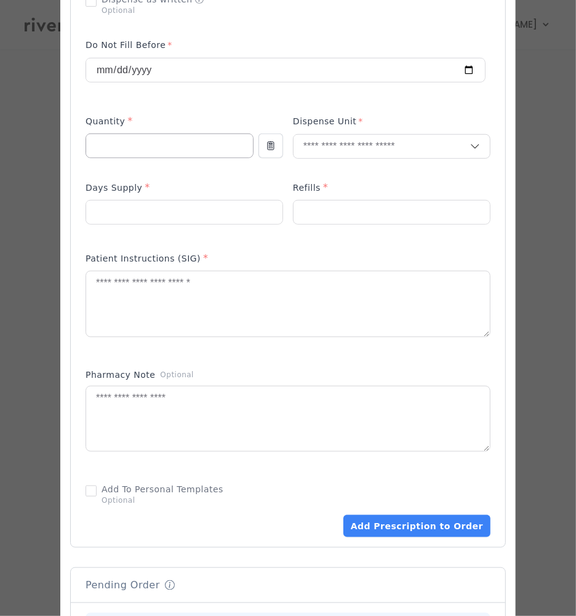
click at [113, 134] on div at bounding box center [170, 146] width 168 height 25
click at [169, 159] on div at bounding box center [170, 153] width 168 height 39
click at [166, 152] on input "number" at bounding box center [169, 145] width 167 height 23
type input "**"
click at [352, 151] on input "text" at bounding box center [382, 146] width 177 height 23
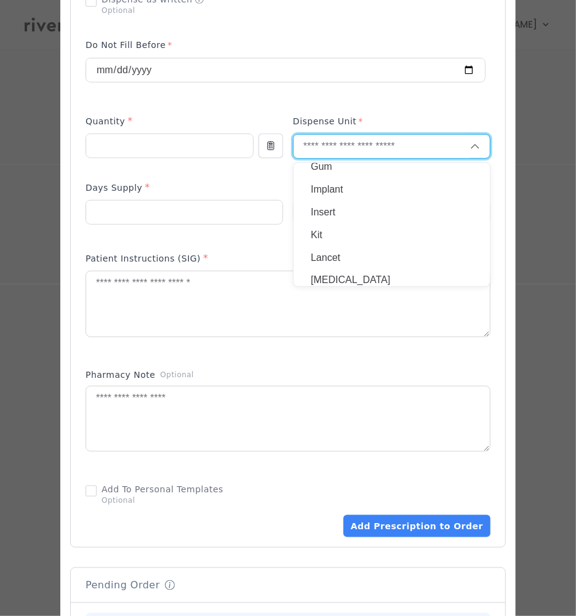
scroll to position [0, 0]
type input "**"
click at [311, 169] on p "Tablet" at bounding box center [392, 175] width 162 height 18
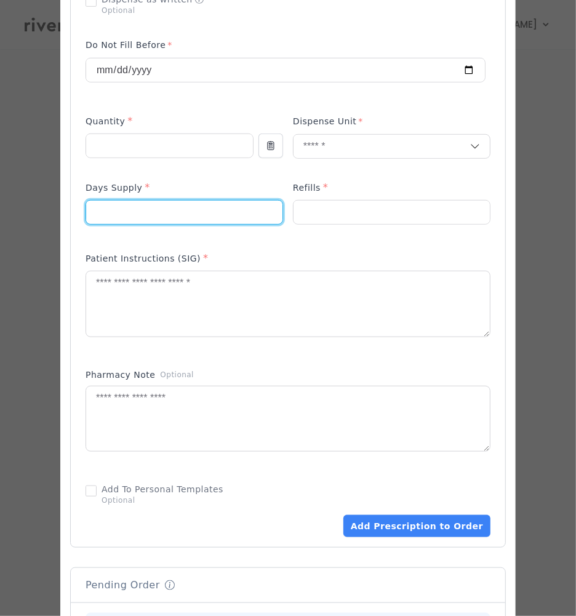
click at [179, 214] on input "number" at bounding box center [184, 212] width 196 height 23
type input "**"
click at [350, 210] on input "number" at bounding box center [392, 212] width 196 height 23
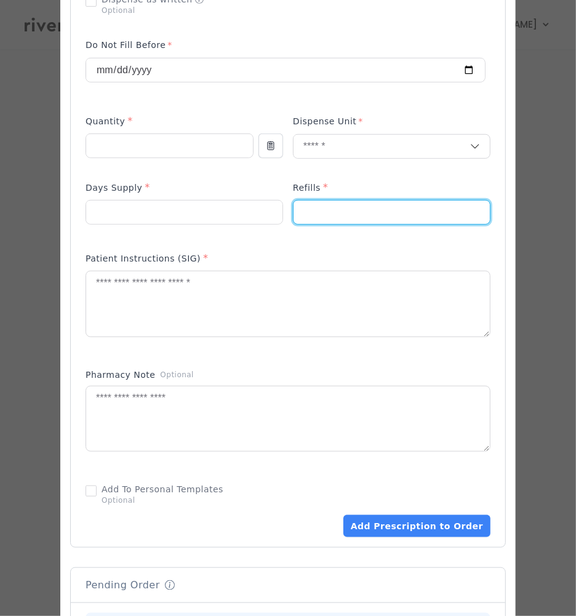
type input "*"
click at [127, 295] on textarea at bounding box center [288, 303] width 404 height 65
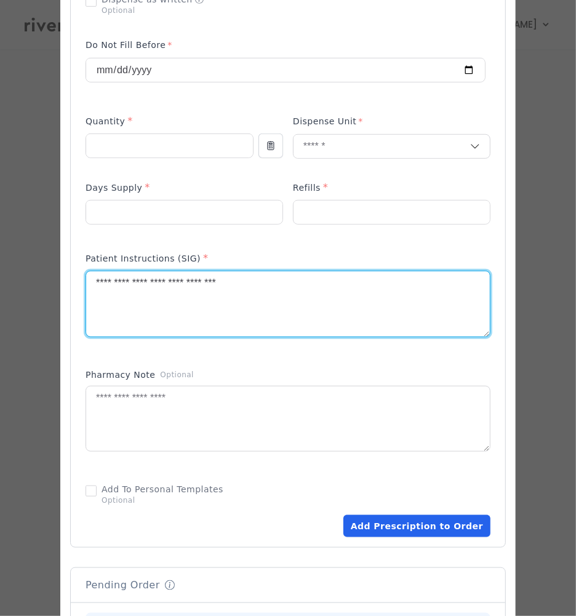
type textarea "**********"
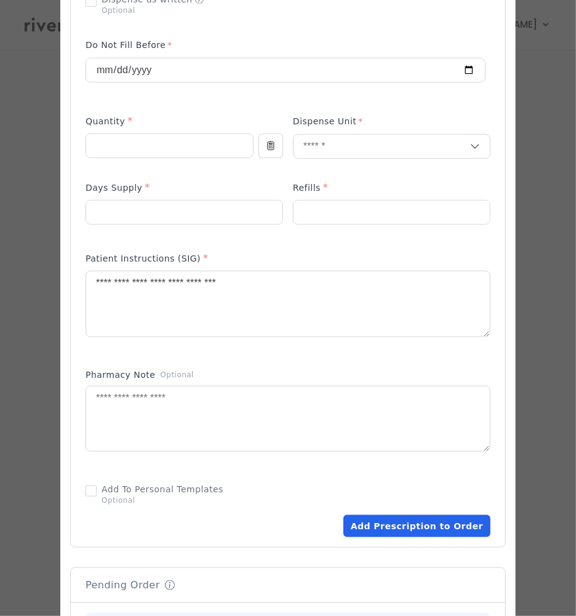
click at [415, 525] on button "Add Prescription to Order" at bounding box center [417, 526] width 147 height 22
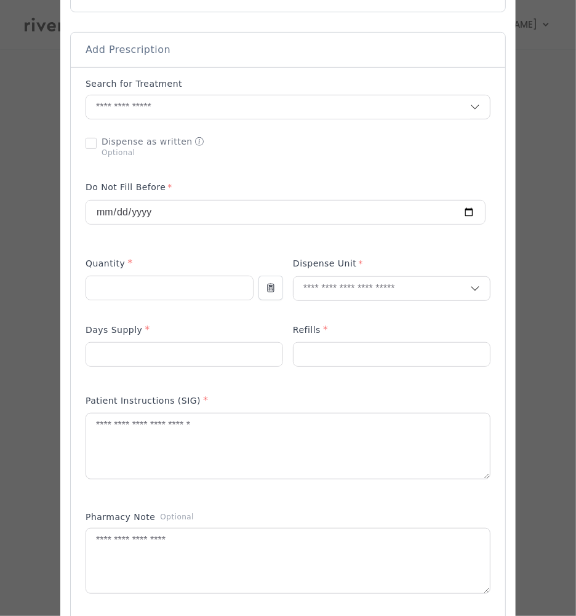
scroll to position [111, 0]
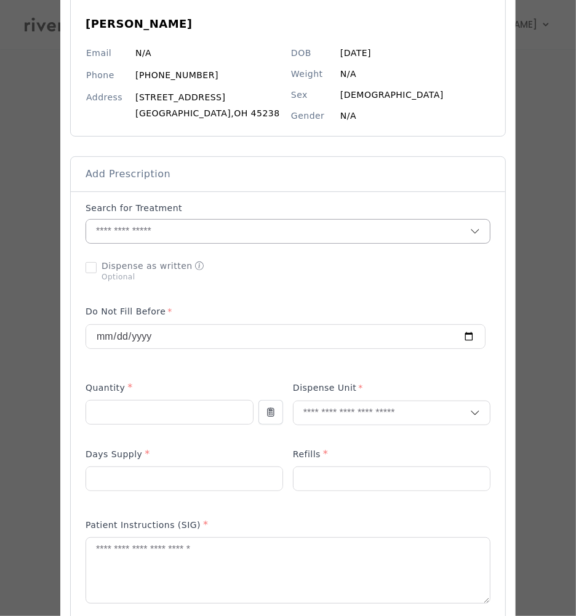
click at [113, 231] on input "text" at bounding box center [278, 231] width 384 height 23
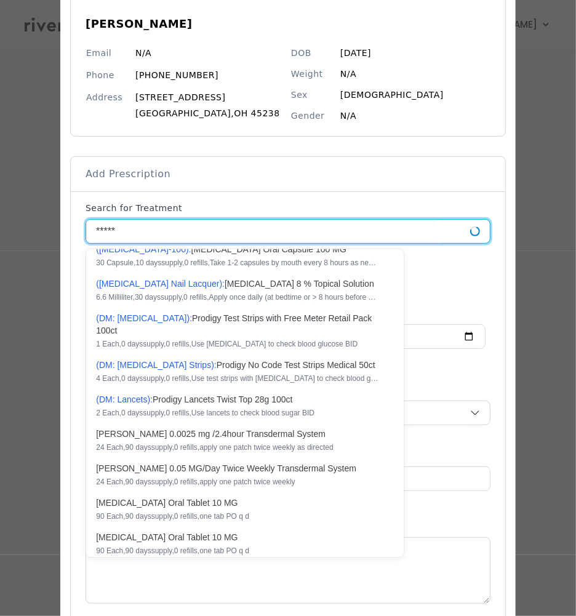
scroll to position [22, 0]
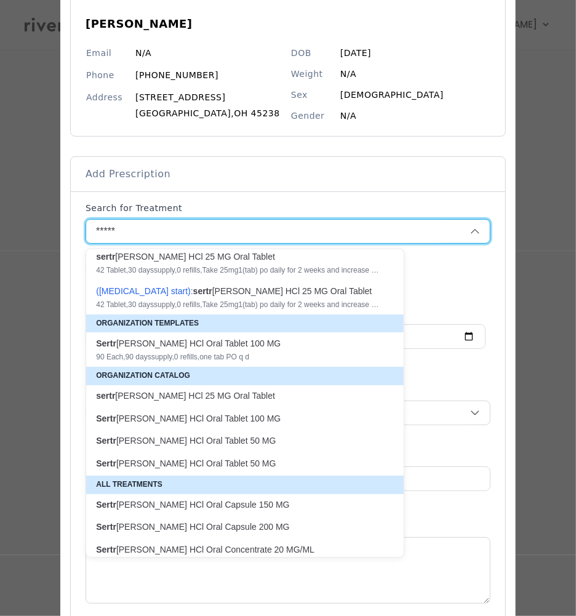
click at [220, 353] on div "90 Each , 90 days supply, 0 refills , one tab PO q d" at bounding box center [237, 357] width 283 height 10
type input "**********"
type input "**"
type input "*"
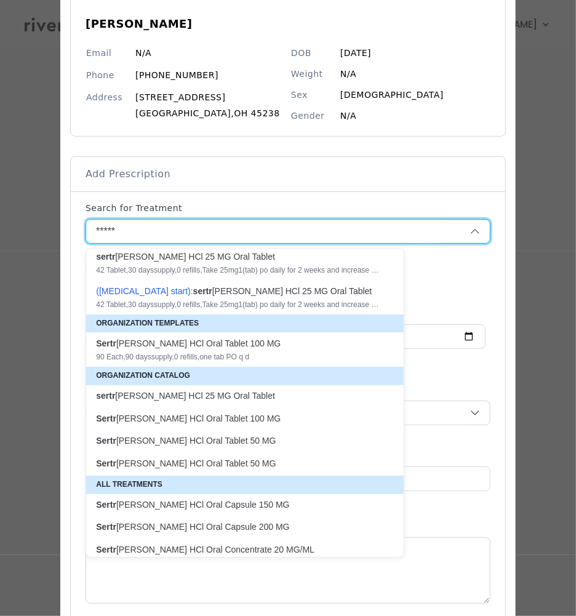
type textarea "**********"
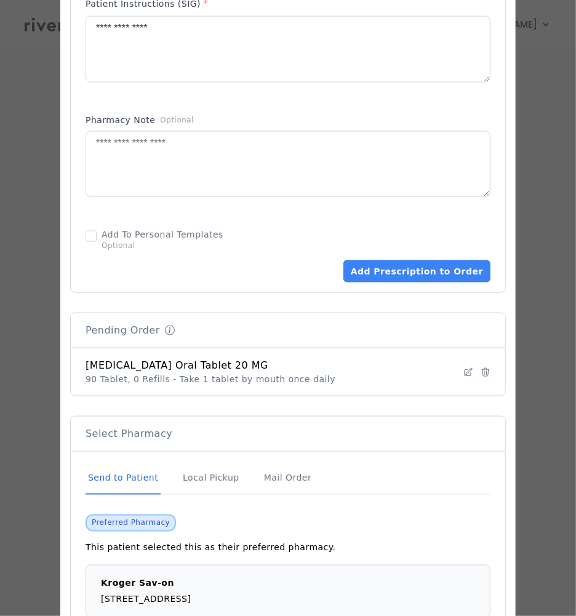
scroll to position [675, 0]
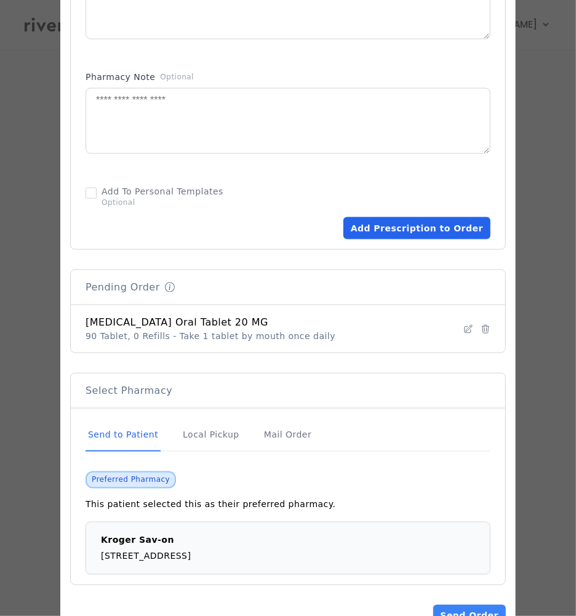
click at [396, 231] on button "Add Prescription to Order" at bounding box center [417, 228] width 147 height 22
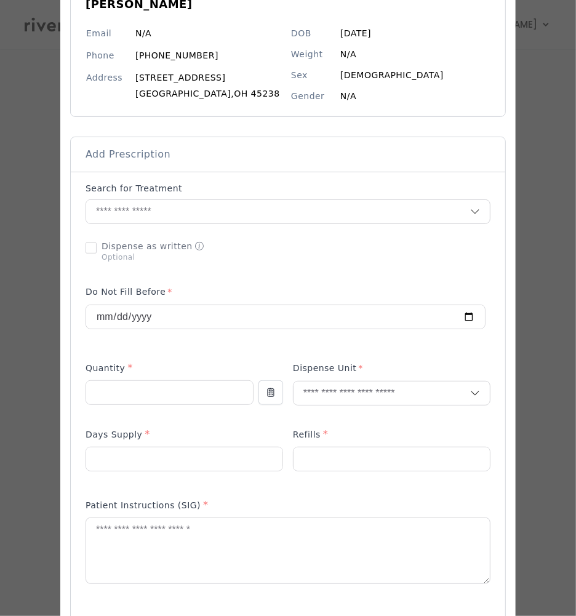
scroll to position [121, 0]
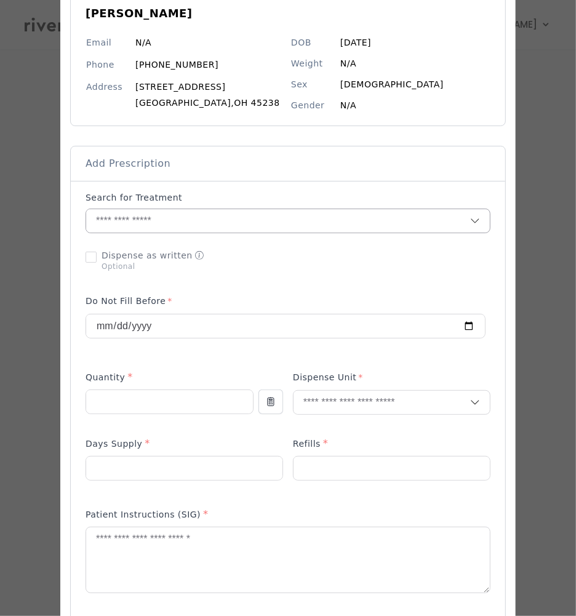
click at [140, 212] on input "text" at bounding box center [278, 220] width 384 height 23
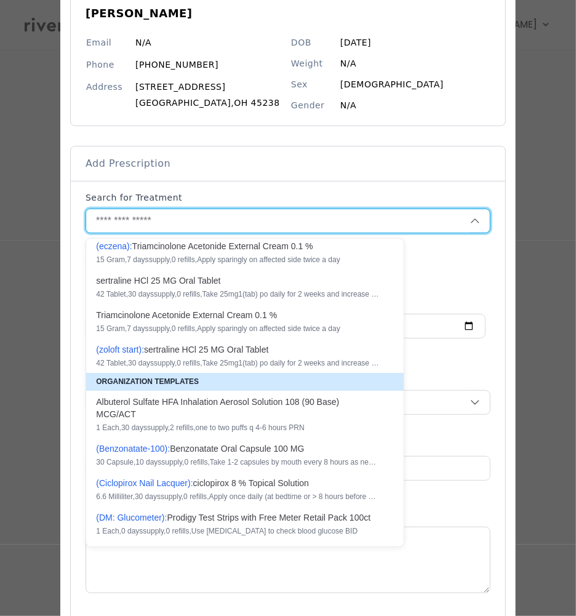
scroll to position [0, 0]
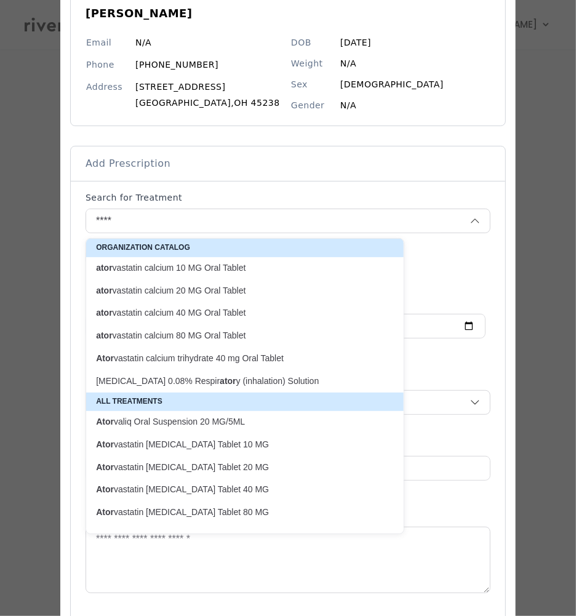
click at [212, 330] on p "ator vastatin calcium 80 MG Oral Tablet" at bounding box center [237, 336] width 283 height 12
type input "**********"
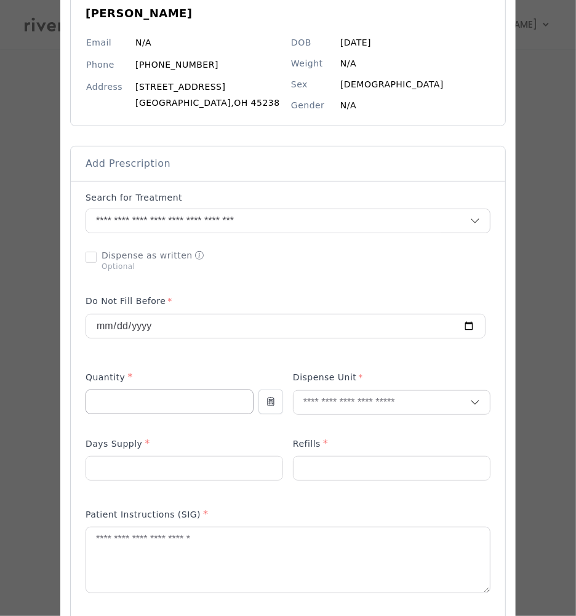
click at [127, 398] on input "number" at bounding box center [169, 401] width 167 height 23
type input "**"
click at [362, 409] on input "text" at bounding box center [382, 402] width 177 height 23
type input "**"
click at [317, 425] on p "Tablet" at bounding box center [392, 431] width 162 height 18
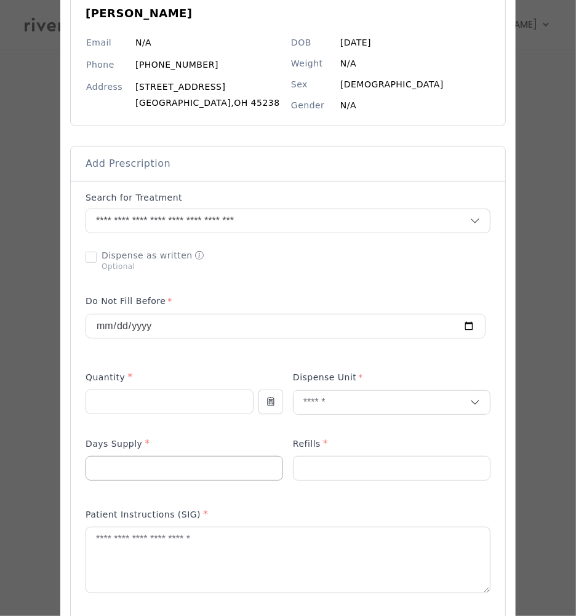
click at [135, 478] on input "number" at bounding box center [184, 468] width 196 height 23
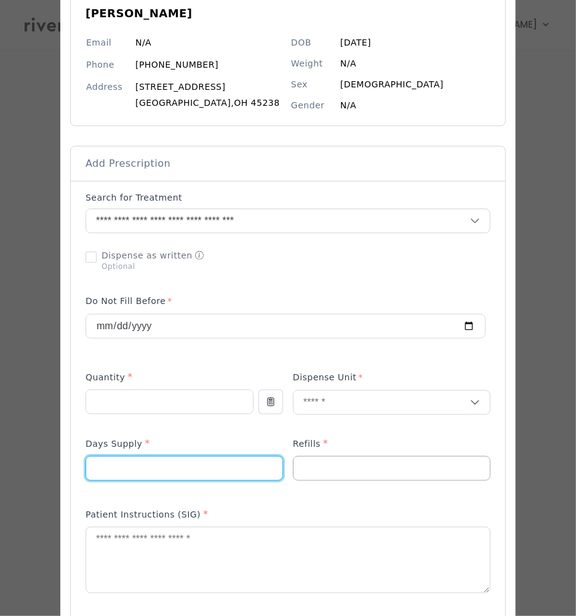
type input "**"
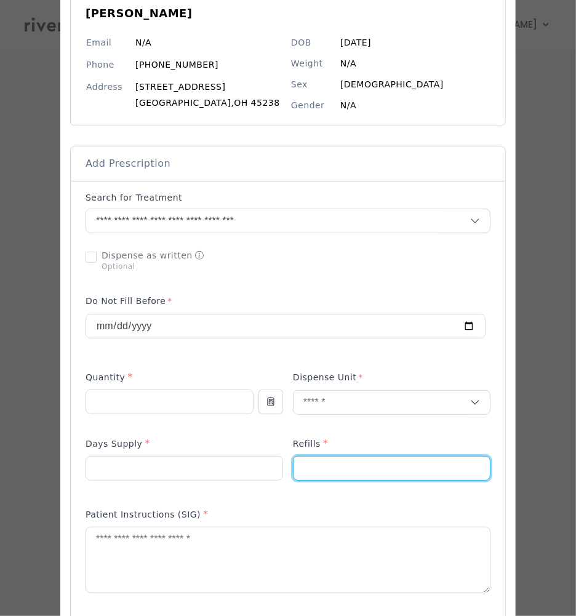
click at [337, 468] on input "number" at bounding box center [392, 468] width 196 height 23
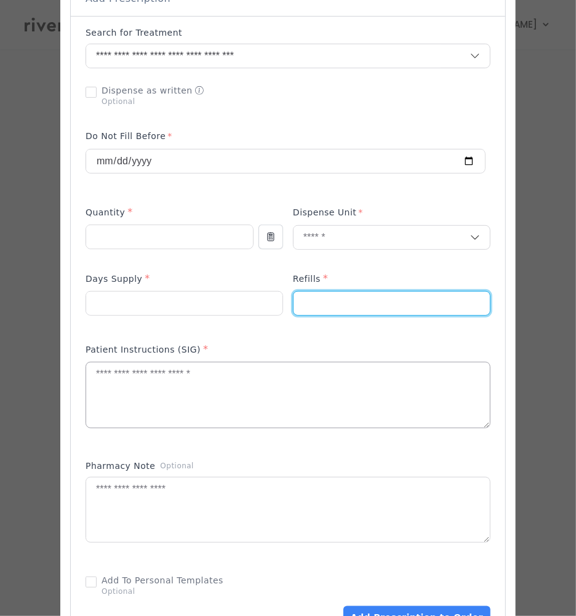
scroll to position [342, 0]
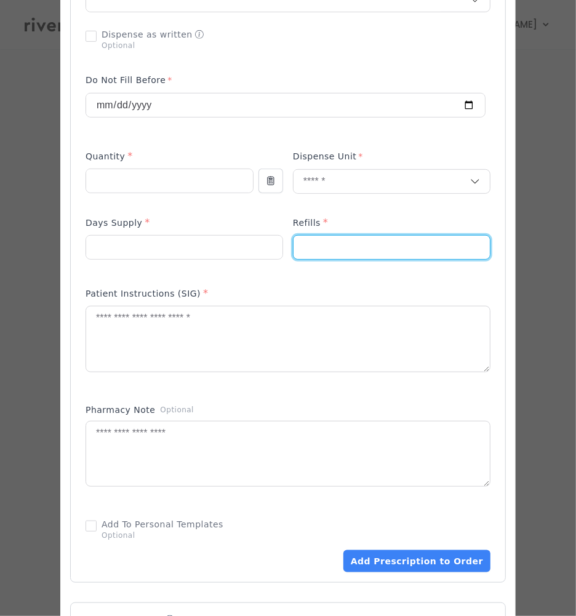
type input "*"
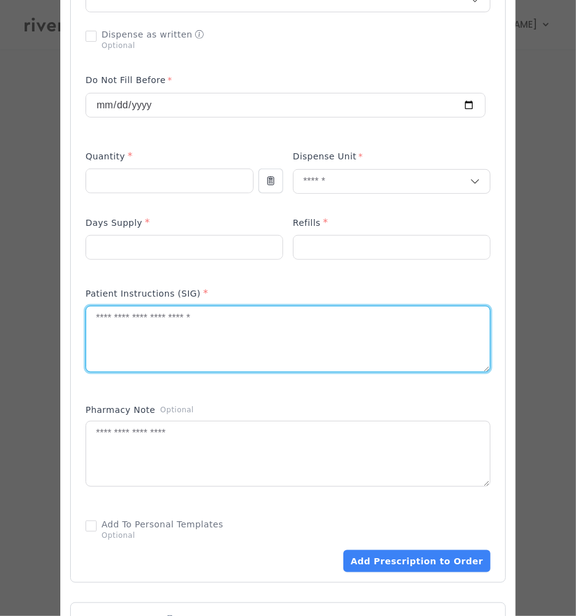
click at [148, 331] on textarea at bounding box center [288, 339] width 404 height 65
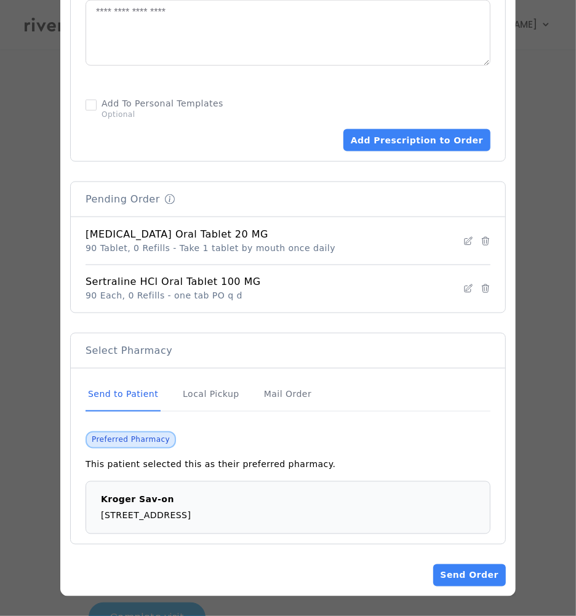
scroll to position [765, 0]
type textarea "**********"
click at [388, 137] on button "Add Prescription to Order" at bounding box center [417, 140] width 147 height 22
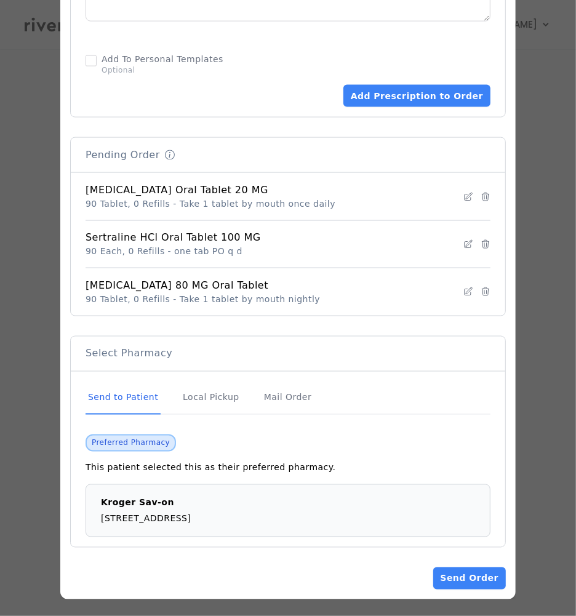
scroll to position [763, 0]
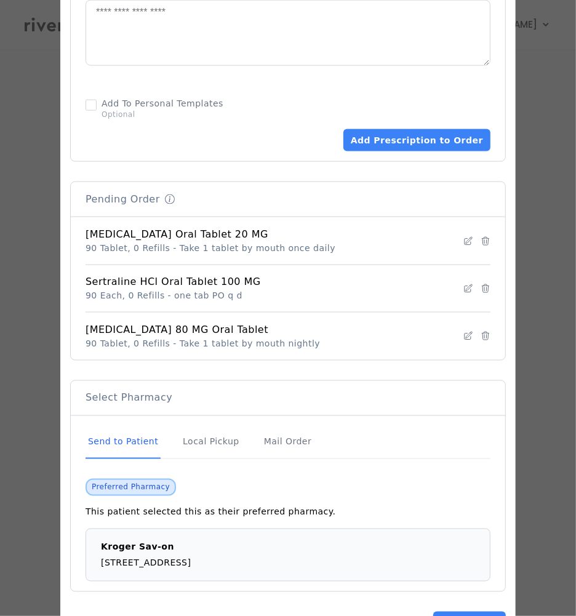
drag, startPoint x: 417, startPoint y: 151, endPoint x: 36, endPoint y: 271, distance: 399.9
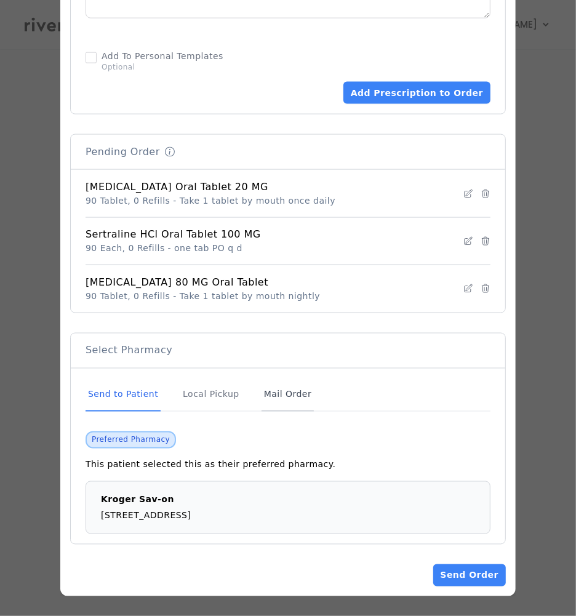
click at [271, 393] on div "Mail Order" at bounding box center [288, 395] width 52 height 33
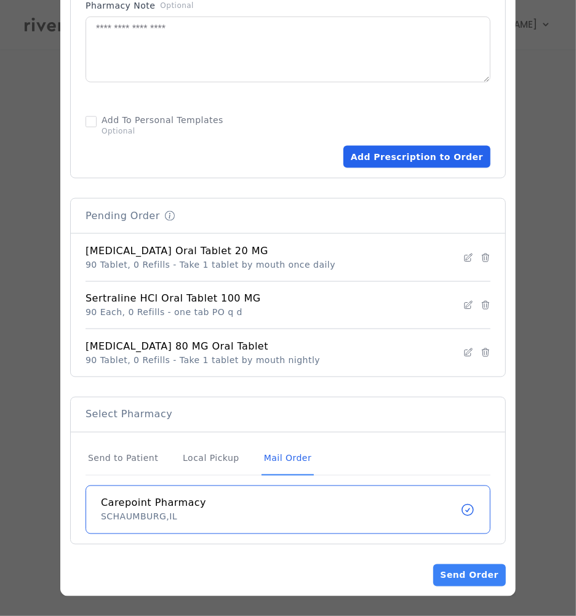
click at [426, 159] on button "Add Prescription to Order" at bounding box center [417, 157] width 147 height 22
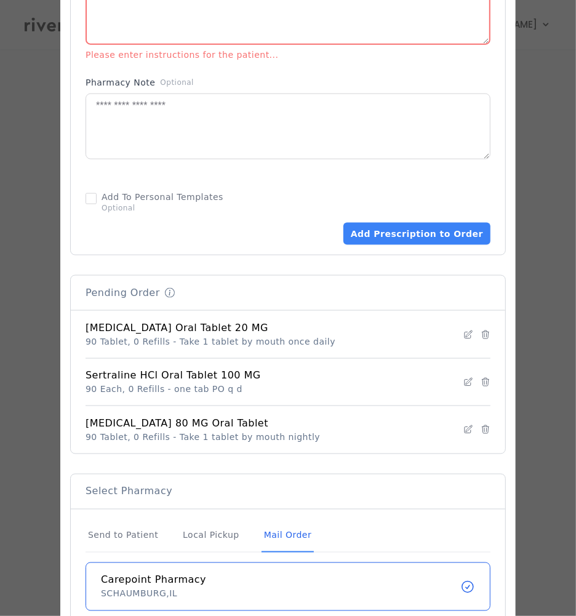
scroll to position [765, 0]
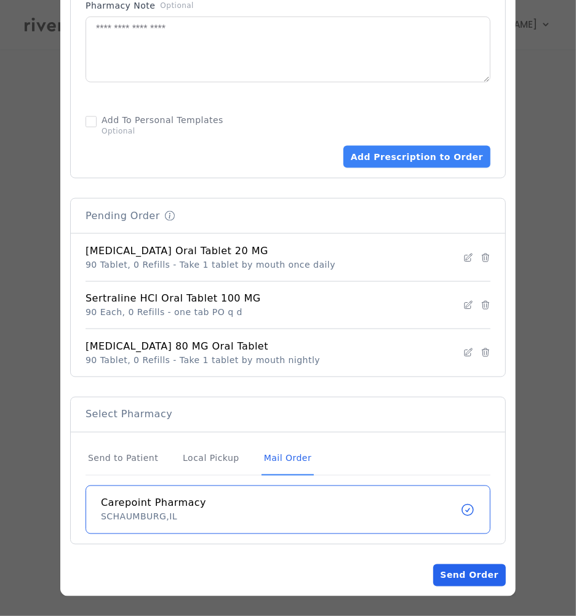
click at [461, 567] on button "Send Order" at bounding box center [469, 576] width 73 height 22
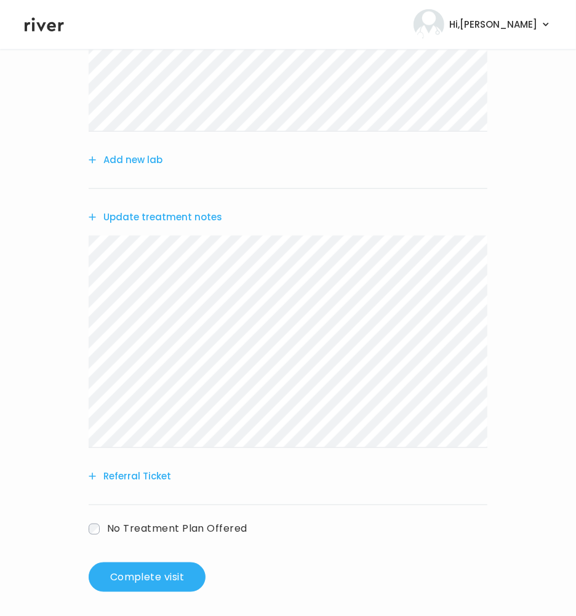
scroll to position [536, 0]
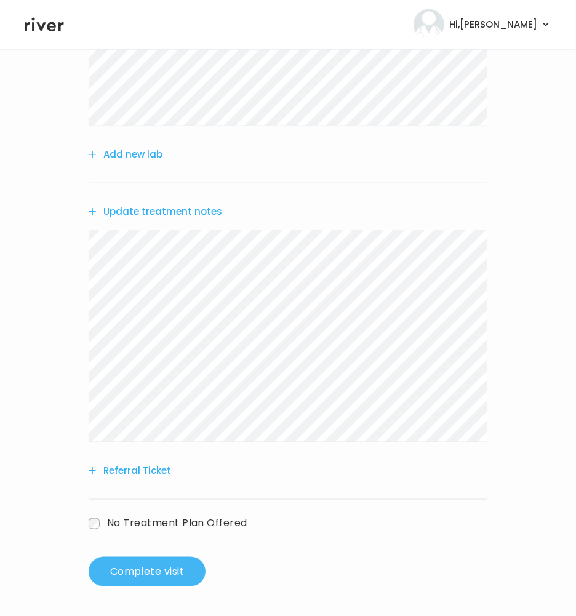
click at [161, 586] on button "Complete visit" at bounding box center [147, 572] width 117 height 30
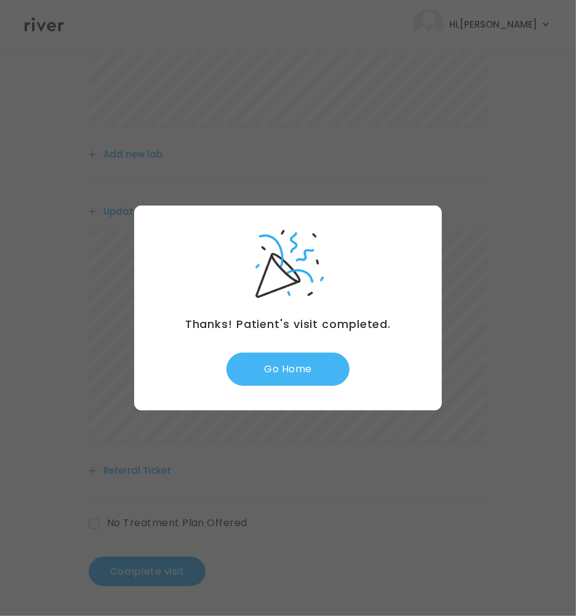
click at [292, 371] on button "Go Home" at bounding box center [288, 369] width 123 height 33
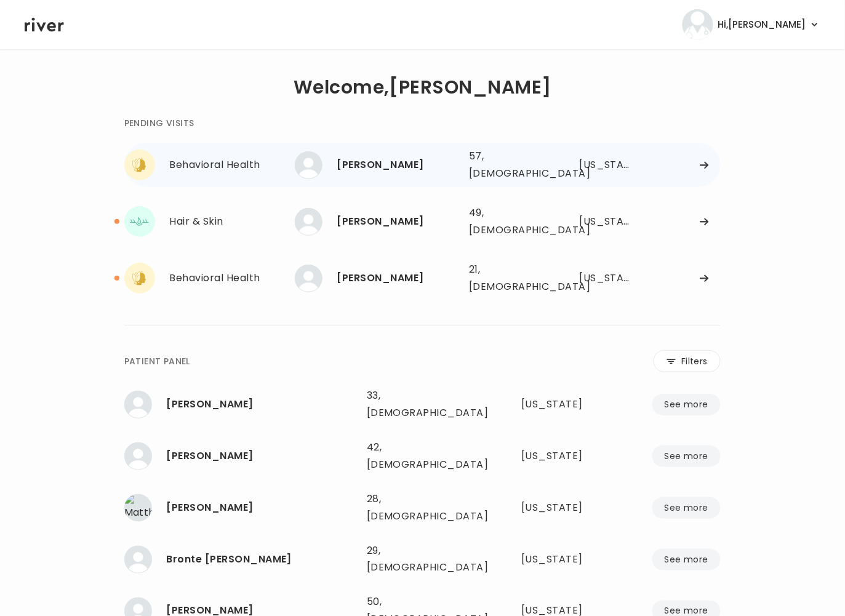
click at [611, 163] on div "[US_STATE]" at bounding box center [607, 164] width 54 height 17
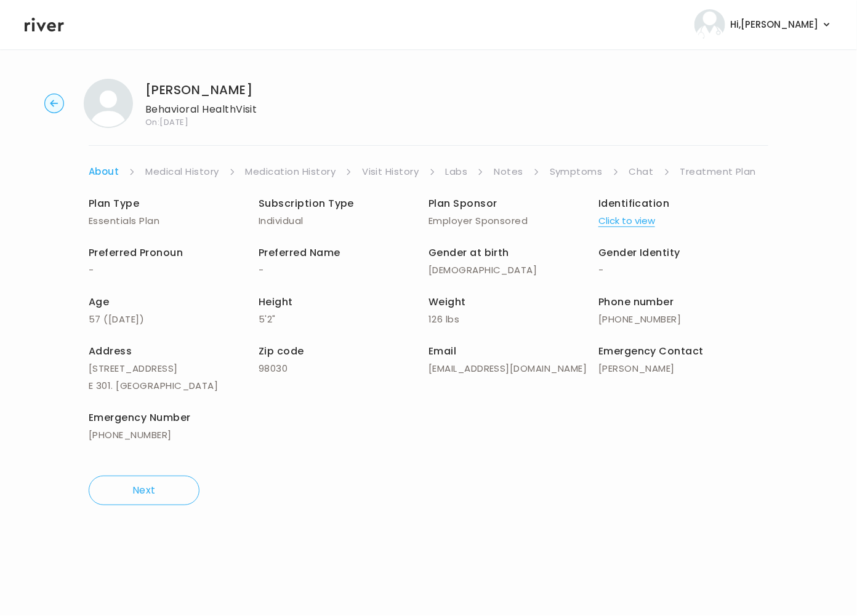
click at [687, 169] on link "Treatment Plan" at bounding box center [718, 171] width 76 height 17
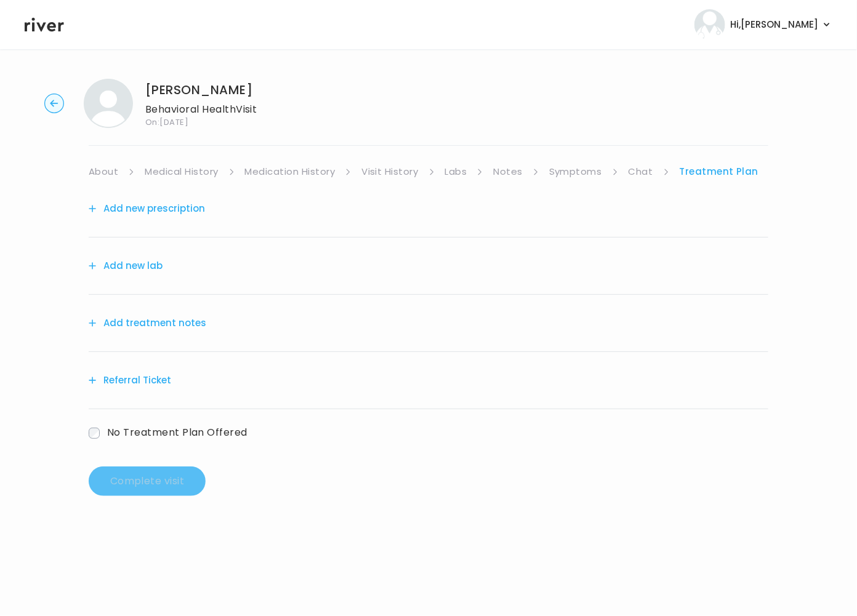
click at [582, 172] on link "Symptoms" at bounding box center [575, 171] width 53 height 17
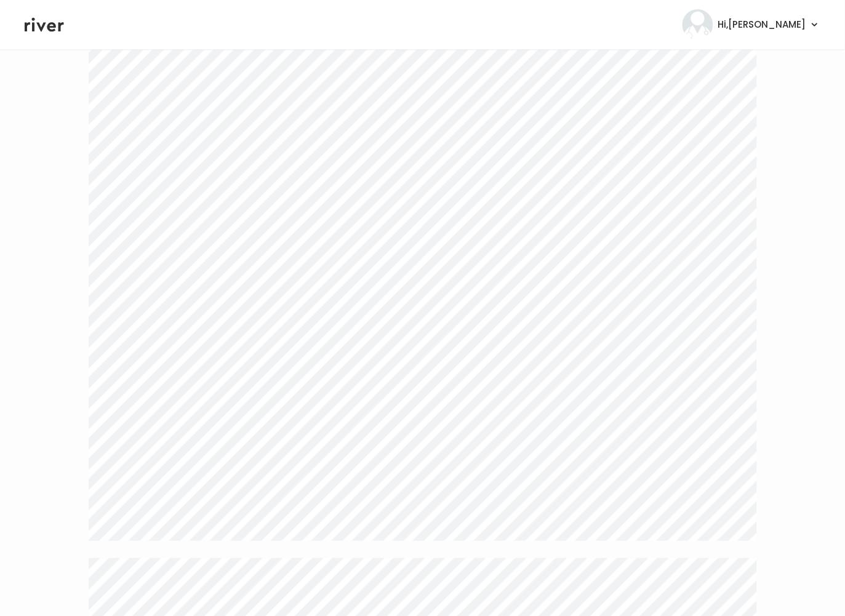
scroll to position [2257, 0]
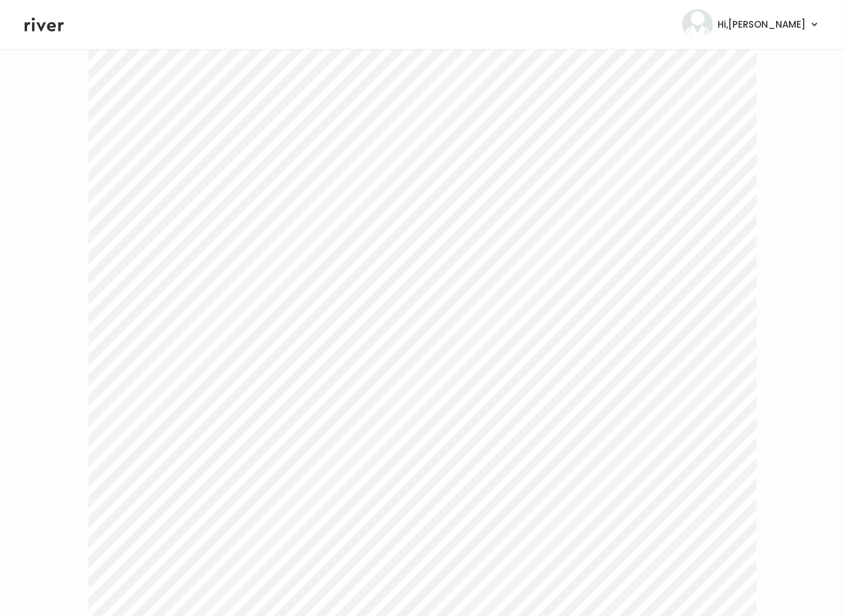
scroll to position [0, 0]
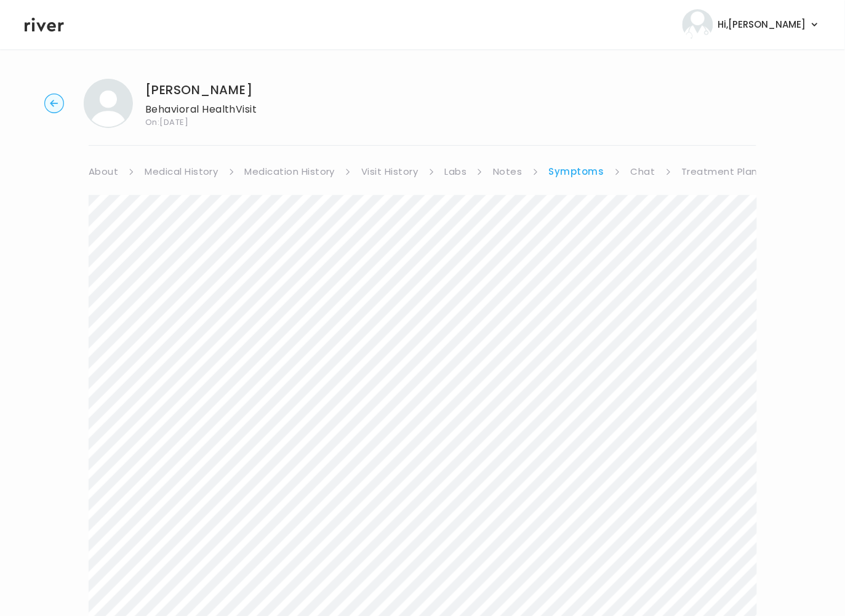
click at [741, 173] on link "Treatment Plan" at bounding box center [720, 171] width 76 height 17
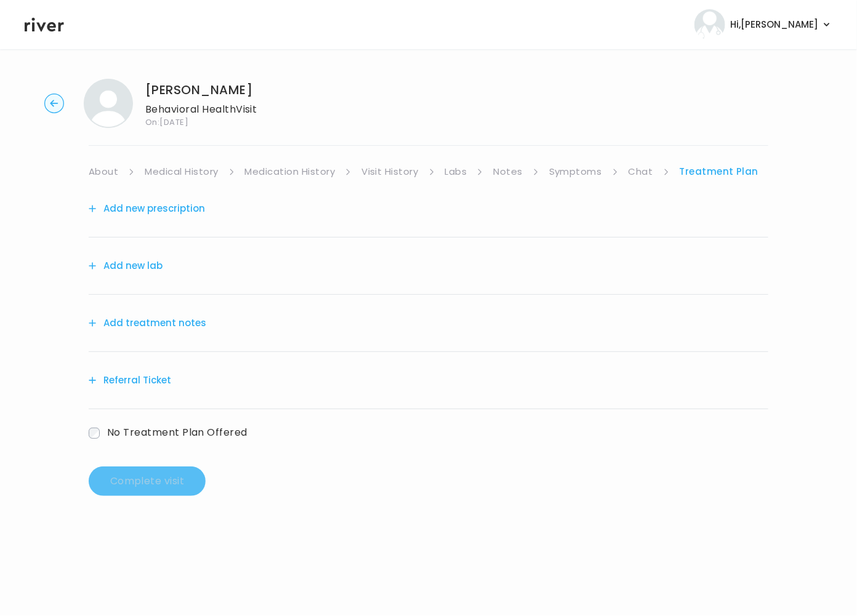
click at [166, 326] on button "Add treatment notes" at bounding box center [148, 323] width 118 height 17
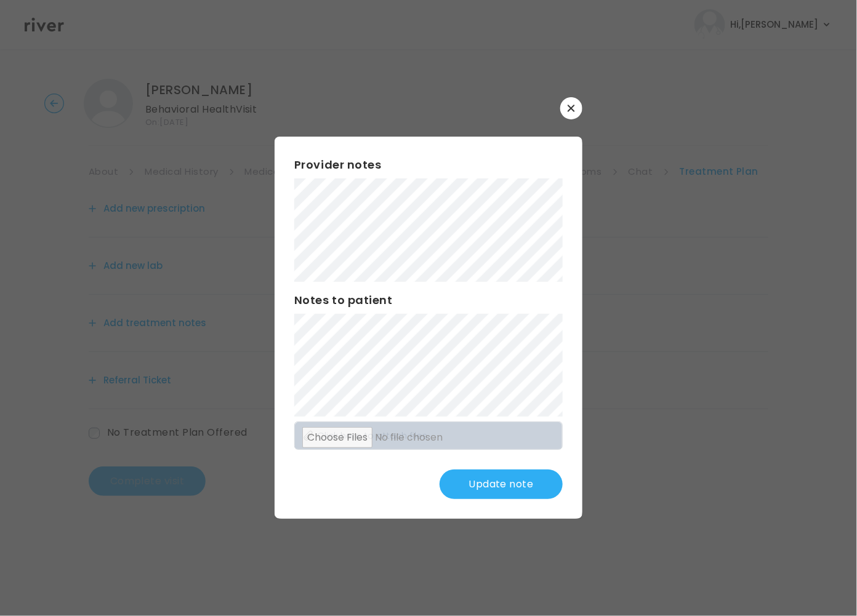
click at [508, 484] on button "Update note" at bounding box center [501, 485] width 123 height 30
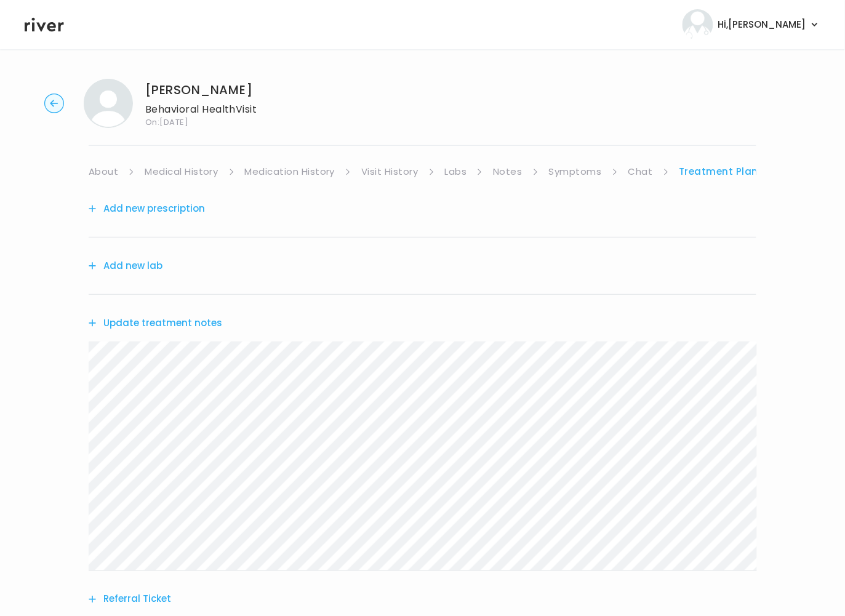
click at [109, 261] on button "Add new lab" at bounding box center [126, 265] width 74 height 17
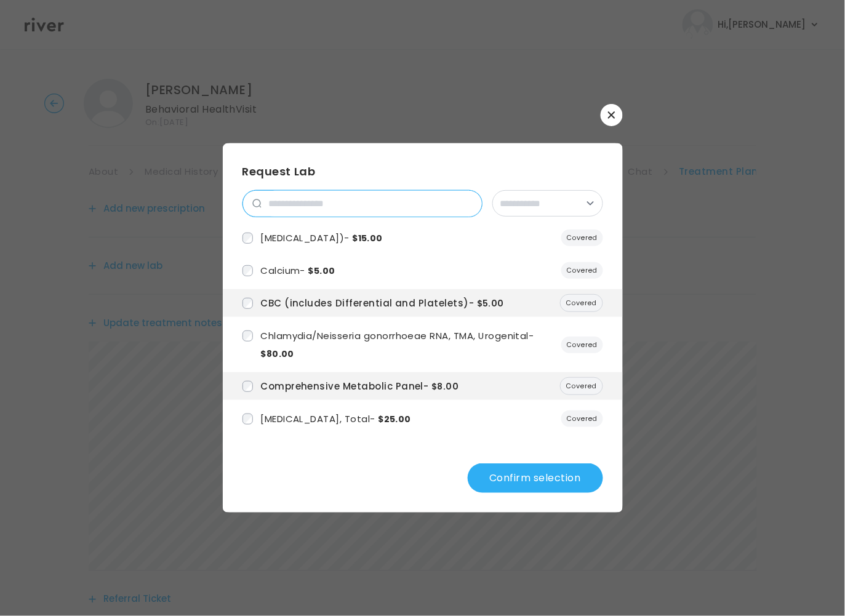
click at [268, 209] on input "search" at bounding box center [372, 204] width 220 height 26
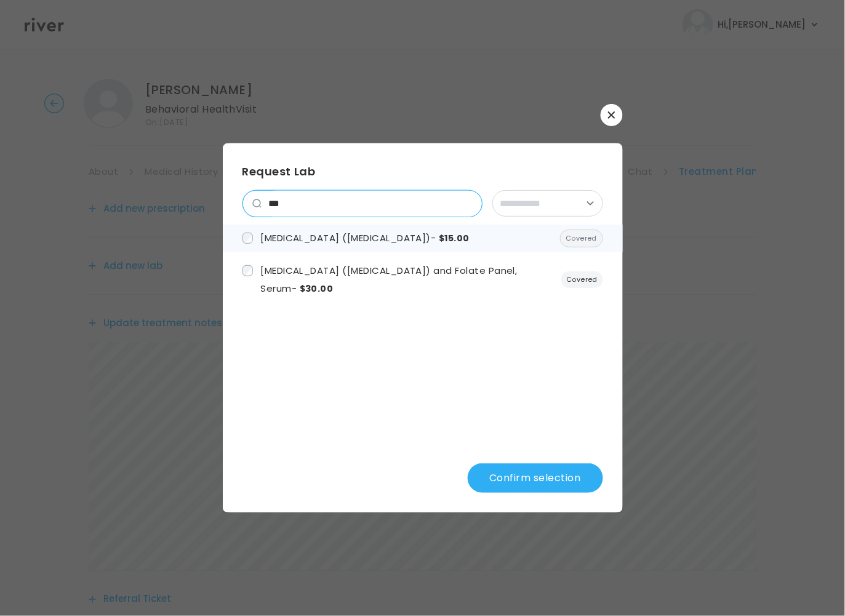
type input "***"
click at [315, 242] on span "Vitamin B12 (Cobalamin) - $15.00" at bounding box center [364, 237] width 209 height 13
click at [466, 204] on input "***" at bounding box center [372, 204] width 220 height 26
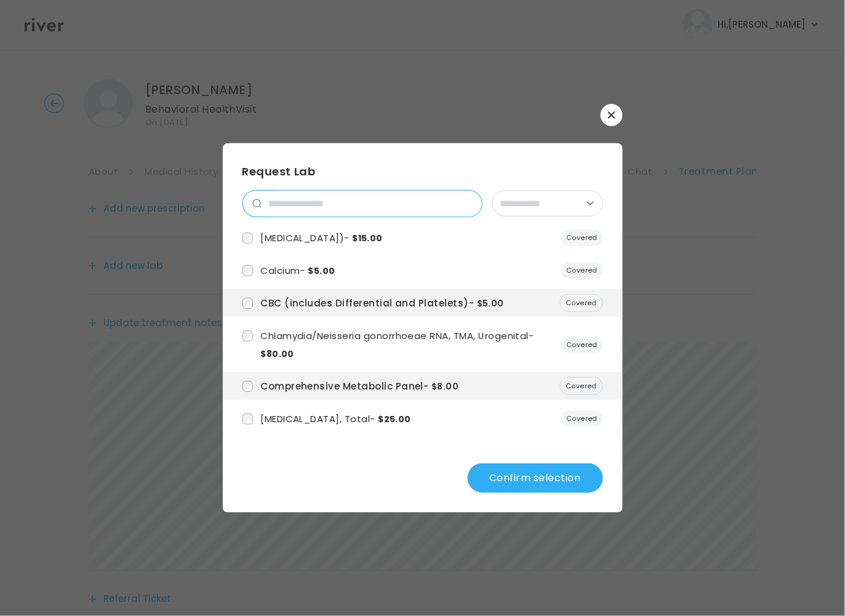
type input "*"
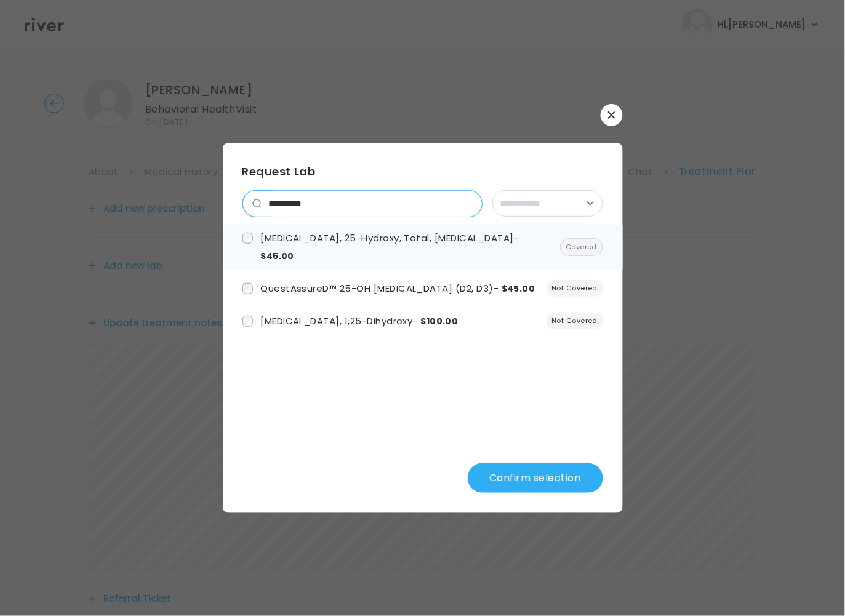
type input "*********"
click at [402, 240] on span "Vitamin D, 25-Hydroxy, Total, Immunoassay - $45.00" at bounding box center [389, 246] width 259 height 31
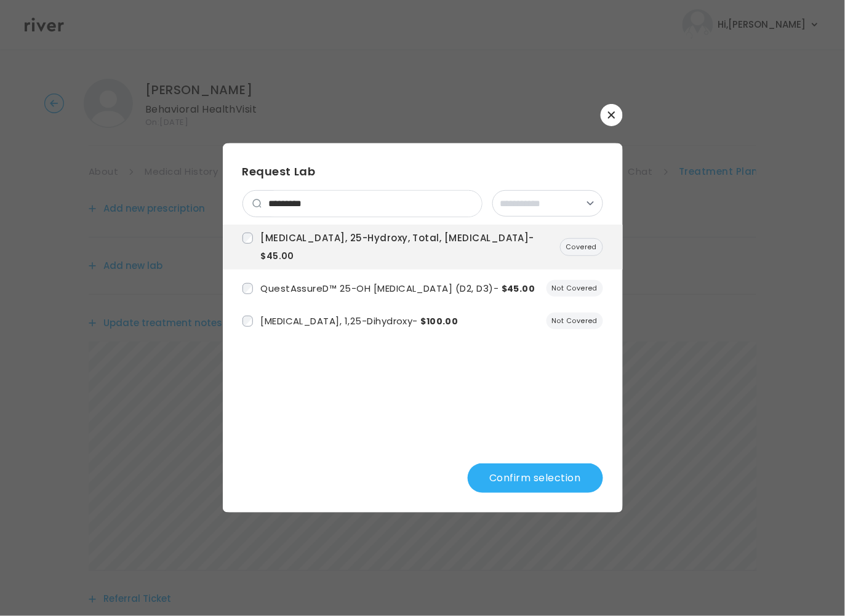
click at [518, 481] on button "Confirm selection" at bounding box center [535, 479] width 135 height 30
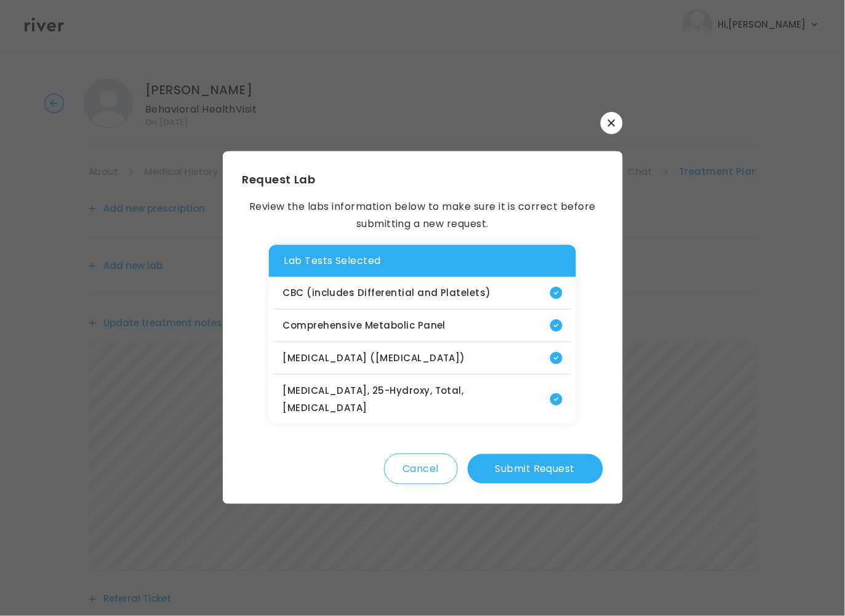
drag, startPoint x: 509, startPoint y: 453, endPoint x: 252, endPoint y: 399, distance: 261.8
click at [254, 404] on div "Request Lab Review the labs information below to make sure it is correct before…" at bounding box center [423, 327] width 400 height 353
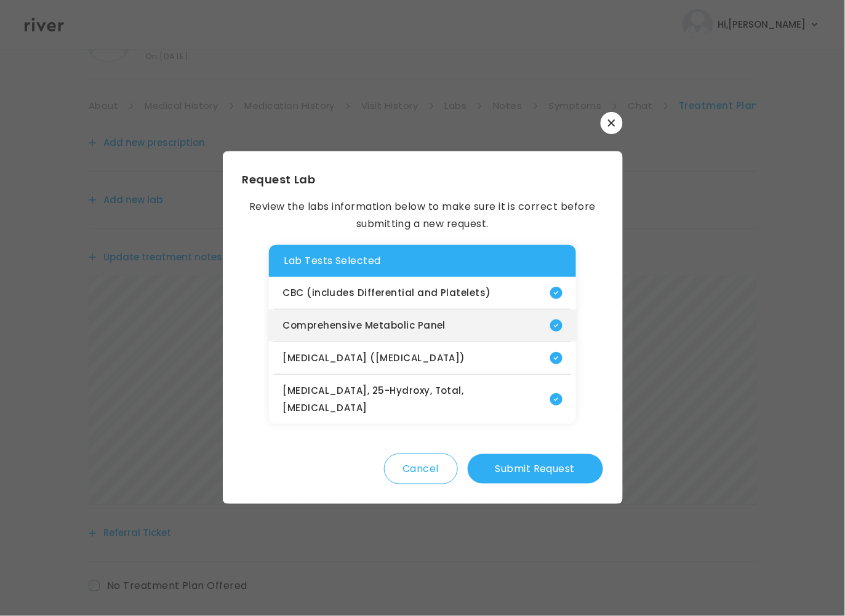
scroll to position [63, 0]
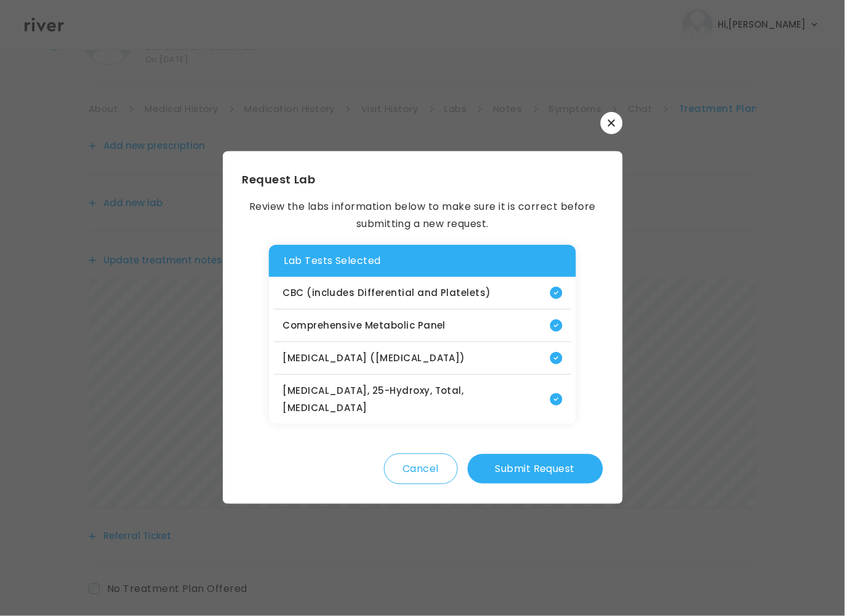
click at [356, 270] on h3 "Lab Tests Selected" at bounding box center [422, 260] width 277 height 17
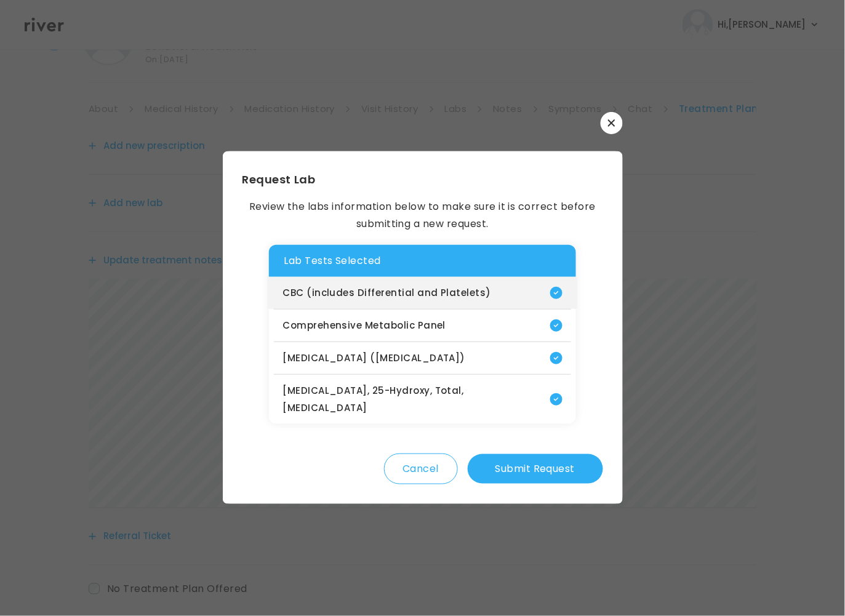
click at [374, 292] on p "CBC (includes Differential and Platelets)" at bounding box center [387, 292] width 209 height 17
click at [377, 302] on p "CBC (includes Differential and Platelets)" at bounding box center [387, 292] width 209 height 17
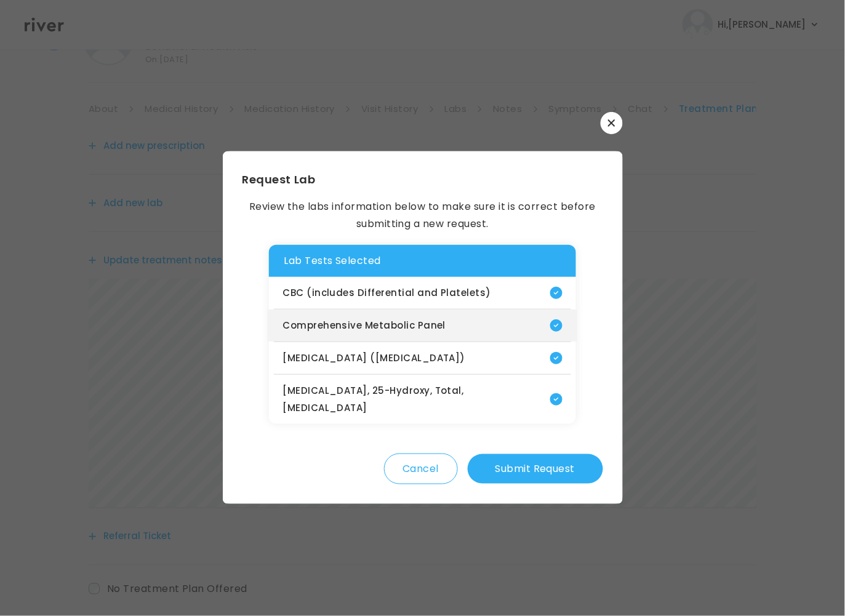
click at [379, 334] on p "Comprehensive Metabolic Panel" at bounding box center [364, 325] width 163 height 17
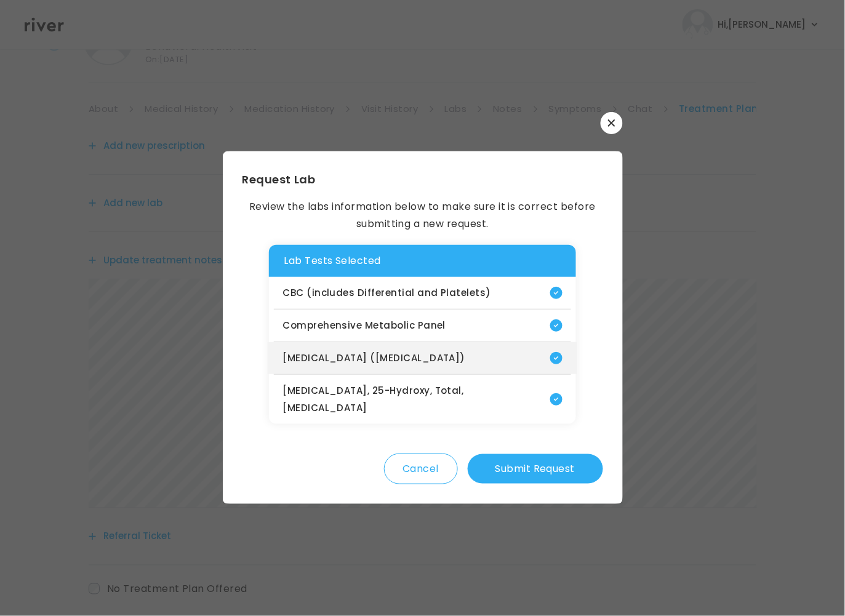
click at [384, 374] on div "Vitamin B12 (Cobalamin)" at bounding box center [422, 358] width 309 height 32
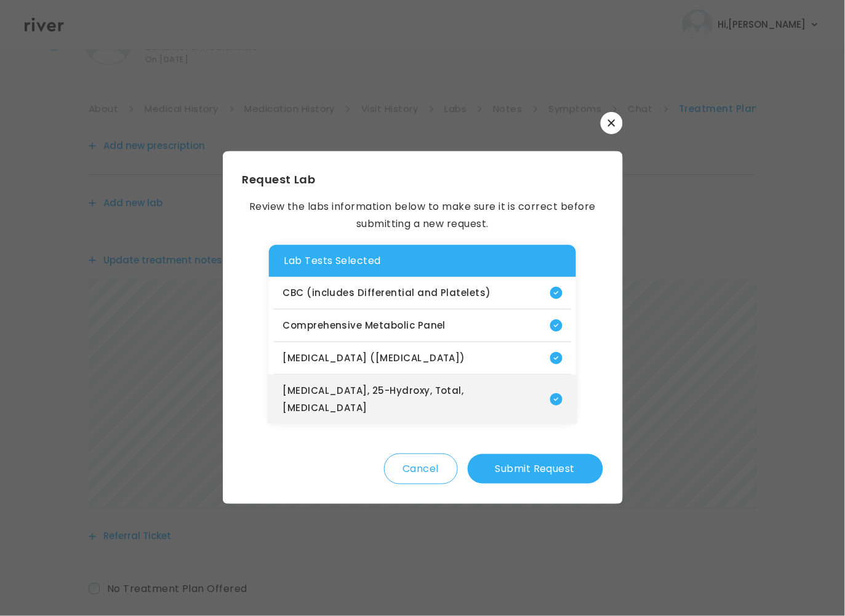
click at [414, 396] on p "Vitamin D, 25-Hydroxy, Total, Immunoassay" at bounding box center [416, 399] width 267 height 34
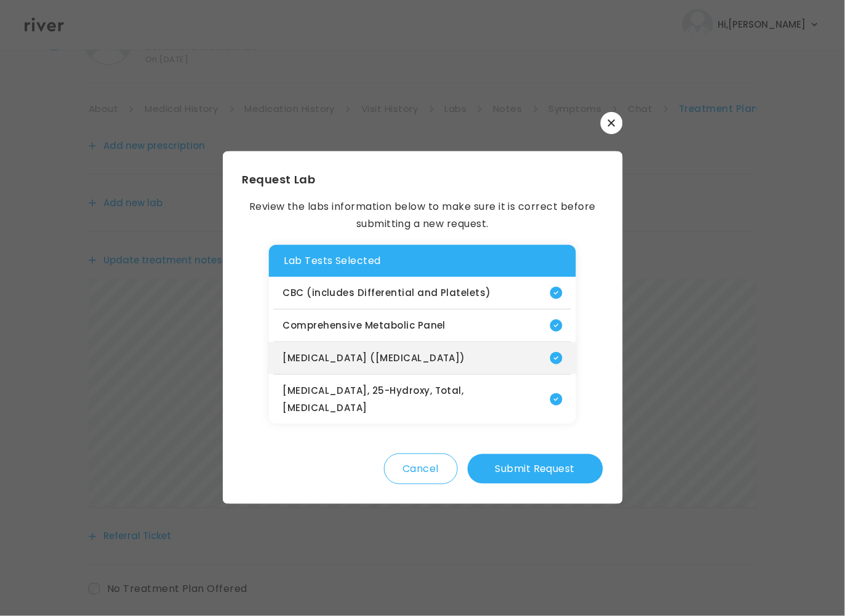
click at [571, 374] on div "Vitamin B12 (Cobalamin)" at bounding box center [422, 358] width 309 height 32
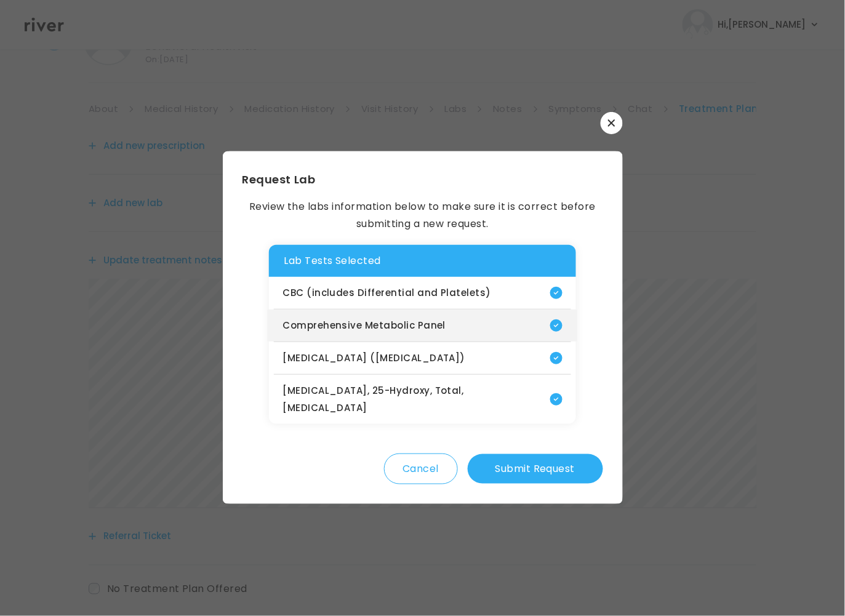
click at [505, 325] on div "Comprehensive Metabolic Panel" at bounding box center [422, 326] width 309 height 32
click at [505, 324] on div "Comprehensive Metabolic Panel" at bounding box center [422, 326] width 309 height 32
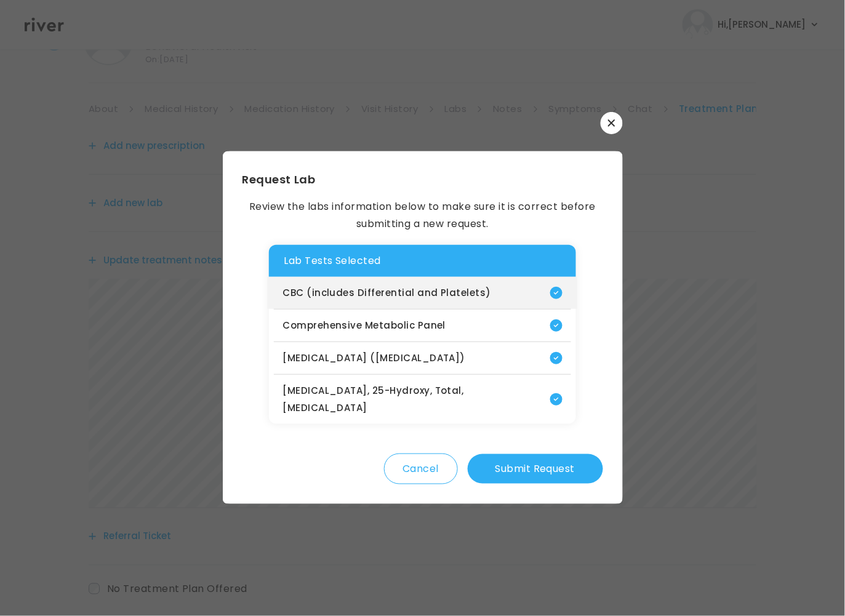
click at [420, 292] on div "CBC (includes Differential and Platelets)" at bounding box center [422, 293] width 309 height 32
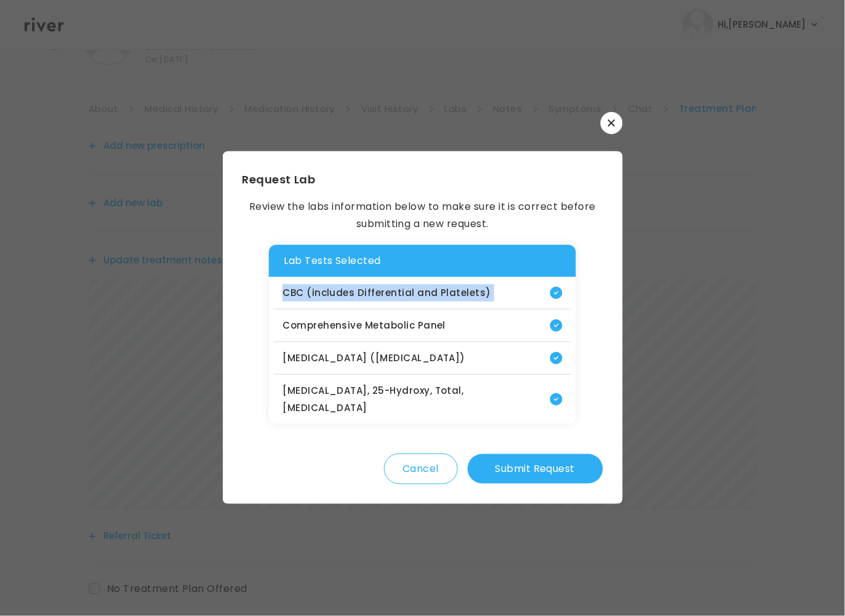
click at [610, 126] on icon "button" at bounding box center [611, 122] width 7 height 7
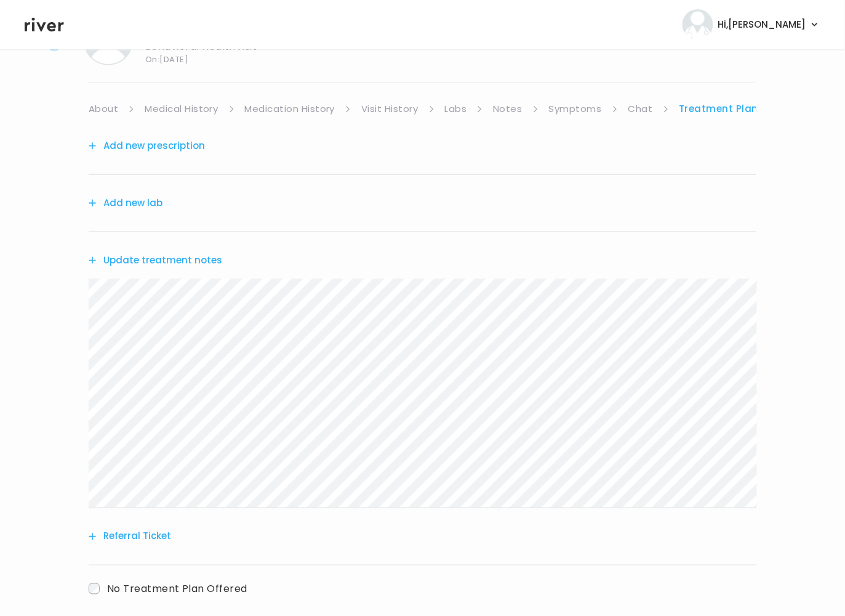
click at [167, 203] on div "Add new lab" at bounding box center [423, 203] width 668 height 57
click at [153, 202] on button "Add new lab" at bounding box center [126, 203] width 74 height 17
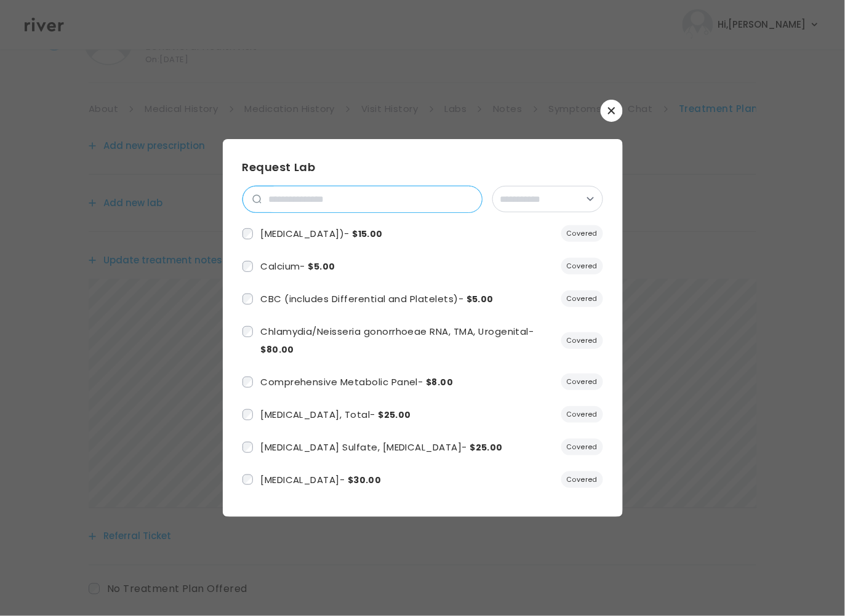
click at [317, 204] on input "search" at bounding box center [372, 200] width 220 height 26
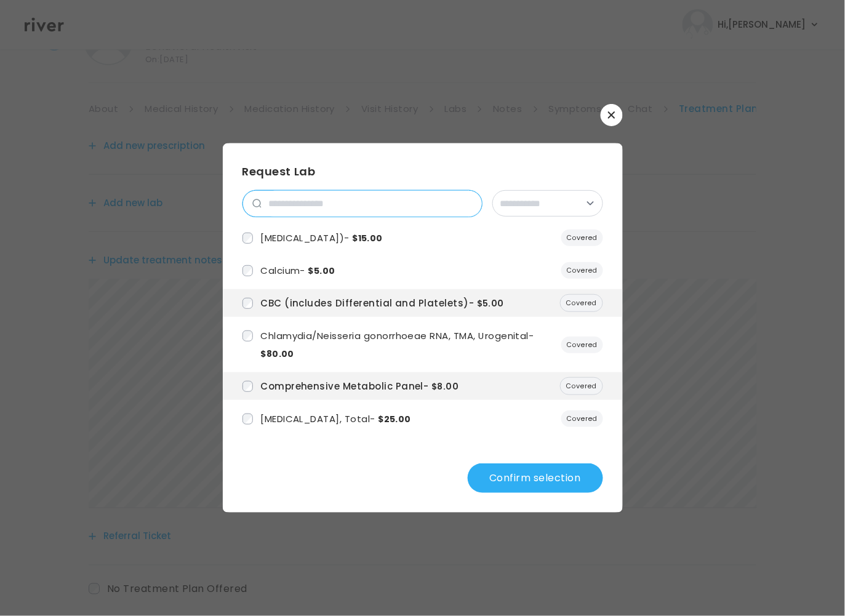
click at [294, 214] on input "search" at bounding box center [372, 204] width 220 height 26
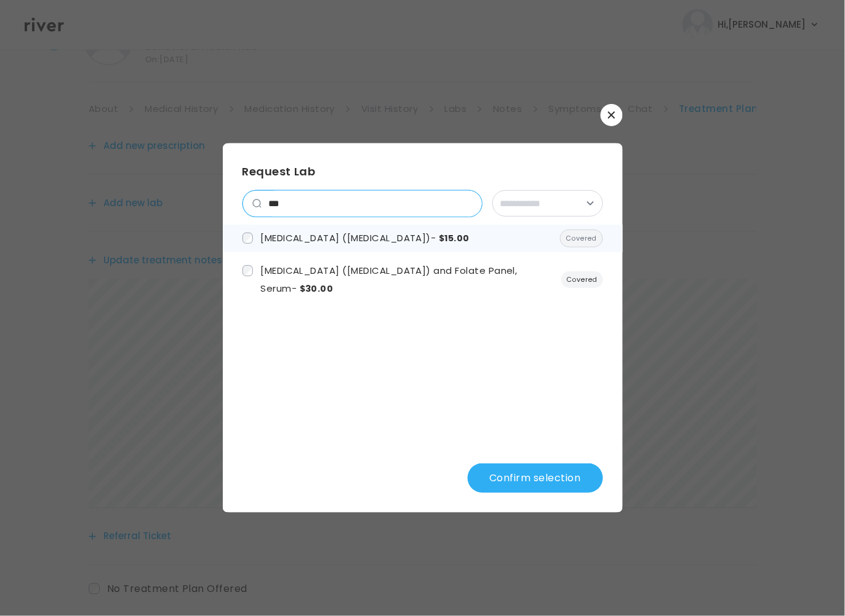
type input "***"
click at [318, 237] on span "Vitamin B12 (Cobalamin) - $15.00" at bounding box center [364, 237] width 209 height 13
click at [472, 203] on input "***" at bounding box center [372, 204] width 220 height 26
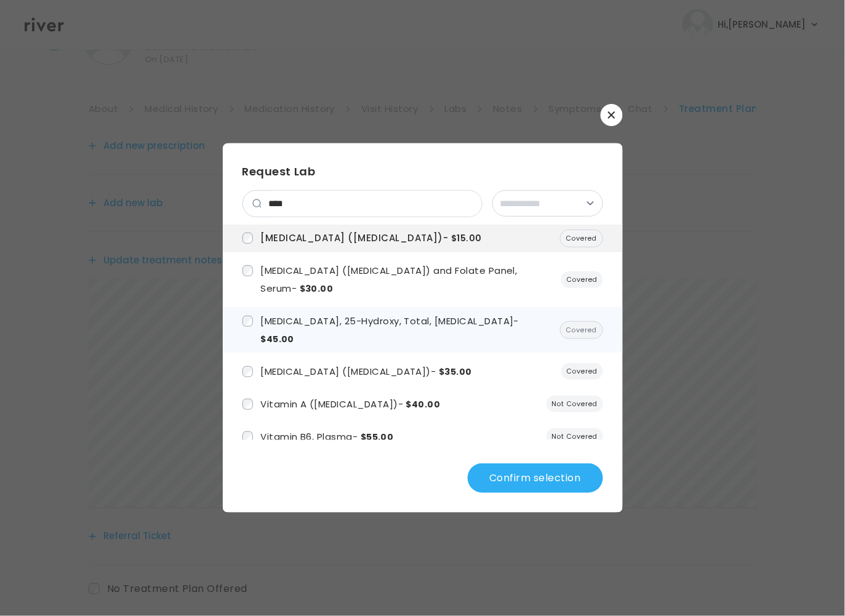
click at [272, 322] on span "Vitamin D, 25-Hydroxy, Total, Immunoassay - $45.00" at bounding box center [389, 330] width 259 height 31
click at [281, 319] on span "Vitamin D, 25-Hydroxy, Total, Immunoassay - $45.00" at bounding box center [397, 330] width 274 height 31
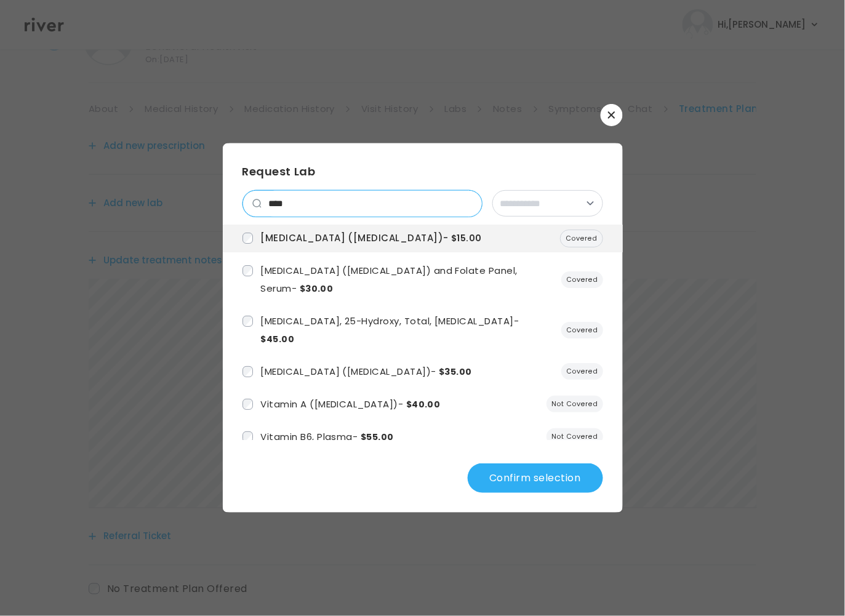
click at [302, 209] on input "****" at bounding box center [372, 204] width 220 height 26
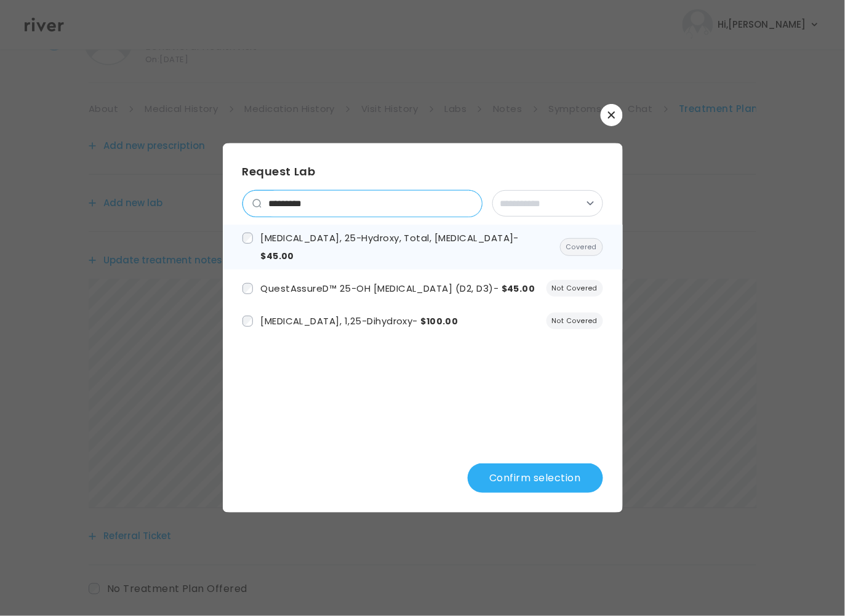
type input "*********"
click at [420, 236] on span "Vitamin D, 25-Hydroxy, Total, Immunoassay - $45.00" at bounding box center [389, 246] width 259 height 31
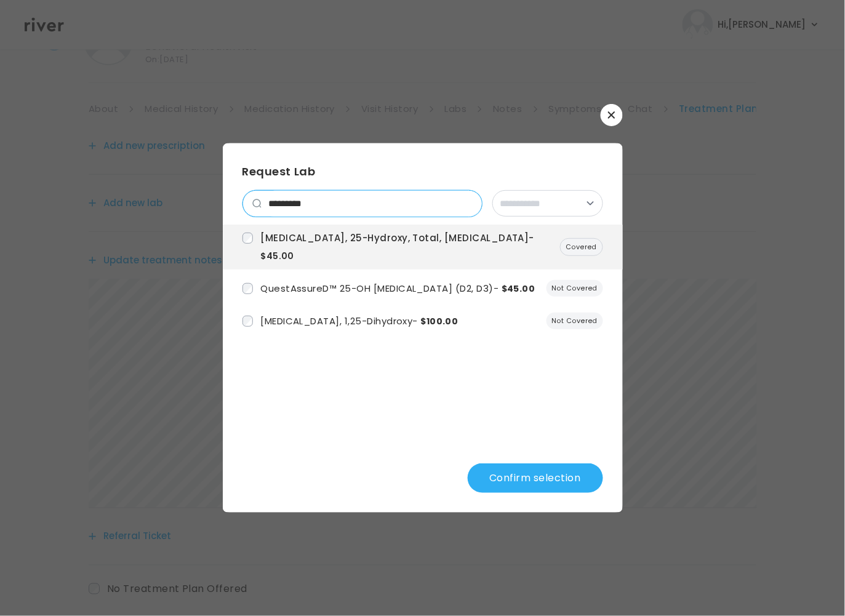
click at [385, 199] on input "*********" at bounding box center [372, 204] width 220 height 26
click at [467, 203] on input "*********" at bounding box center [372, 204] width 220 height 26
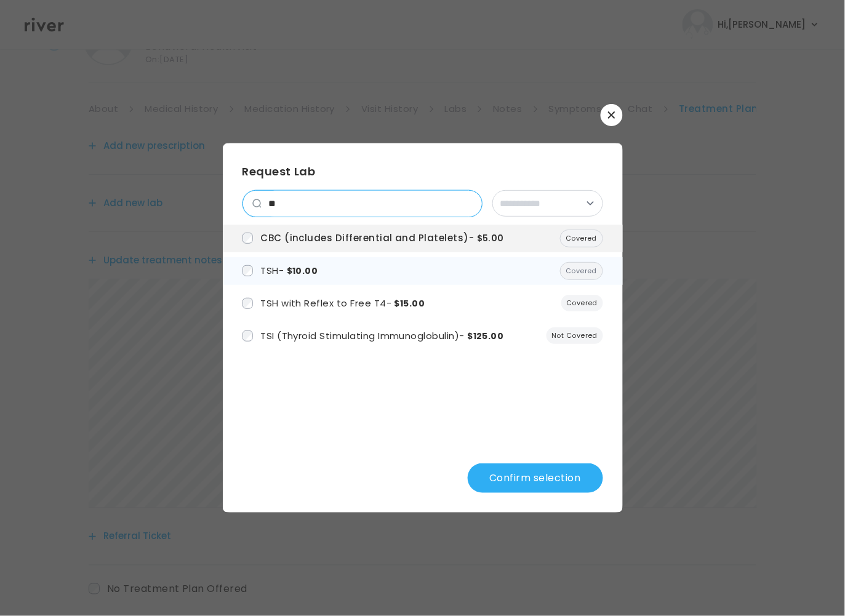
type input "**"
click at [358, 274] on li "TSH - $10.00 Covered" at bounding box center [423, 271] width 400 height 28
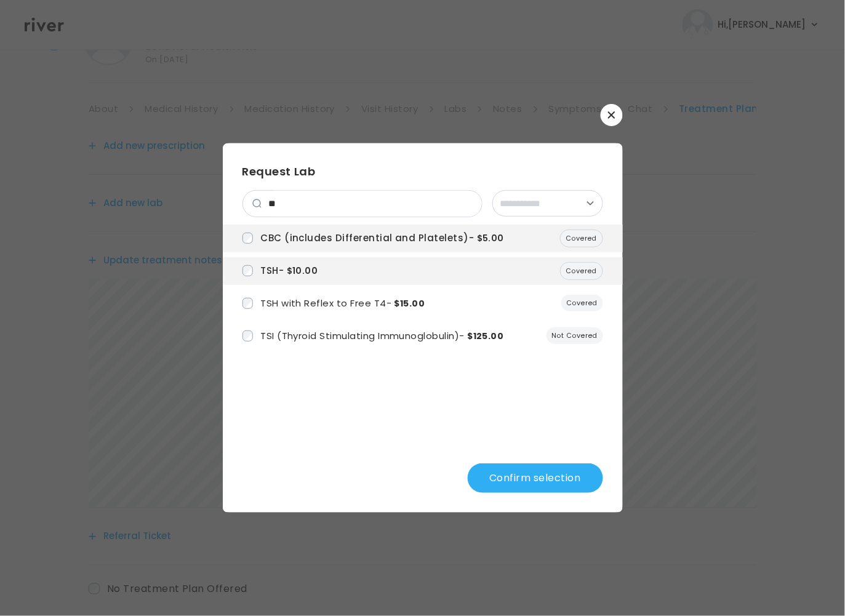
click at [558, 489] on button "Confirm selection" at bounding box center [535, 479] width 135 height 30
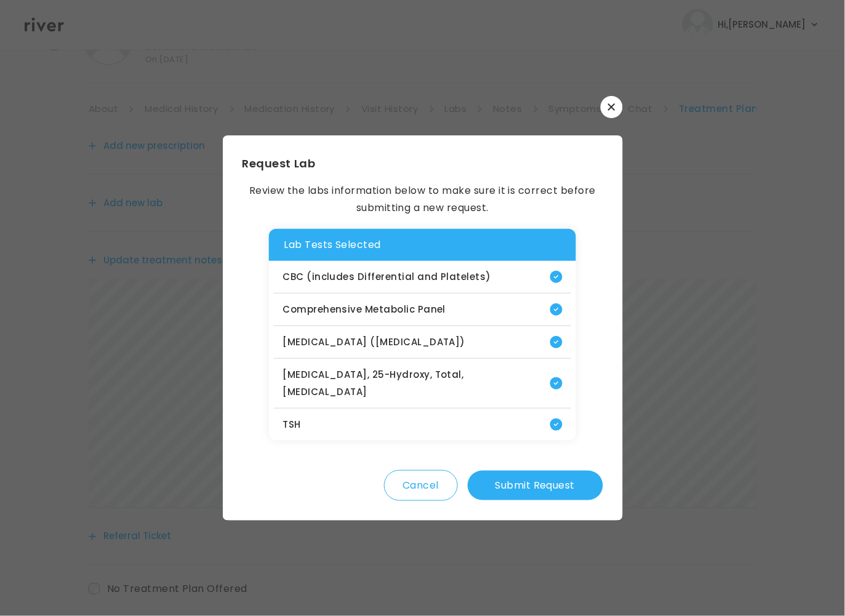
click at [514, 477] on button "Submit Request" at bounding box center [535, 486] width 135 height 30
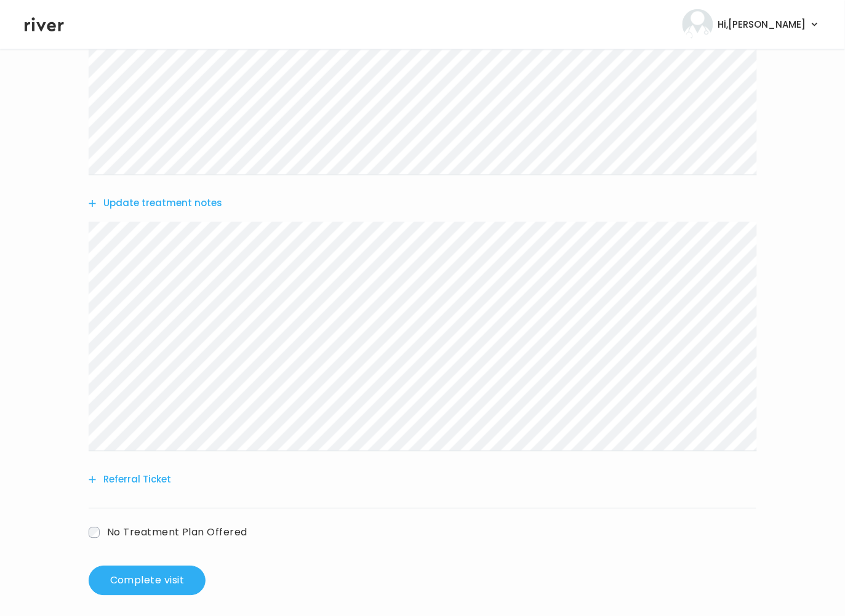
scroll to position [409, 0]
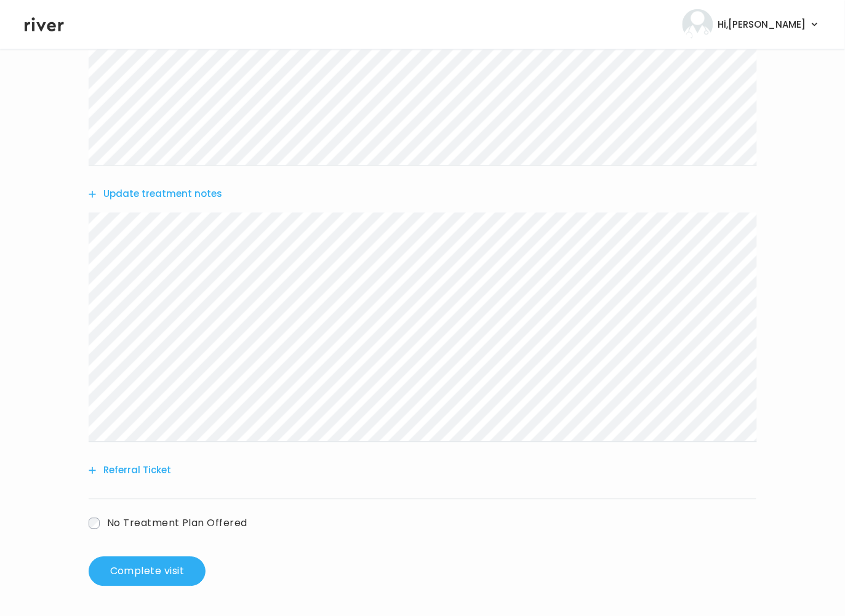
click at [163, 469] on button "Referral Ticket" at bounding box center [130, 470] width 82 height 17
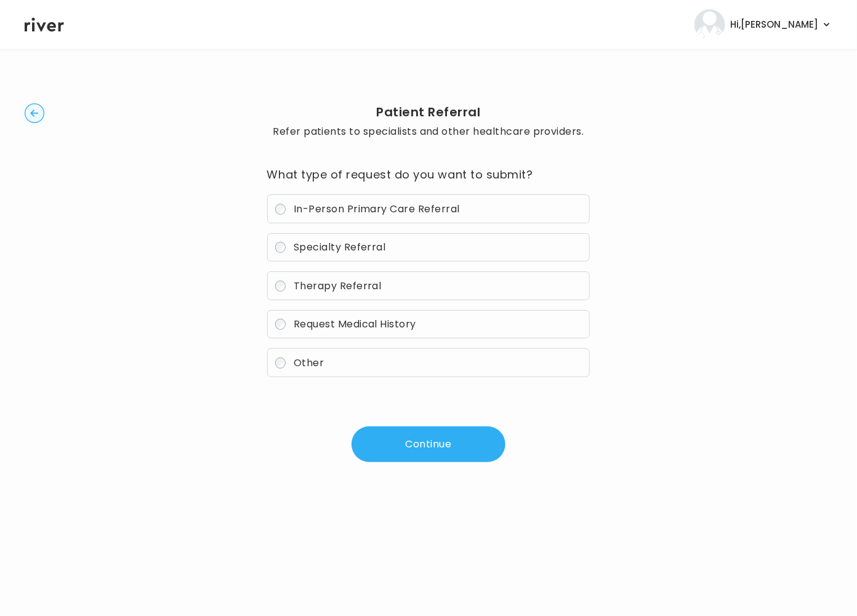
click at [362, 244] on span "Specialty Referral" at bounding box center [340, 247] width 92 height 14
click at [432, 436] on button "Continue" at bounding box center [429, 445] width 154 height 36
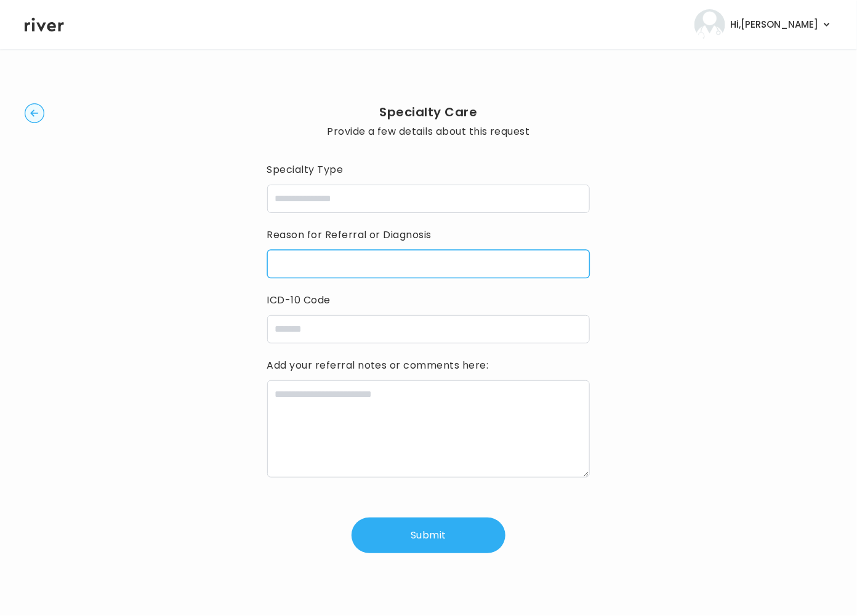
click at [334, 257] on input "reasonForReferral" at bounding box center [428, 264] width 323 height 28
type input "***"
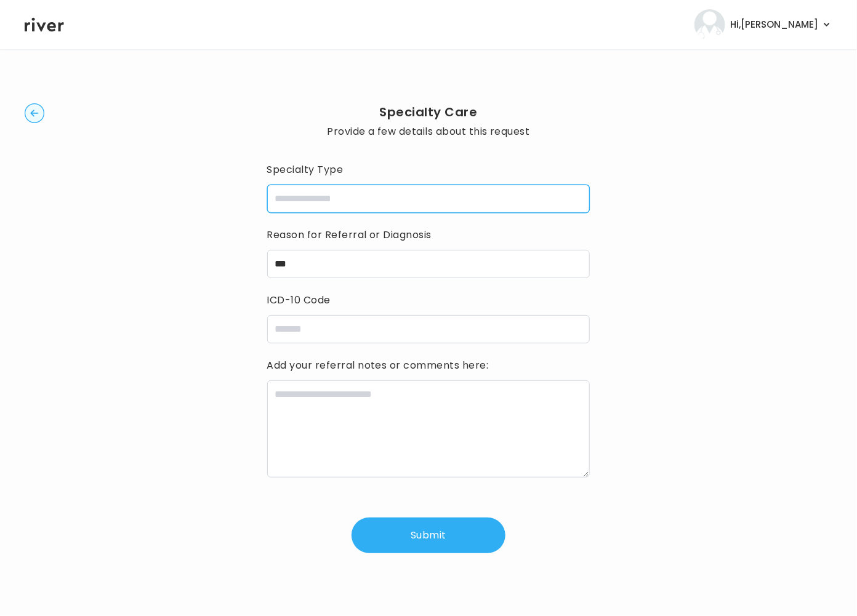
click at [300, 207] on input "specialtyType" at bounding box center [428, 199] width 323 height 28
drag, startPoint x: 327, startPoint y: 199, endPoint x: 623, endPoint y: 239, distance: 298.8
click at [623, 239] on div "**********" at bounding box center [429, 328] width 808 height 519
type input "**********"
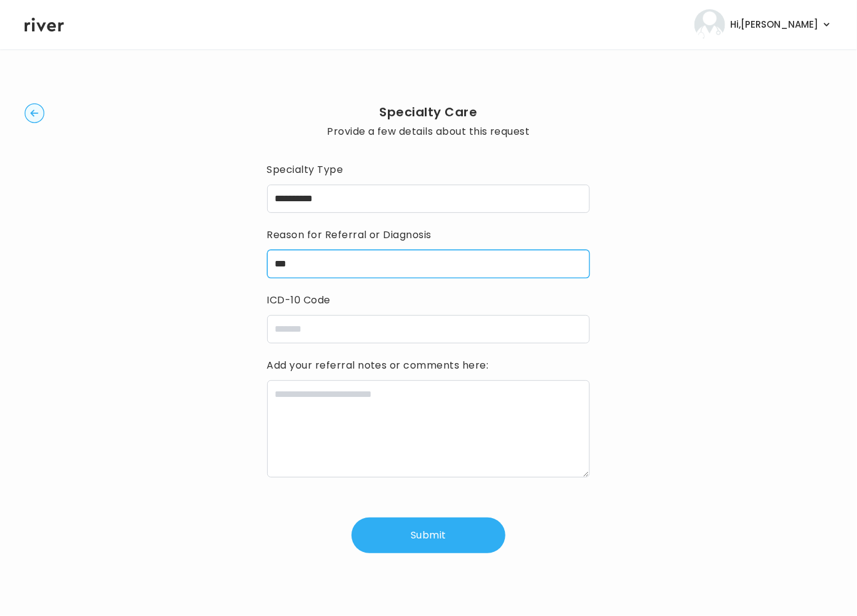
click at [284, 264] on input "***" at bounding box center [428, 264] width 323 height 28
drag, startPoint x: 304, startPoint y: 262, endPoint x: 265, endPoint y: 262, distance: 39.4
click at [265, 262] on div "**********" at bounding box center [429, 328] width 808 height 519
paste input "**********"
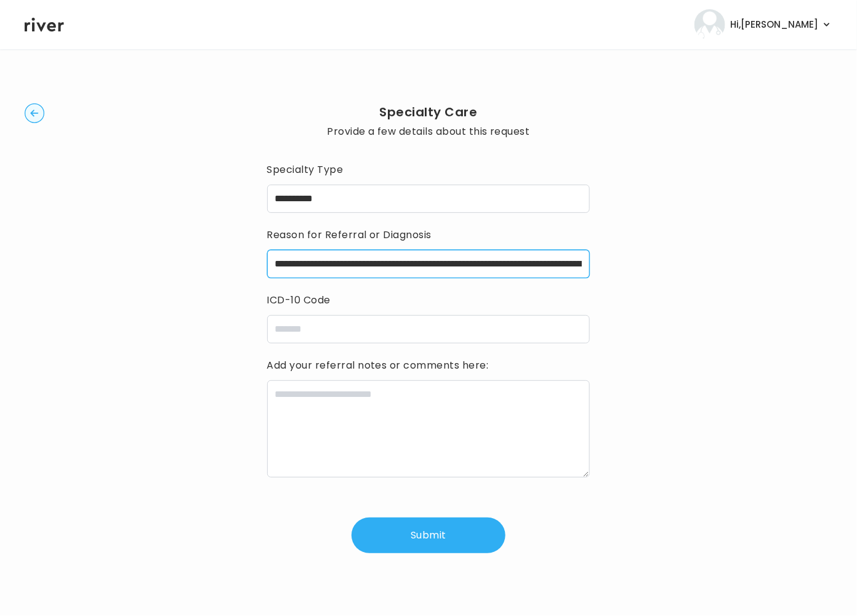
scroll to position [0, 656]
type input "**********"
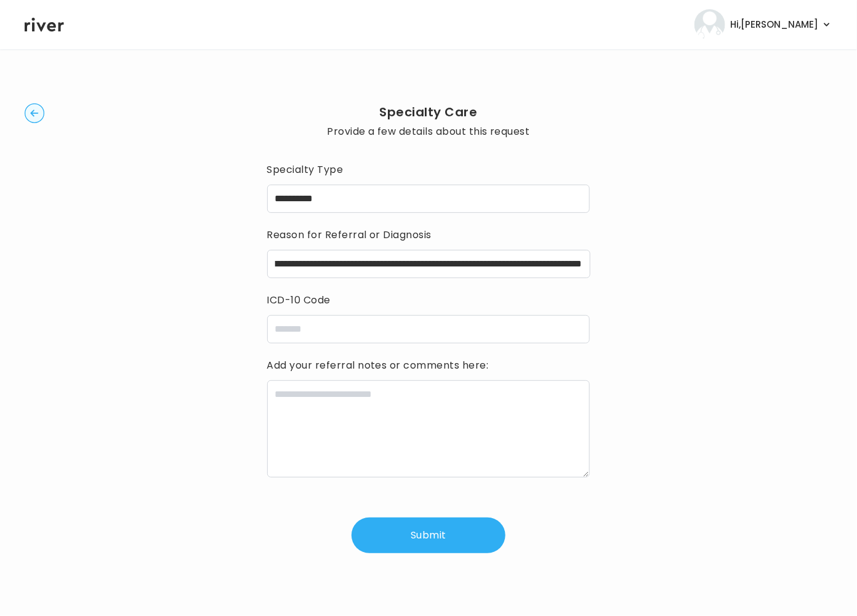
scroll to position [0, 0]
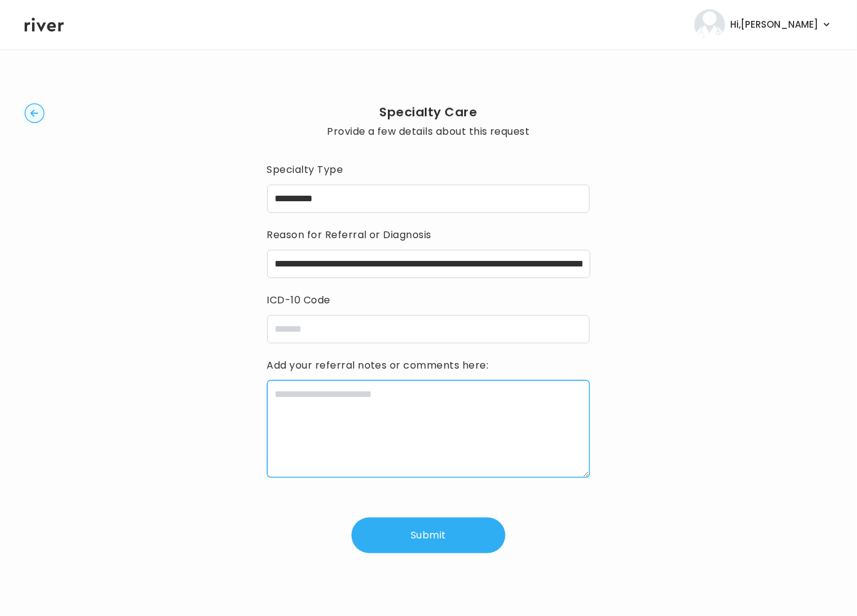
click at [457, 438] on textarea at bounding box center [428, 428] width 323 height 97
paste textarea "**********"
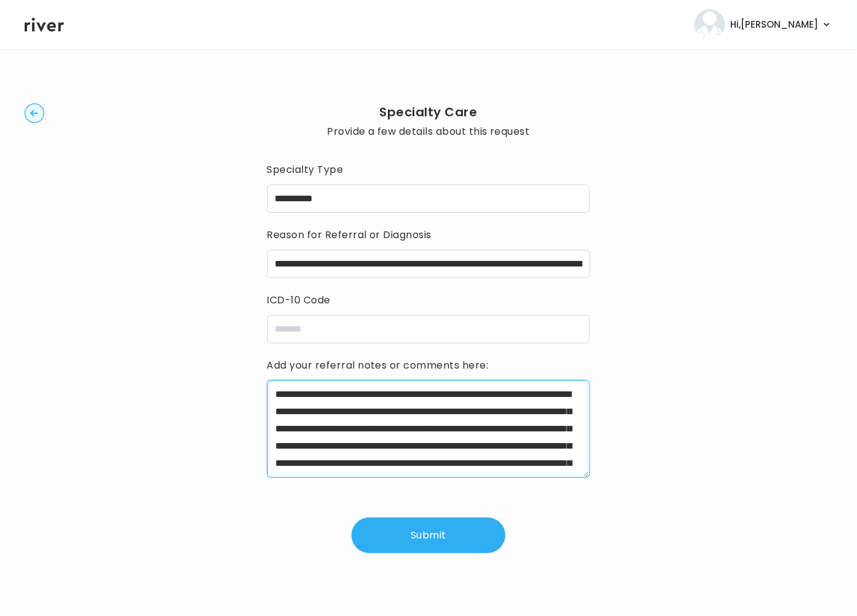
scroll to position [96, 0]
type textarea "**********"
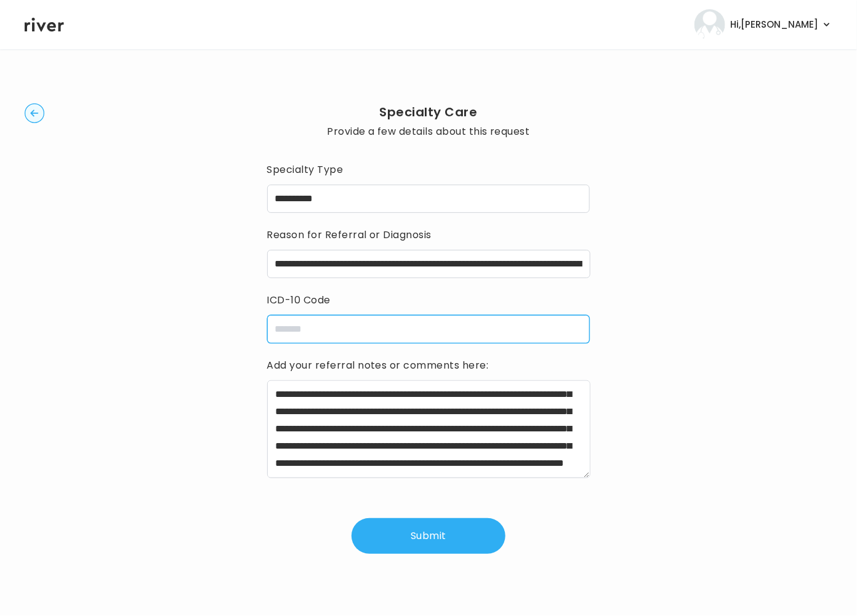
click at [310, 334] on input "icdCode" at bounding box center [428, 329] width 323 height 28
paste input "**********"
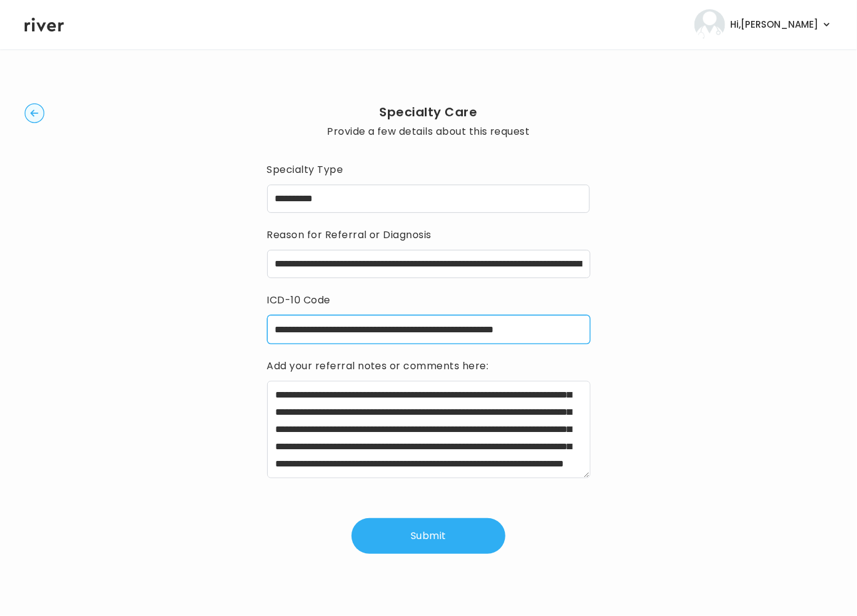
type input "**********"
click at [459, 533] on button "Submit" at bounding box center [429, 536] width 154 height 36
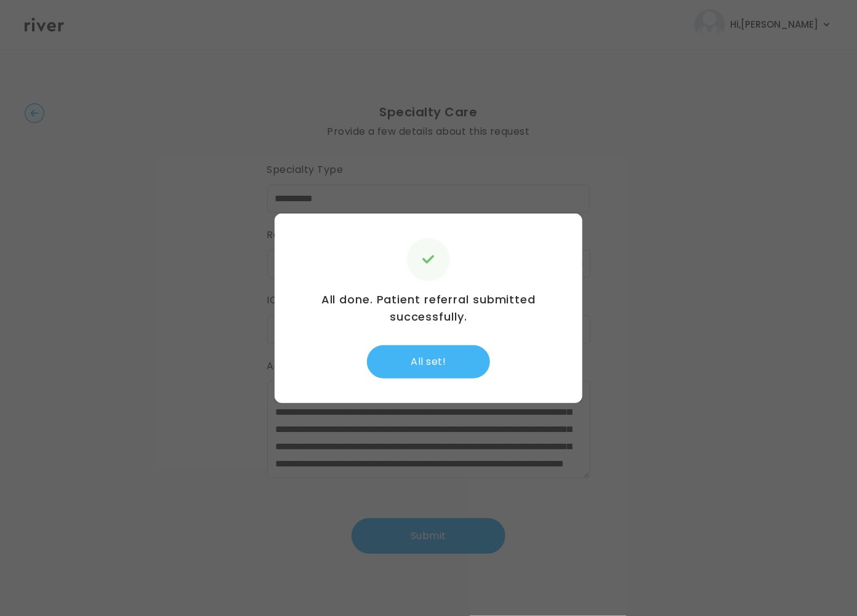
click at [442, 356] on button "All set!" at bounding box center [428, 361] width 123 height 33
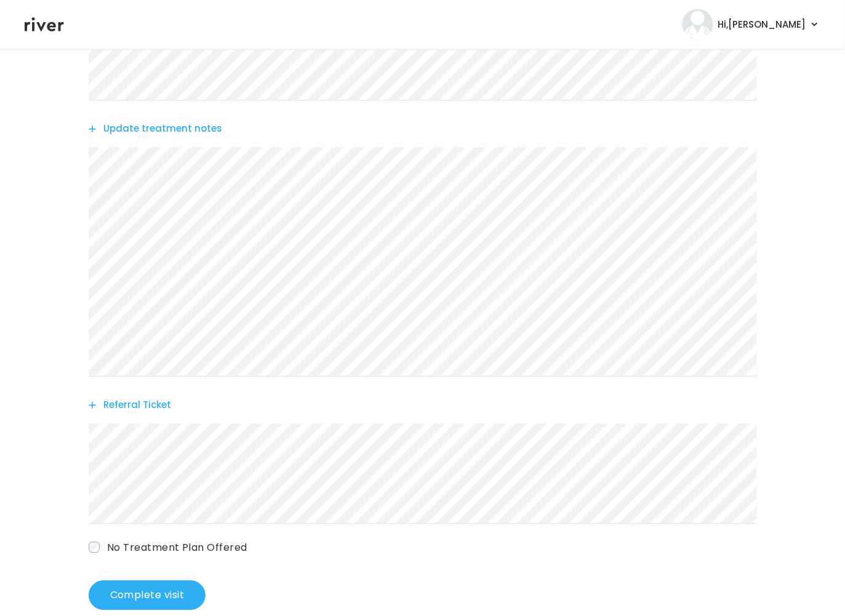
scroll to position [499, 0]
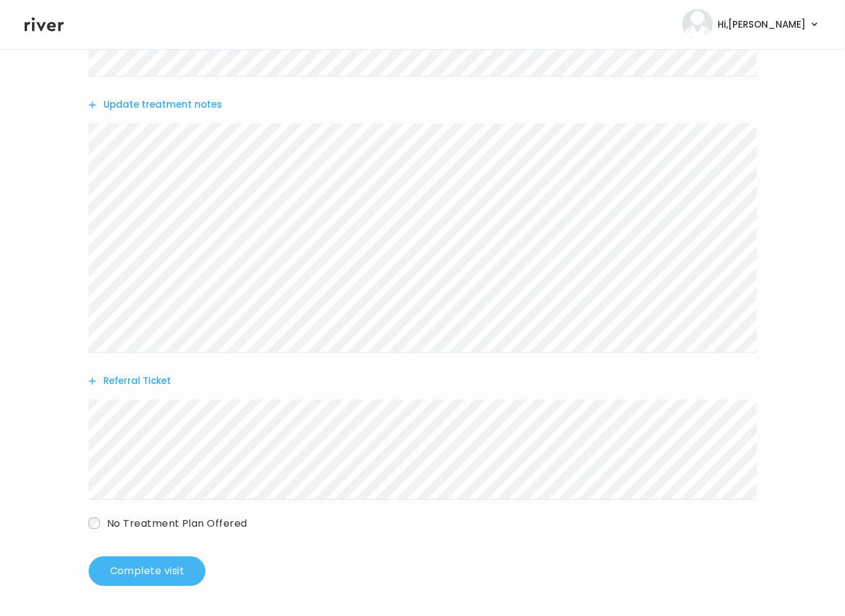
click at [172, 579] on button "Complete visit" at bounding box center [147, 572] width 117 height 30
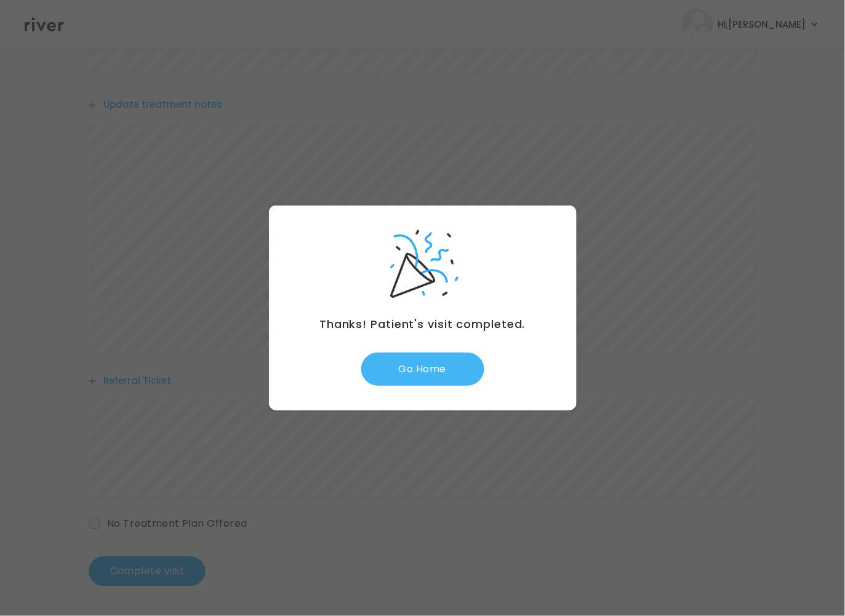
click at [436, 377] on button "Go Home" at bounding box center [422, 369] width 123 height 33
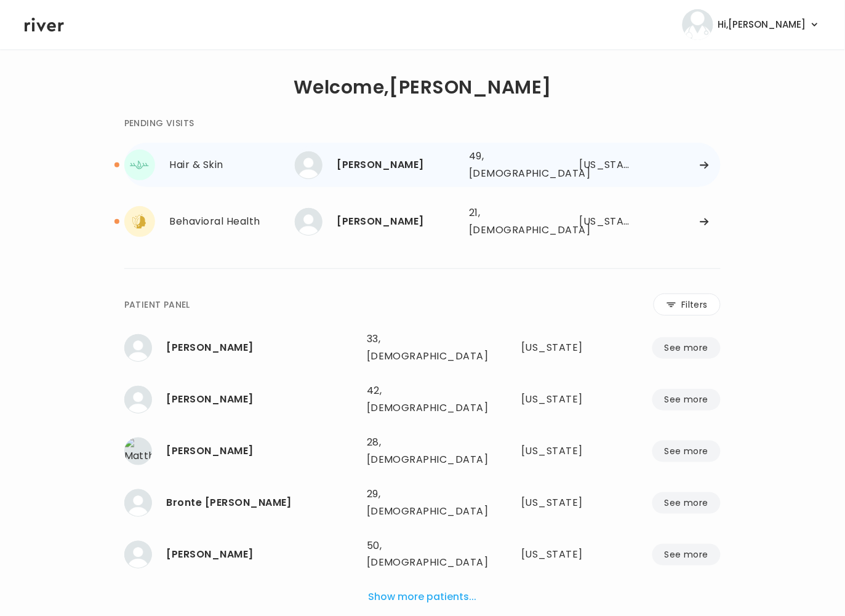
click at [603, 157] on div "[US_STATE]" at bounding box center [607, 164] width 54 height 17
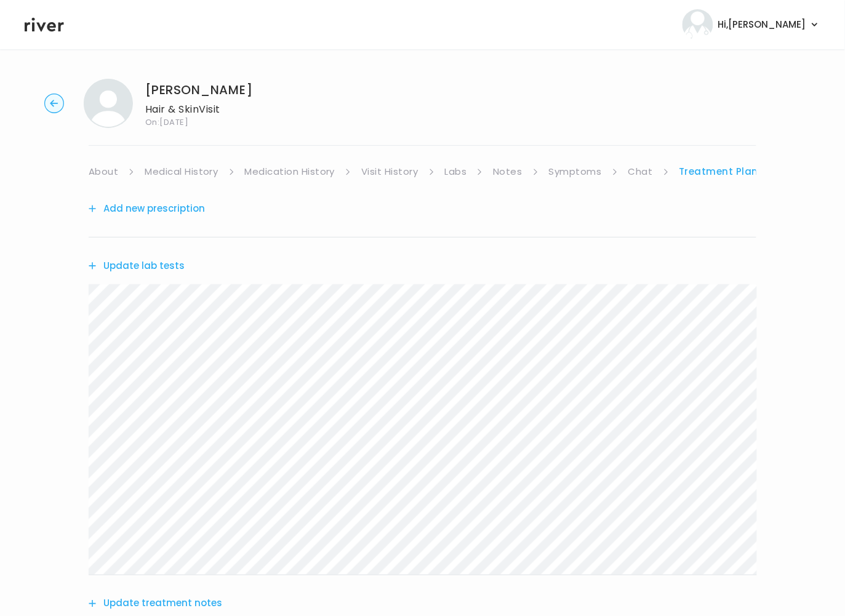
click at [165, 214] on button "Add new prescription" at bounding box center [147, 208] width 116 height 17
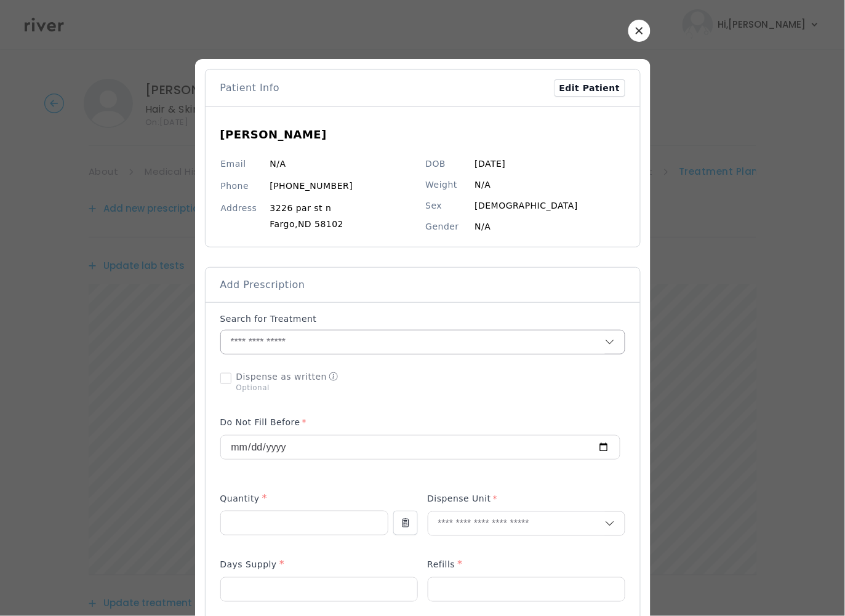
click at [311, 340] on input "text" at bounding box center [413, 342] width 384 height 23
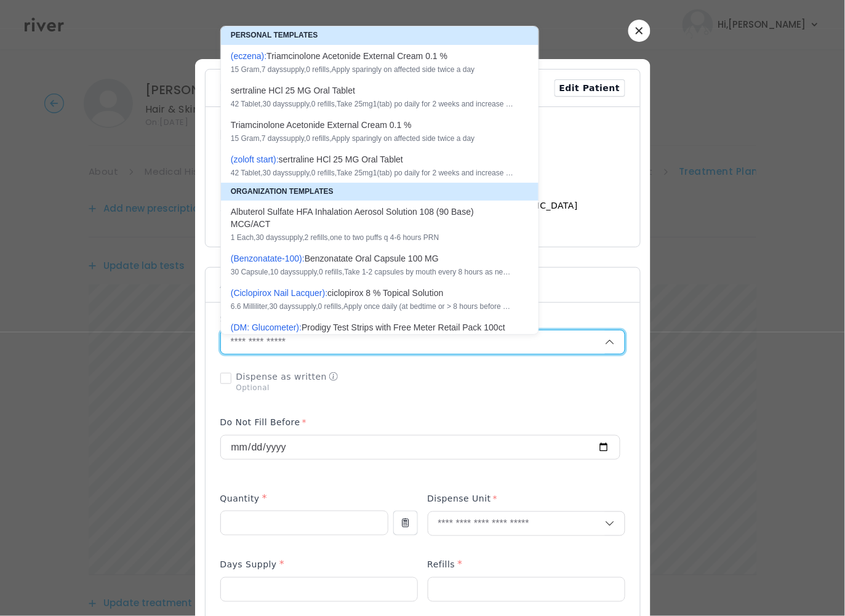
click at [264, 136] on div "15 Gram , 7 days supply, 0 refills , Apply sparingly on affected side twice a d…" at bounding box center [372, 139] width 283 height 10
type input "**********"
type input "**"
type input "*"
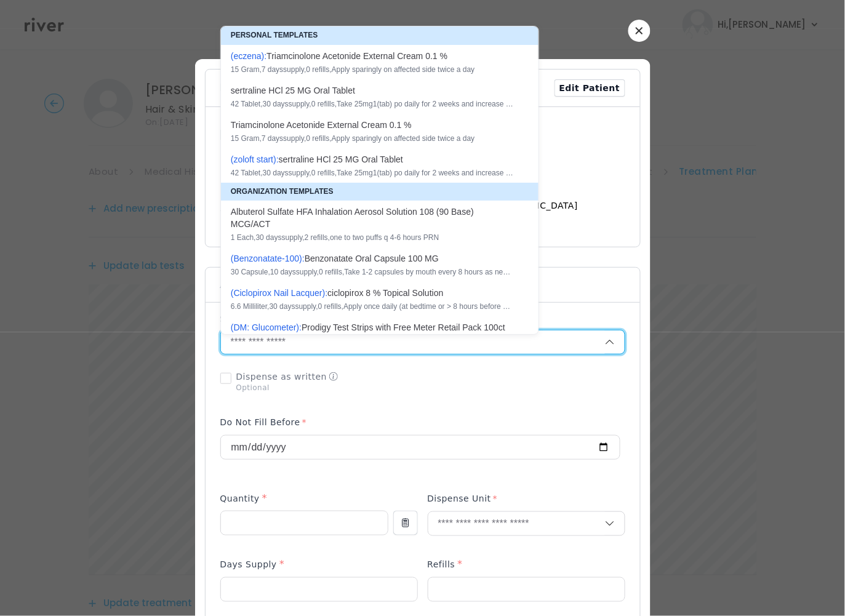
type textarea "**********"
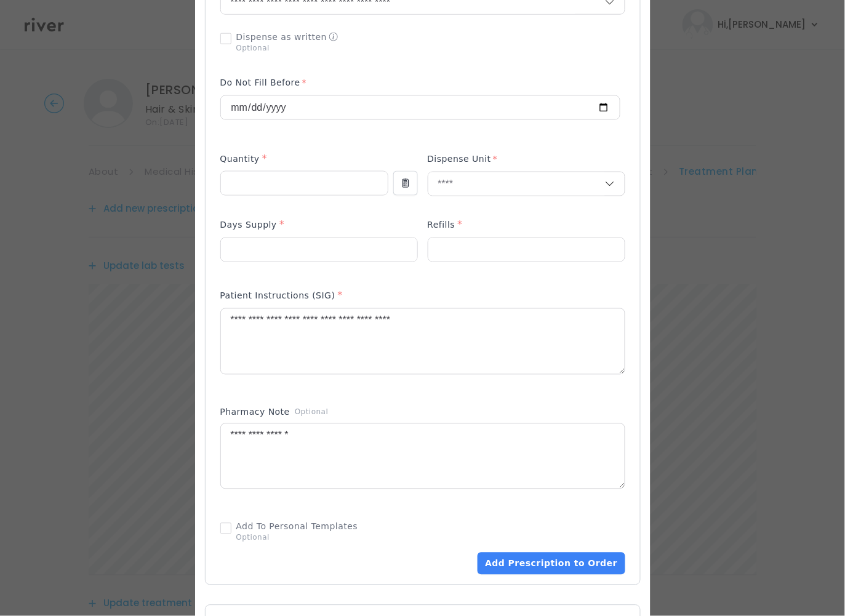
scroll to position [428, 0]
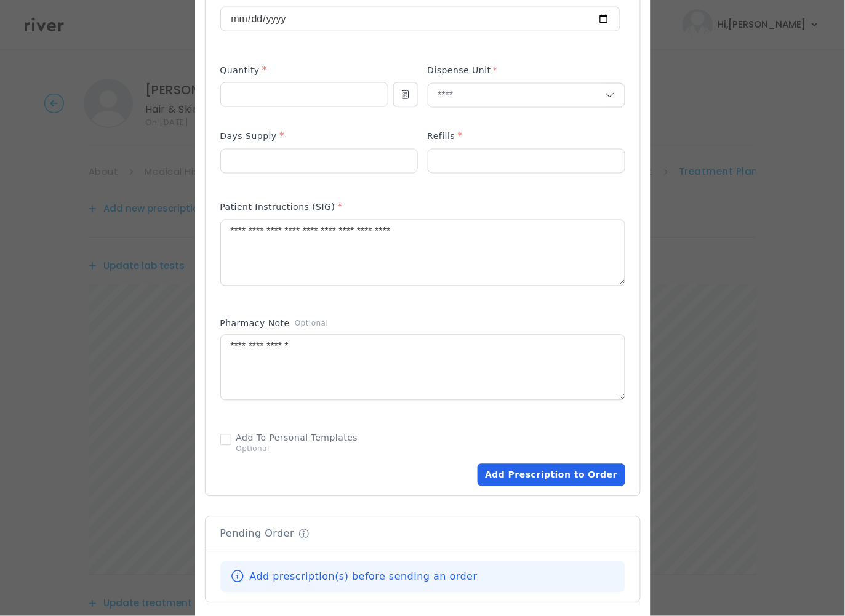
click at [533, 482] on button "Add Prescription to Order" at bounding box center [551, 475] width 147 height 22
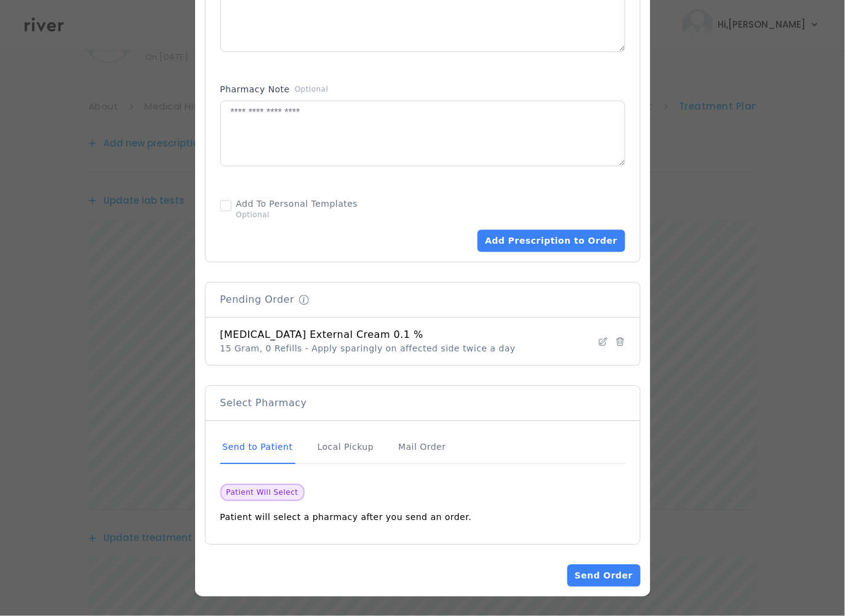
scroll to position [78, 0]
click at [588, 574] on button "Send Order" at bounding box center [604, 576] width 73 height 22
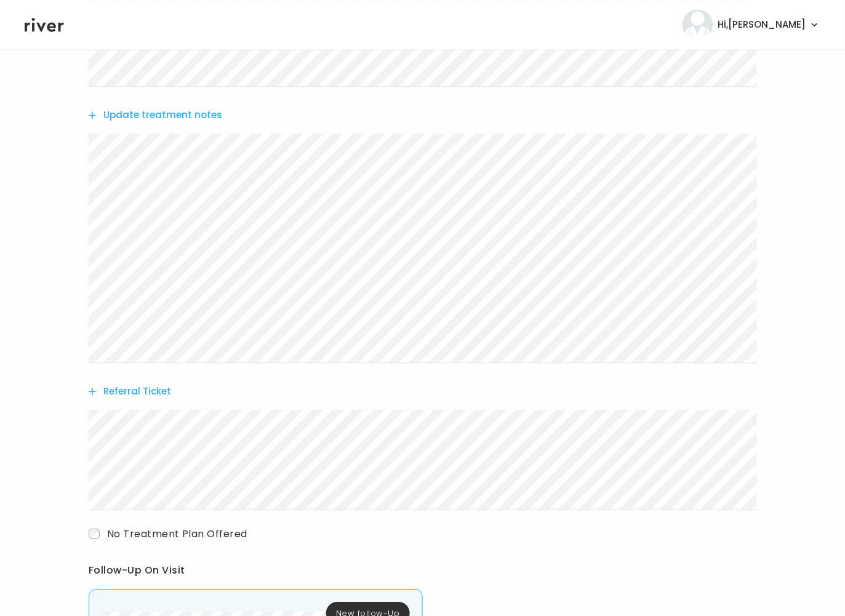
scroll to position [826, 0]
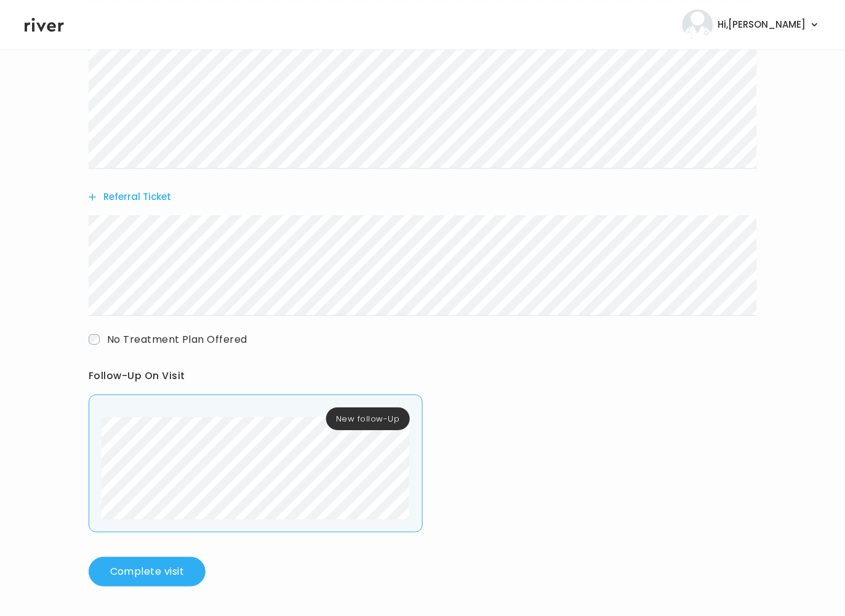
click at [400, 501] on div "New follow-Up" at bounding box center [256, 463] width 334 height 137
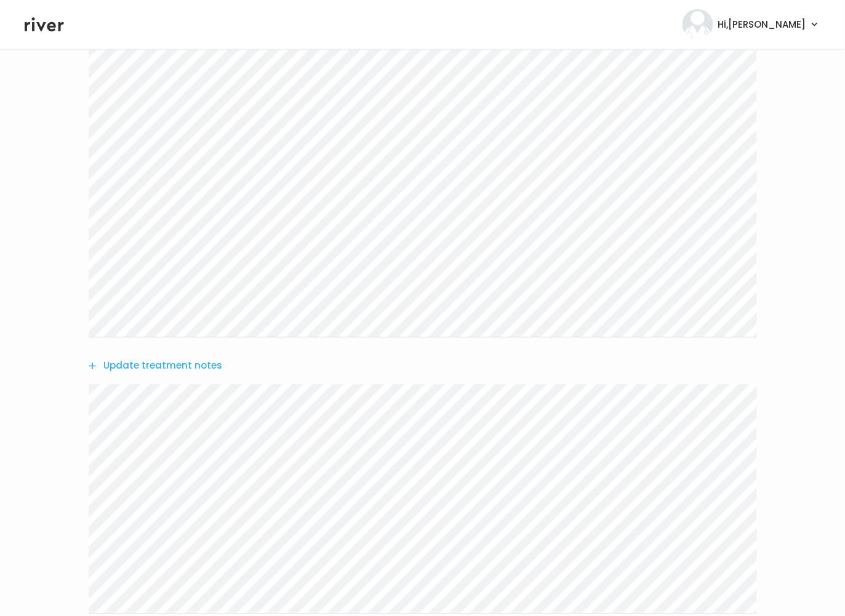
scroll to position [393, 0]
click at [192, 353] on button "Update treatment notes" at bounding box center [156, 353] width 134 height 17
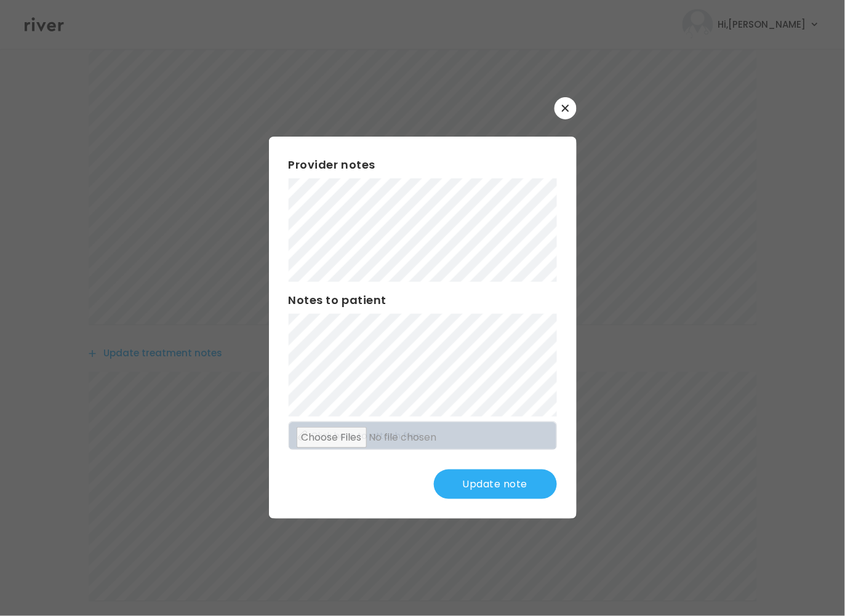
scroll to position [0, 0]
click at [210, 148] on div "​ Provider notes Notes to patient Click here to attach files Update note" at bounding box center [422, 308] width 845 height 616
click at [455, 481] on button "Update note" at bounding box center [495, 485] width 123 height 30
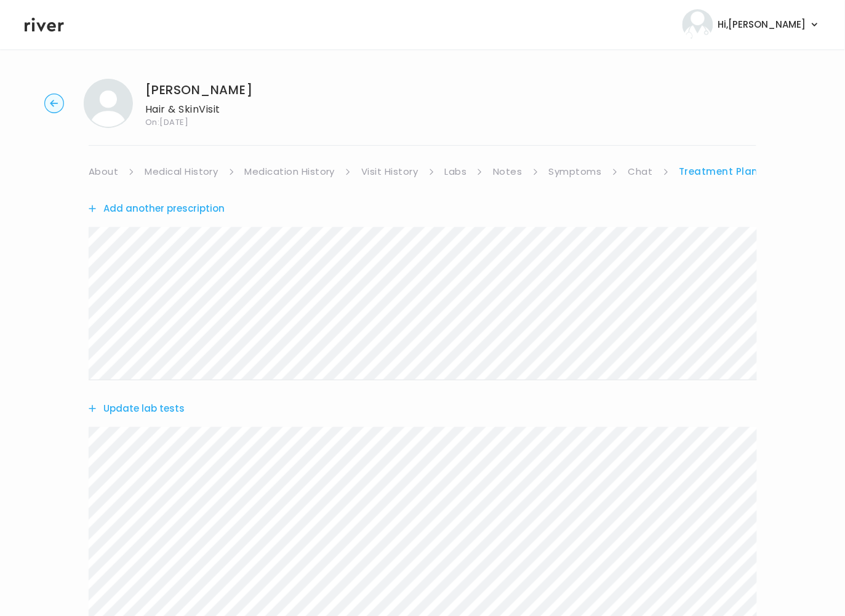
click at [576, 175] on link "Symptoms" at bounding box center [575, 171] width 53 height 17
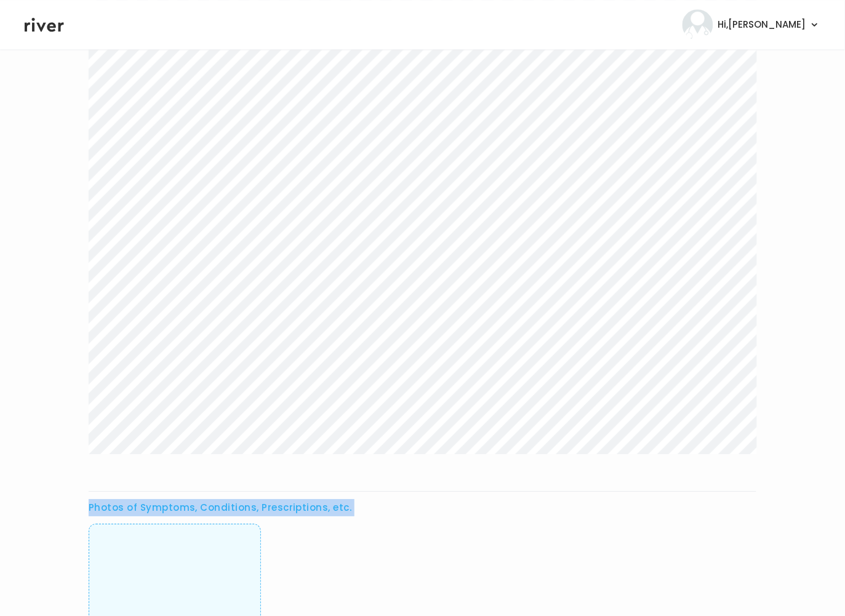
scroll to position [878, 0]
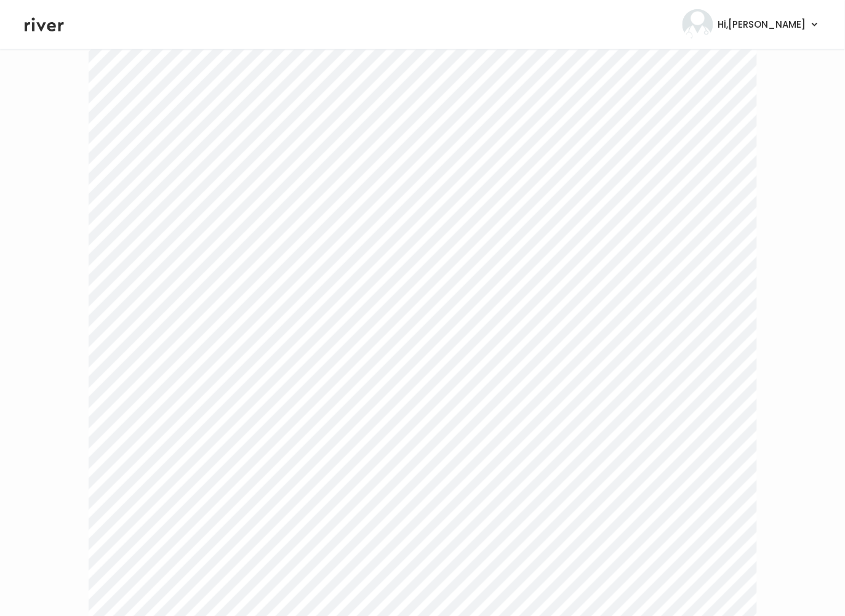
scroll to position [0, 0]
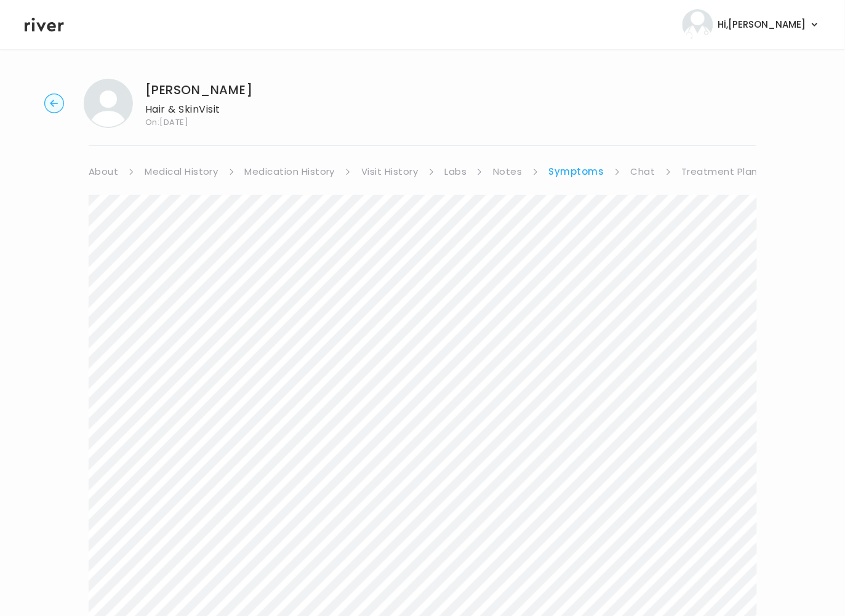
click at [694, 173] on link "Treatment Plan" at bounding box center [720, 171] width 76 height 17
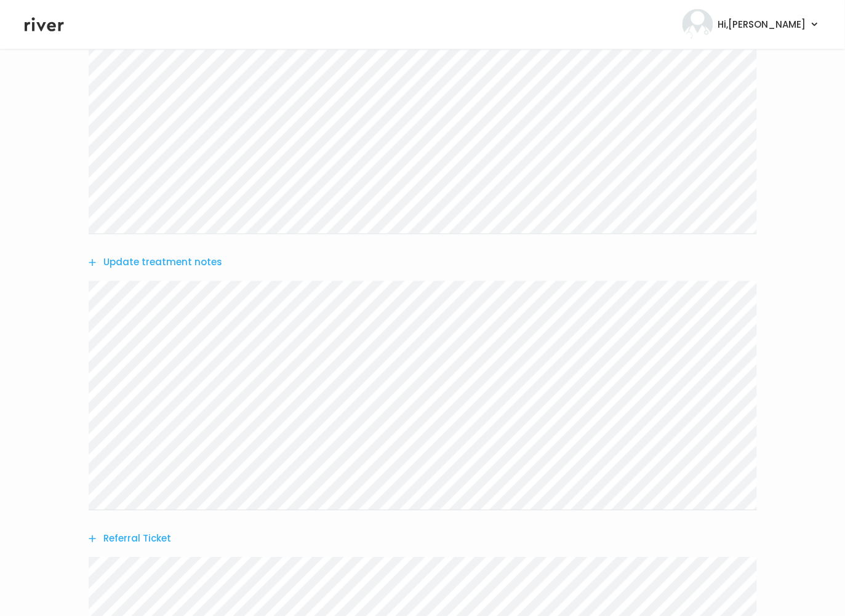
scroll to position [460, 0]
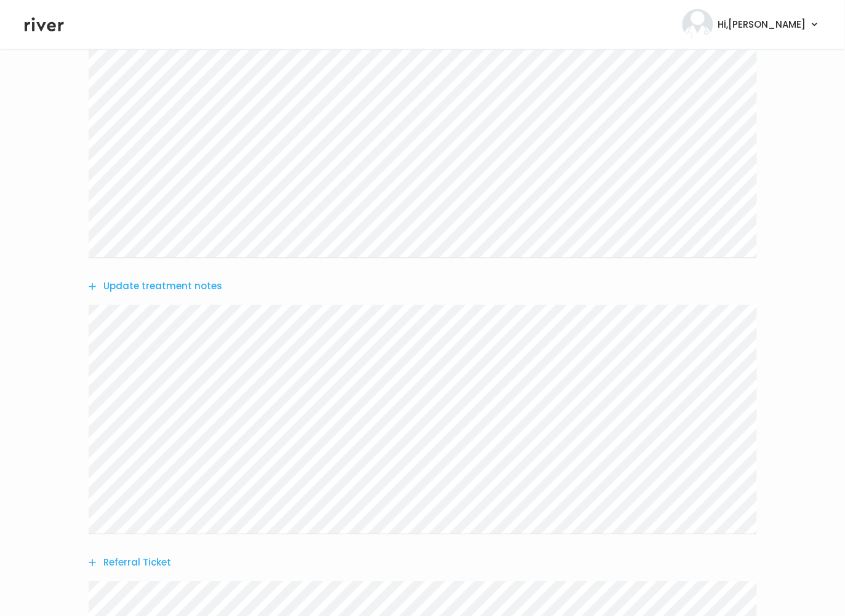
click at [147, 290] on button "Update treatment notes" at bounding box center [156, 286] width 134 height 17
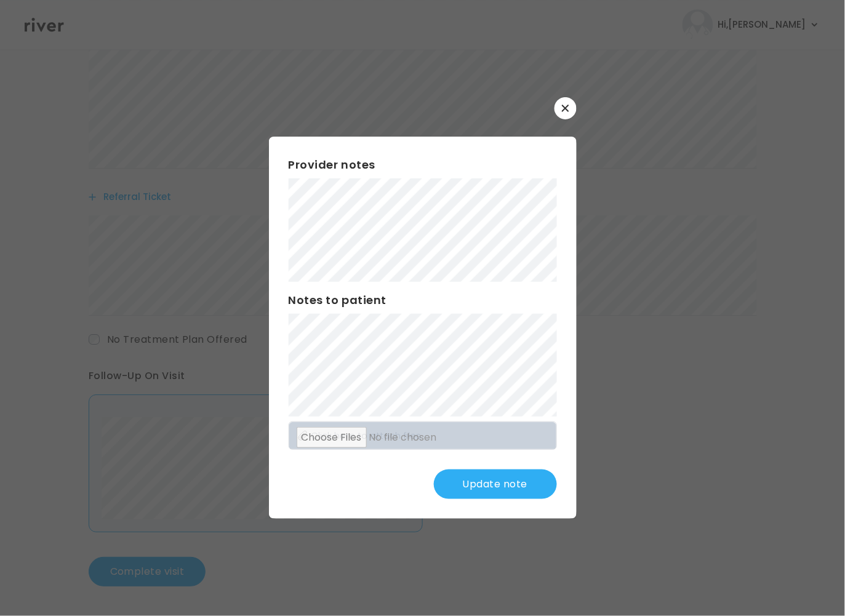
scroll to position [799, 0]
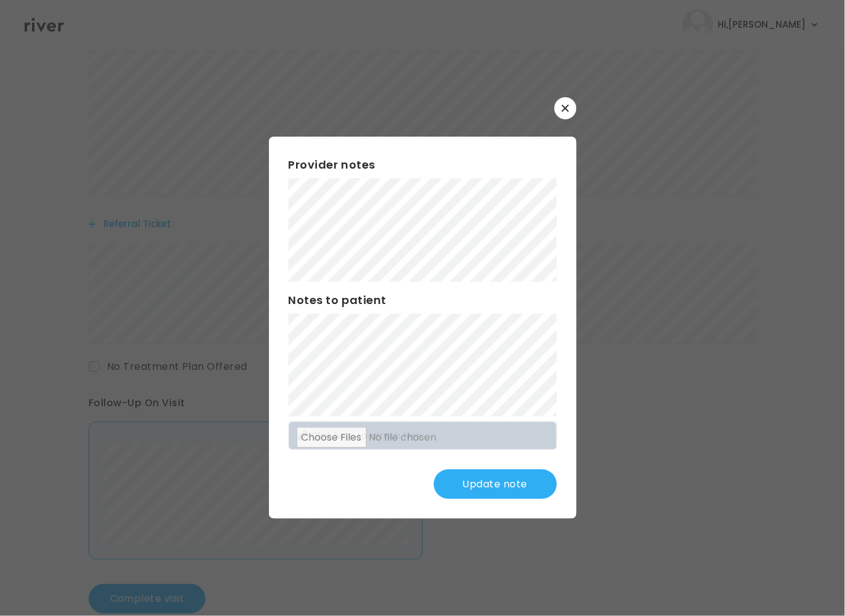
click at [204, 157] on div "​ Provider notes Notes to patient Click here to attach files Update note" at bounding box center [422, 308] width 845 height 616
click at [235, 189] on div "​ Provider notes Notes to patient Click here to attach files Update note" at bounding box center [422, 308] width 845 height 616
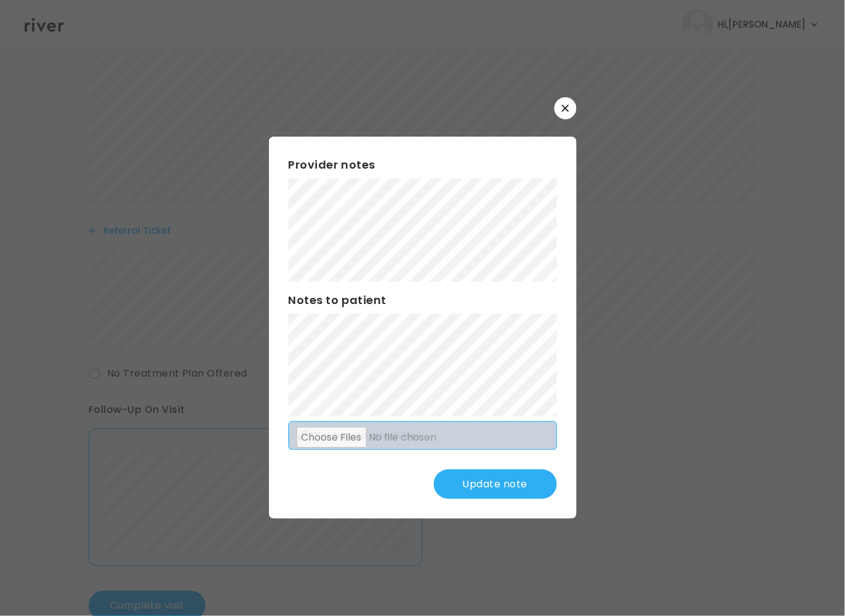
click at [445, 474] on div "Provider notes Notes to patient Click here to attach files Update note" at bounding box center [423, 328] width 308 height 382
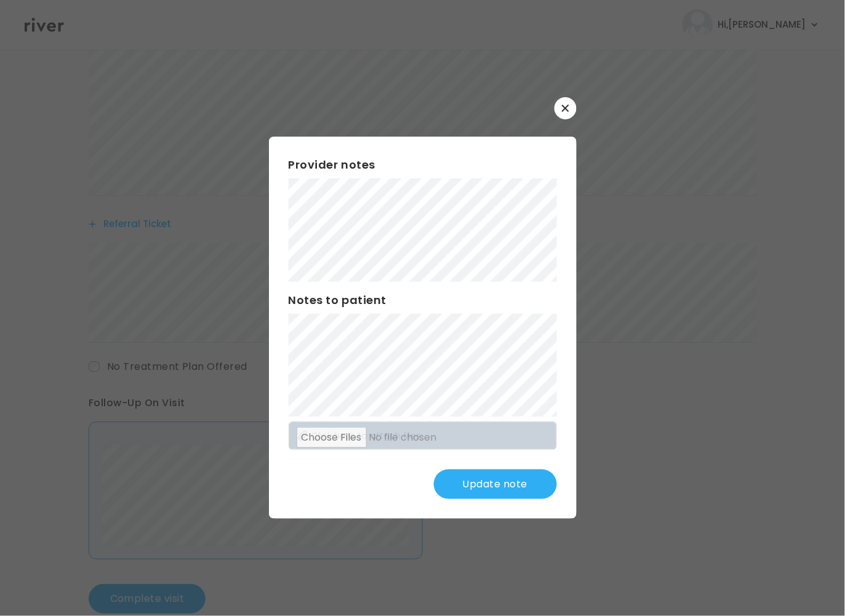
scroll to position [826, 0]
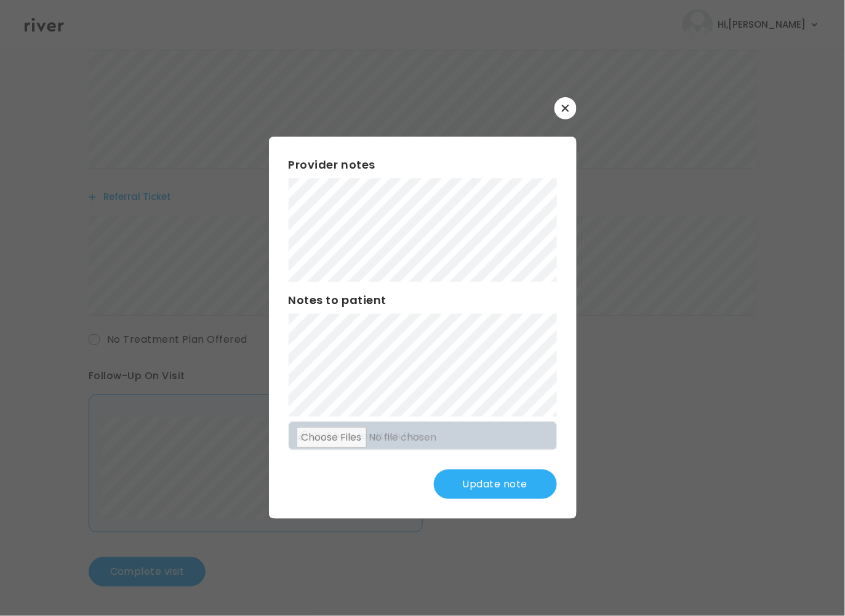
click at [500, 485] on button "Update note" at bounding box center [495, 485] width 123 height 30
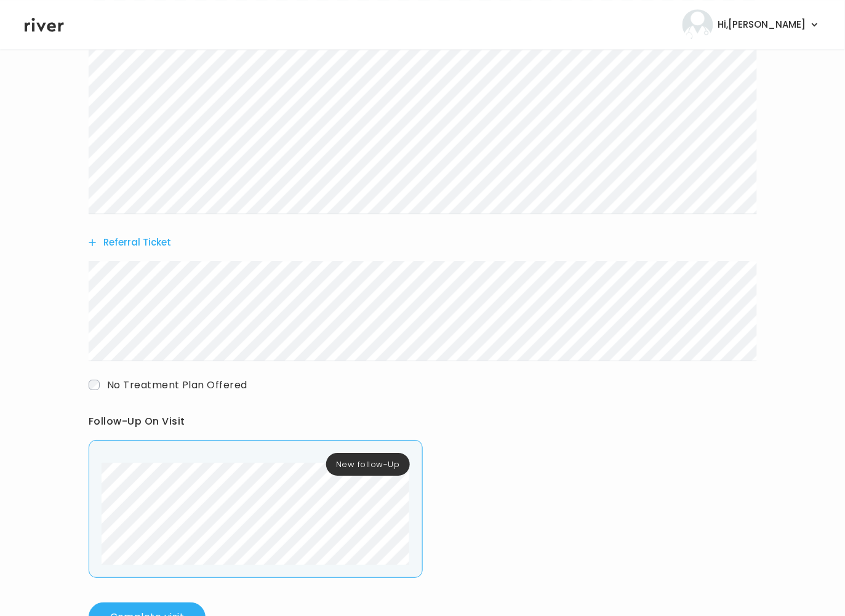
scroll to position [574, 0]
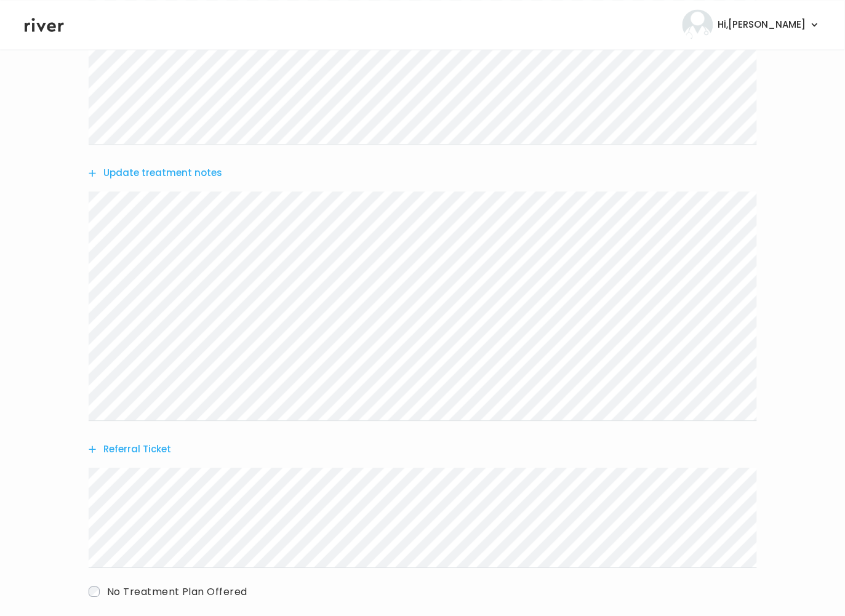
click at [171, 177] on button "Update treatment notes" at bounding box center [156, 172] width 134 height 17
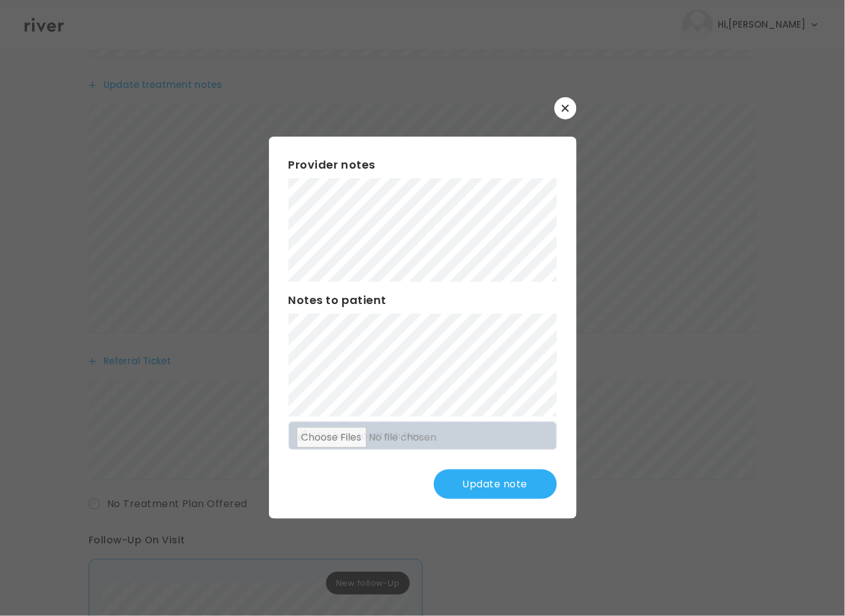
scroll to position [669, 0]
click at [494, 512] on div "Provider notes Notes to patient Click here to attach files Update note" at bounding box center [423, 328] width 308 height 382
click at [496, 489] on button "Update note" at bounding box center [495, 485] width 123 height 30
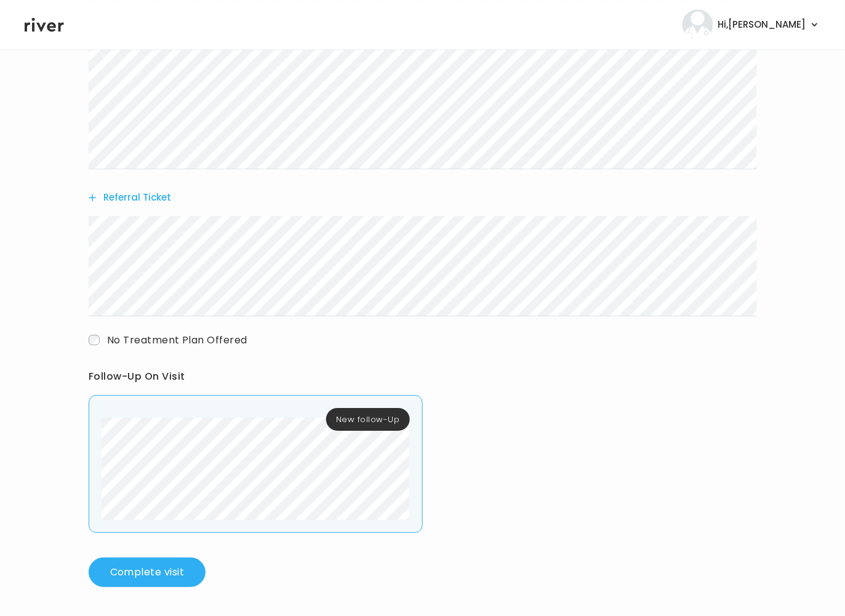
scroll to position [826, 0]
click at [152, 584] on button "Complete visit" at bounding box center [147, 572] width 117 height 30
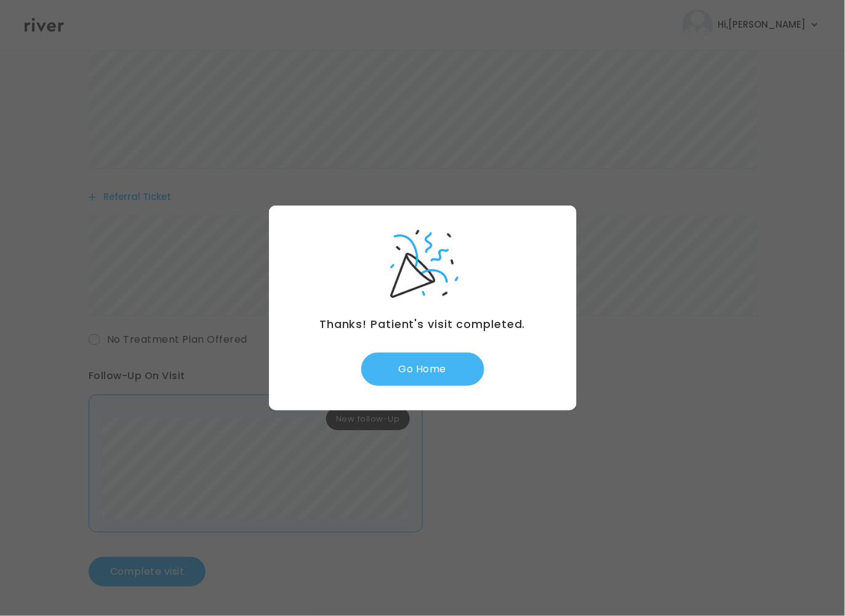
click at [451, 356] on button "Go Home" at bounding box center [422, 369] width 123 height 33
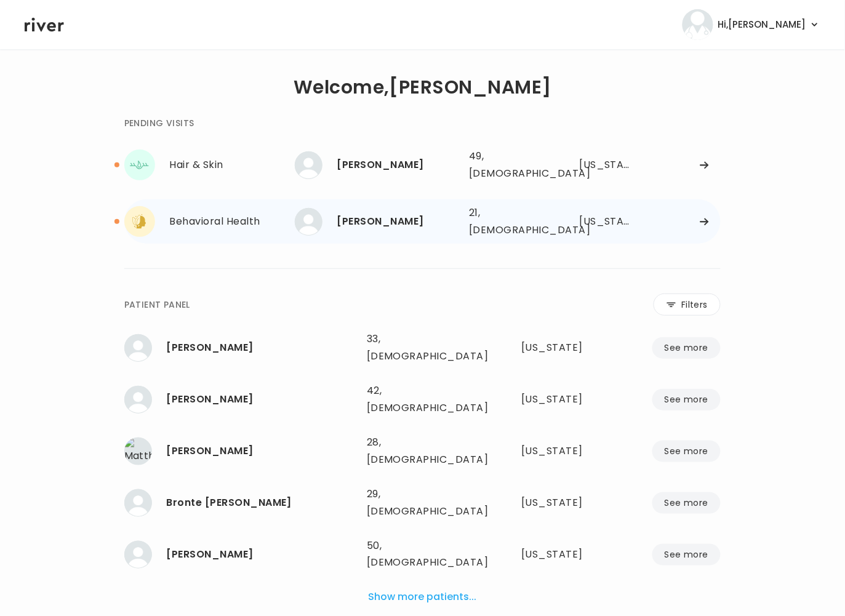
click at [240, 221] on div "Behavioral Health [PERSON_NAME]" at bounding box center [209, 221] width 171 height 31
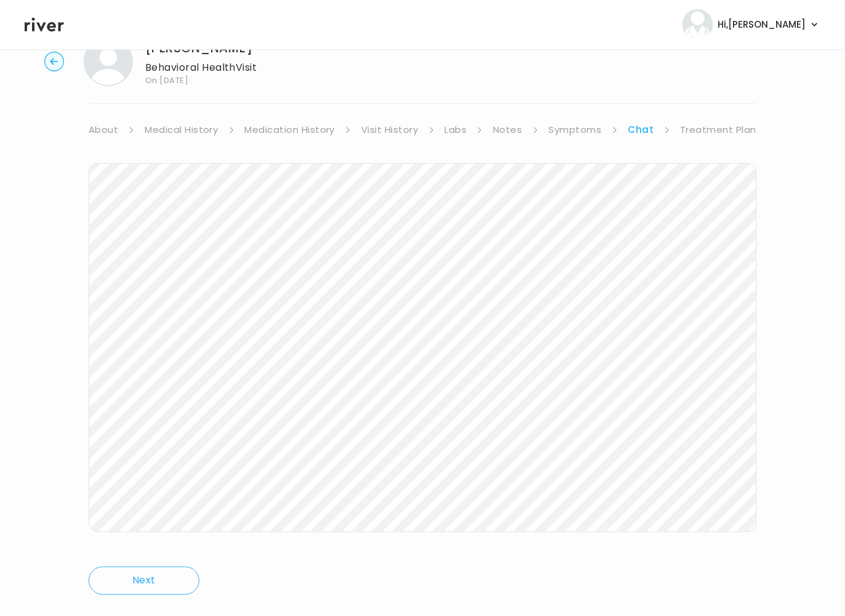
scroll to position [45, 0]
